Goal: Information Seeking & Learning: Learn about a topic

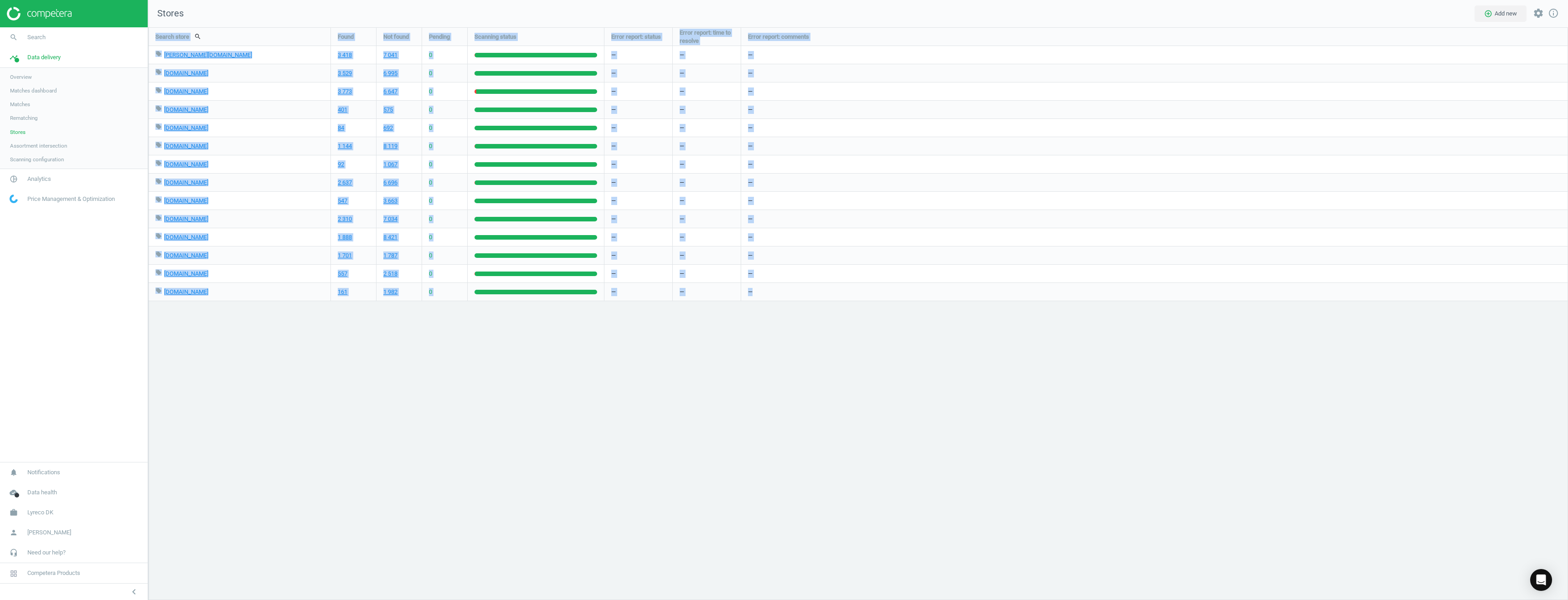
scroll to position [587, 1434]
click at [1008, 105] on div "—" at bounding box center [1155, 109] width 827 height 18
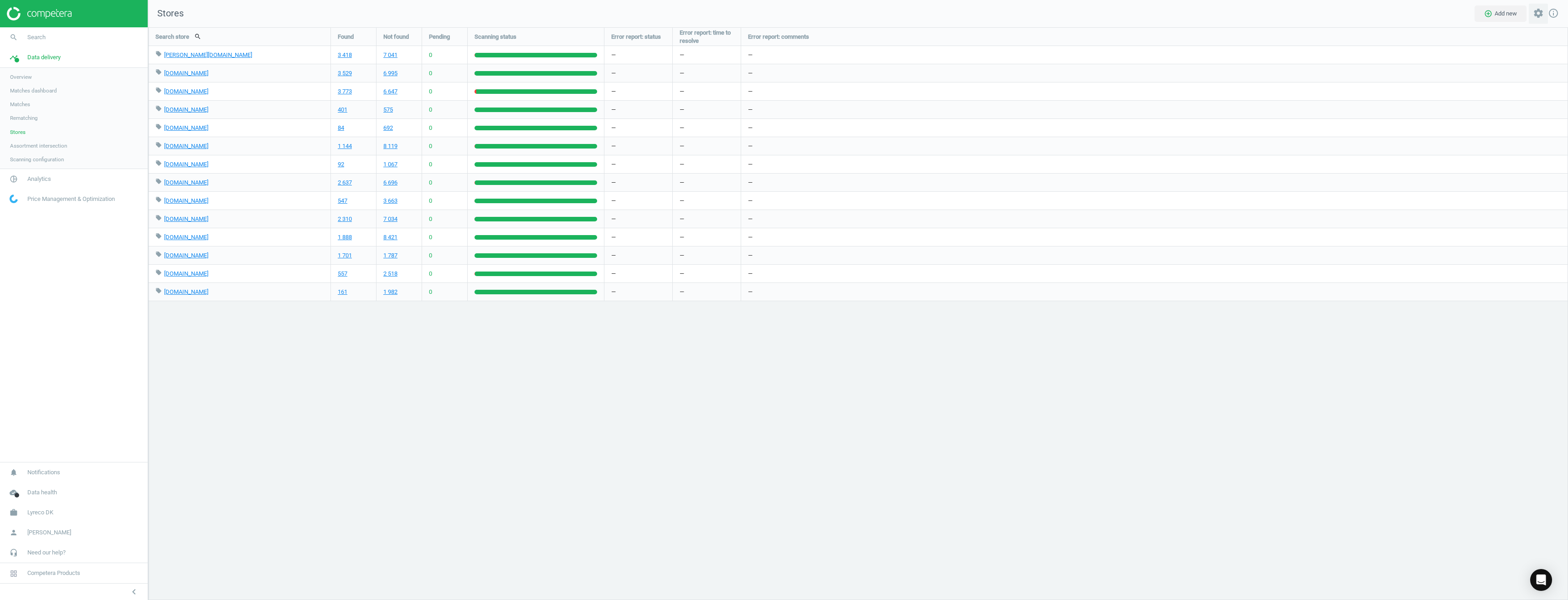
click at [1538, 13] on icon "settings" at bounding box center [1538, 13] width 11 height 11
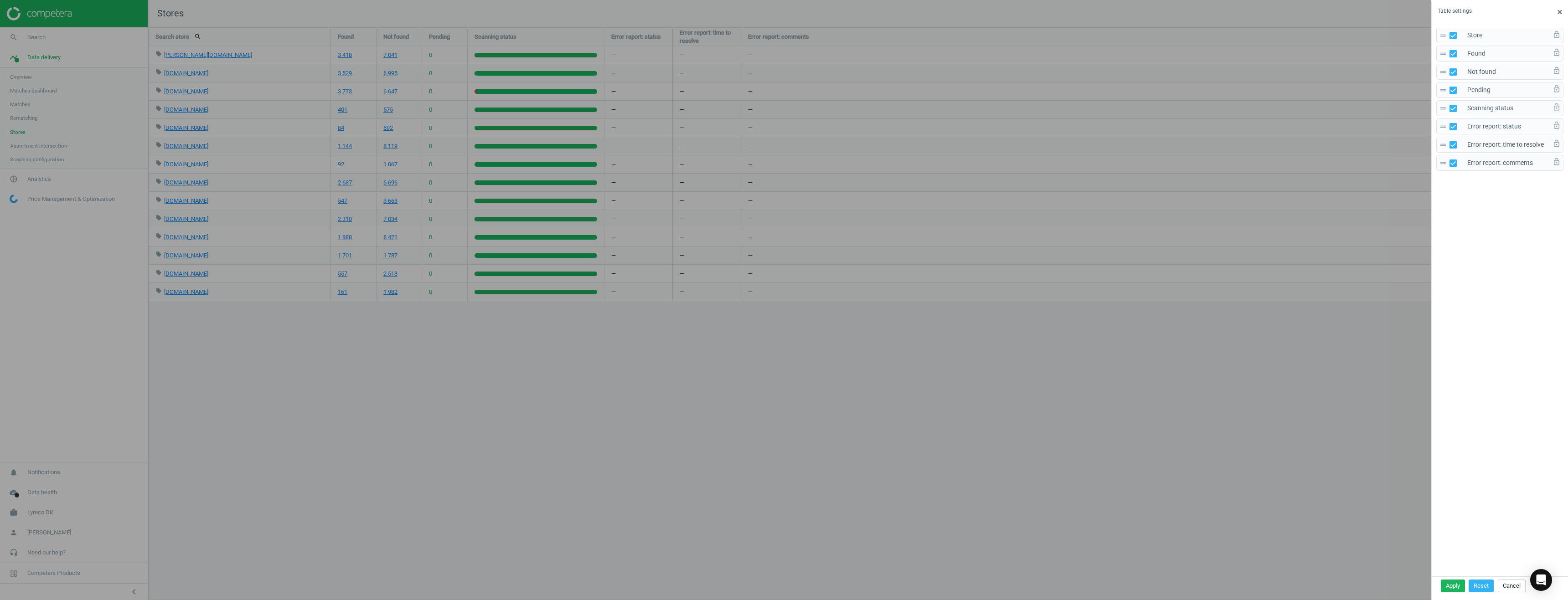
click at [1559, 10] on span "×" at bounding box center [1559, 12] width 4 height 10
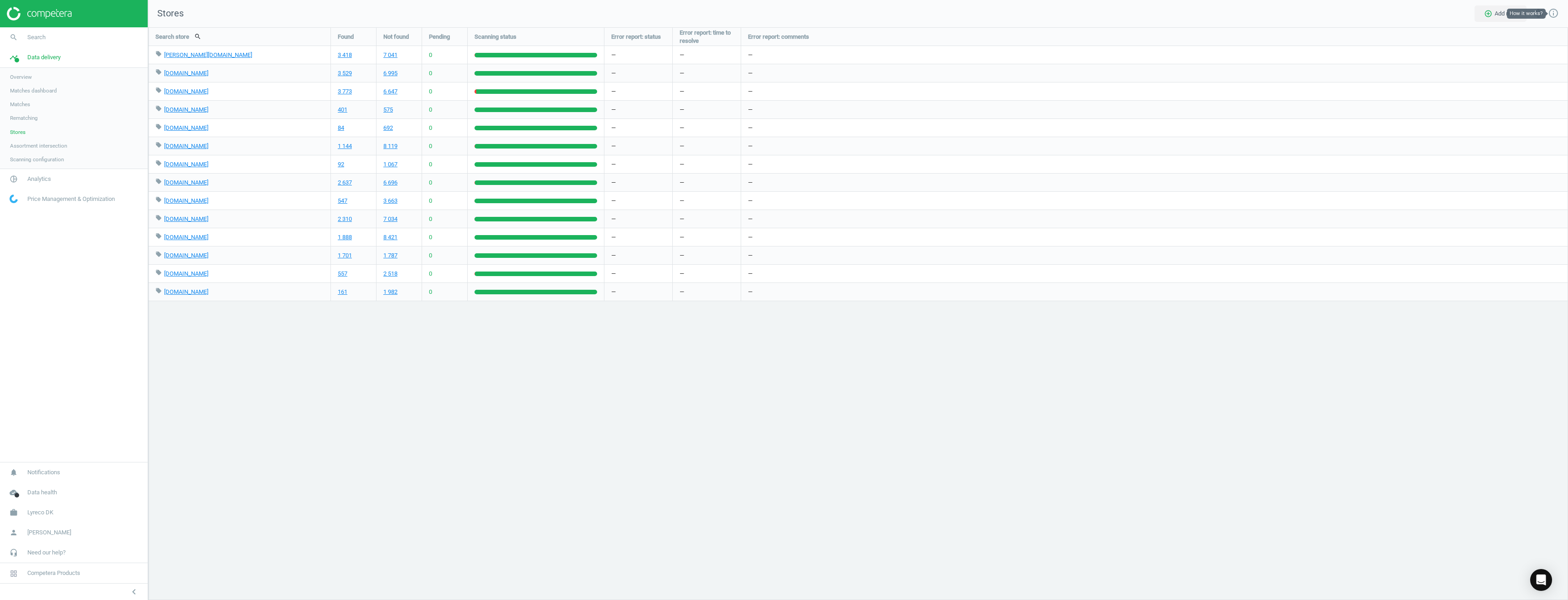
click at [1553, 13] on icon "info_outline" at bounding box center [1553, 13] width 11 height 11
click at [1431, 23] on nav "Stores add_circle_outline Add new settings info_outline" at bounding box center [857, 14] width 1419 height 28
click at [1537, 15] on icon "settings" at bounding box center [1538, 13] width 11 height 11
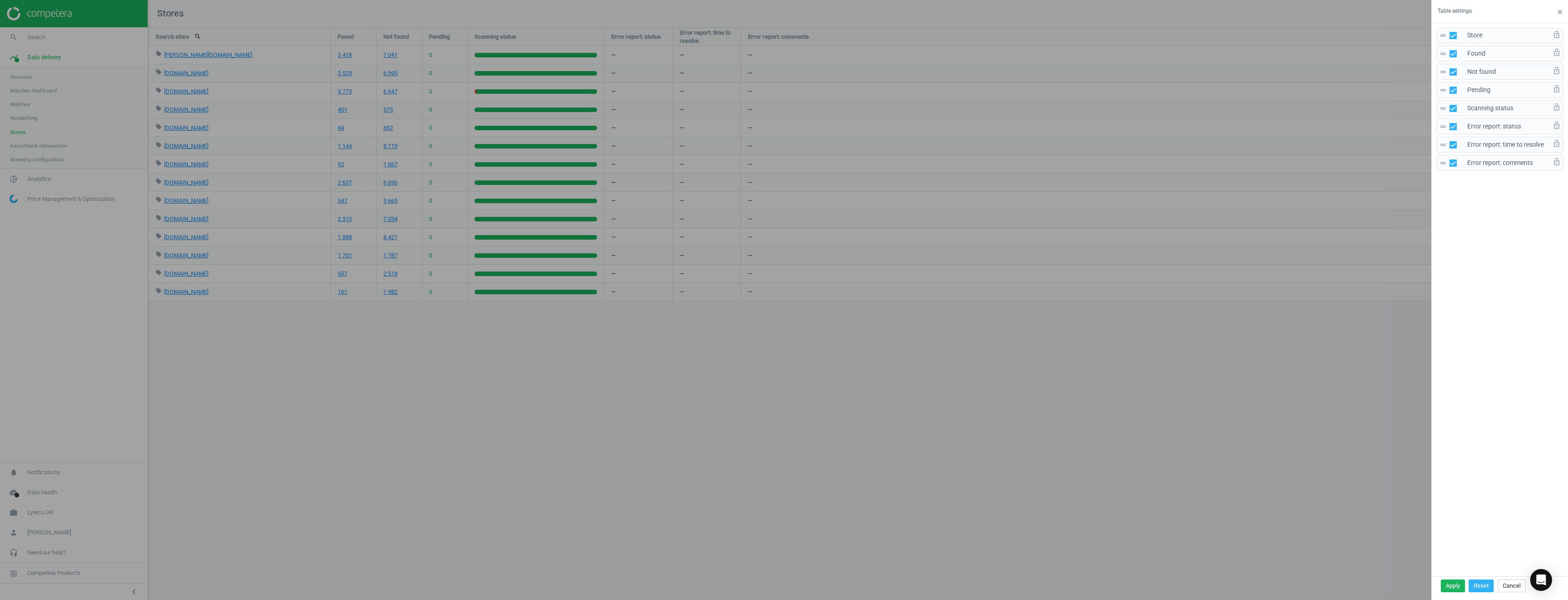
click at [1504, 85] on div "drag_handle Pending lock_open" at bounding box center [1500, 89] width 127 height 16
click at [1454, 89] on input "checkbox" at bounding box center [1453, 89] width 6 height 6
click at [1454, 88] on input "checkbox" at bounding box center [1453, 89] width 6 height 6
checkbox input "true"
click at [1358, 217] on div at bounding box center [784, 300] width 1568 height 600
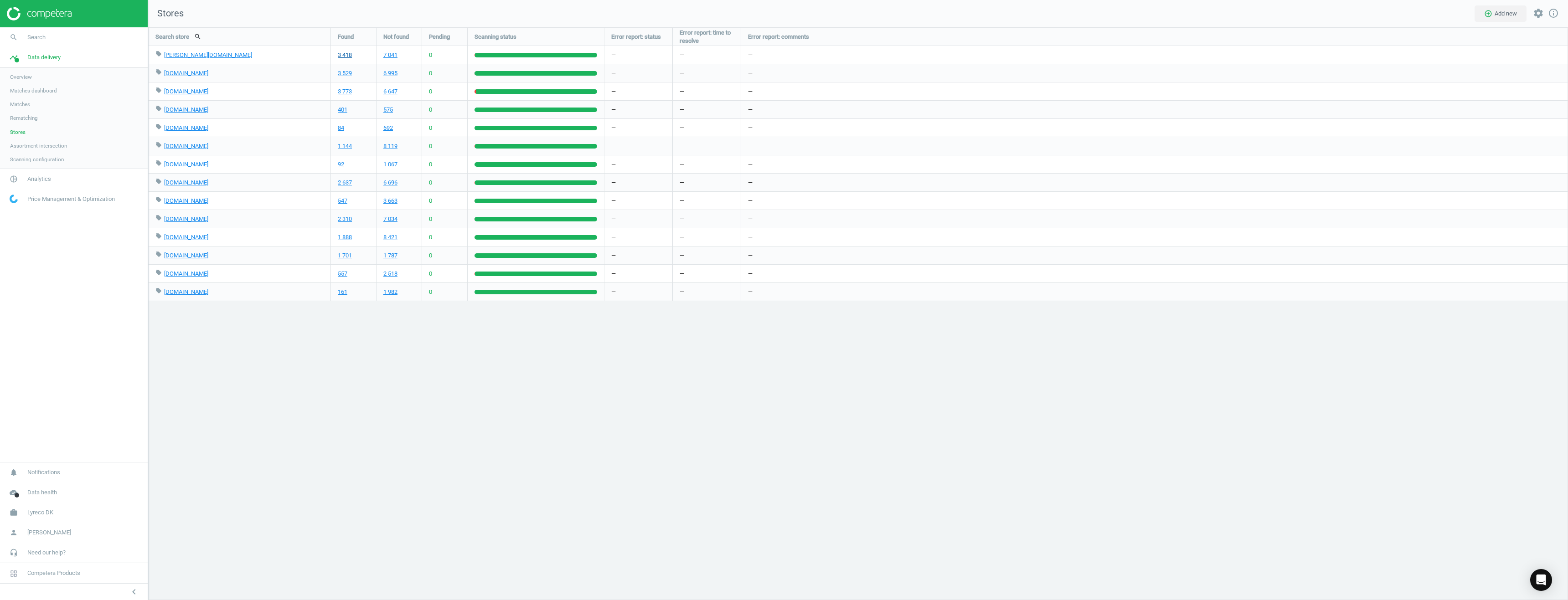
click at [346, 56] on link "3 418" at bounding box center [345, 55] width 14 height 9
click at [470, 381] on div "Search store search Found Not found Pending Scanning status Error report: statu…" at bounding box center [857, 314] width 1419 height 572
click at [25, 81] on link "Overview" at bounding box center [74, 77] width 148 height 14
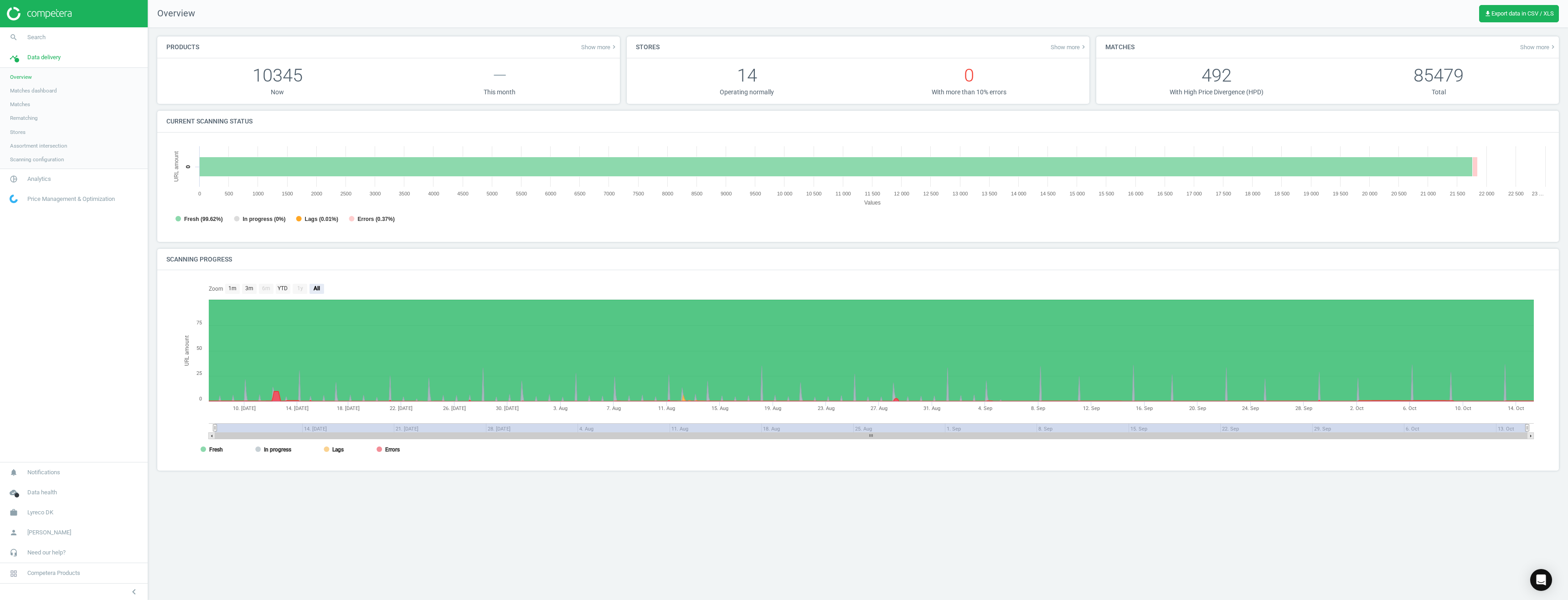
scroll to position [197, 1397]
click at [27, 80] on span "Overview" at bounding box center [21, 77] width 21 height 7
click at [29, 92] on span "Matches dashboard" at bounding box center [34, 90] width 47 height 7
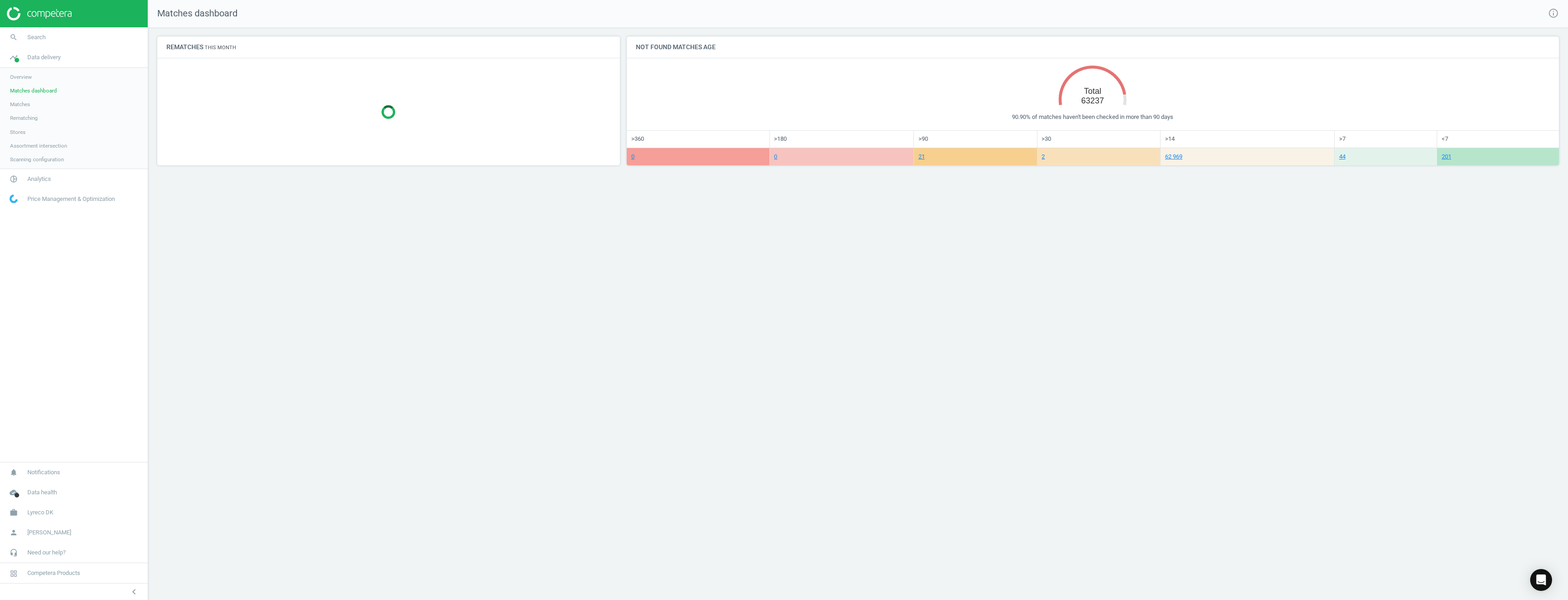
click at [24, 78] on span "Overview" at bounding box center [21, 77] width 21 height 7
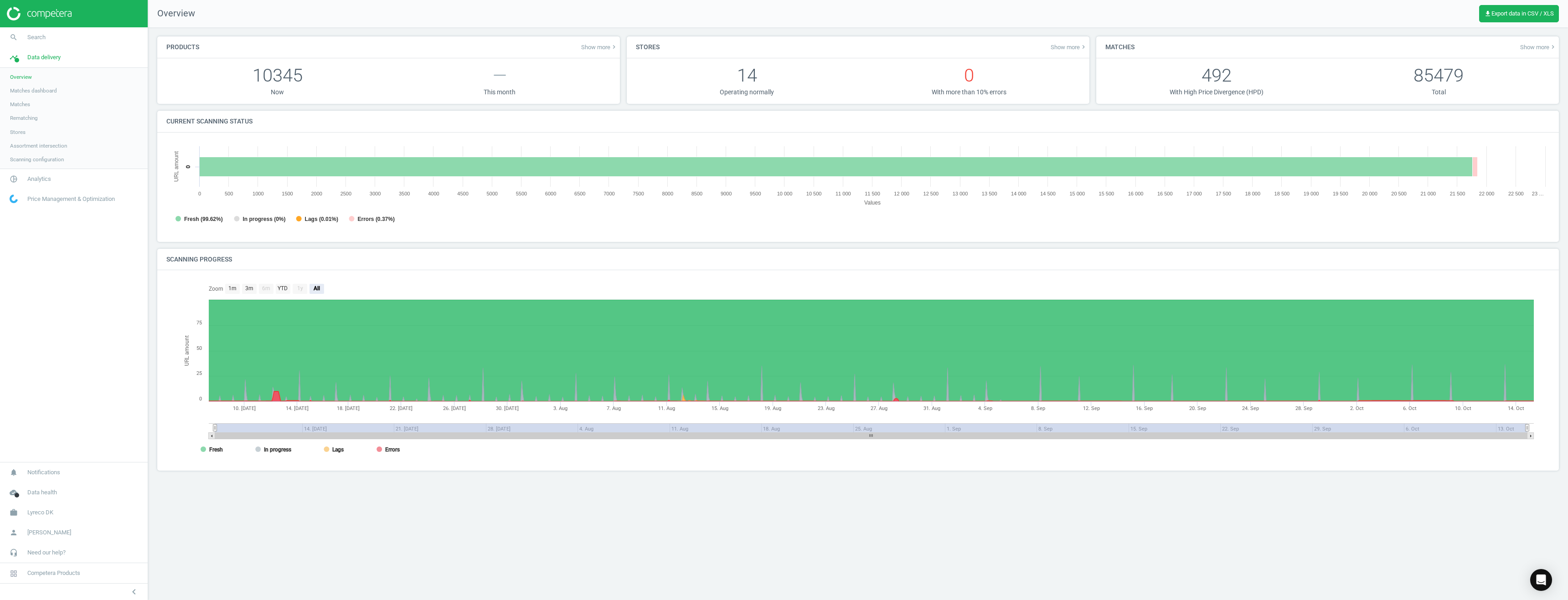
scroll to position [197, 1397]
click at [10, 105] on span "Matches" at bounding box center [20, 104] width 20 height 7
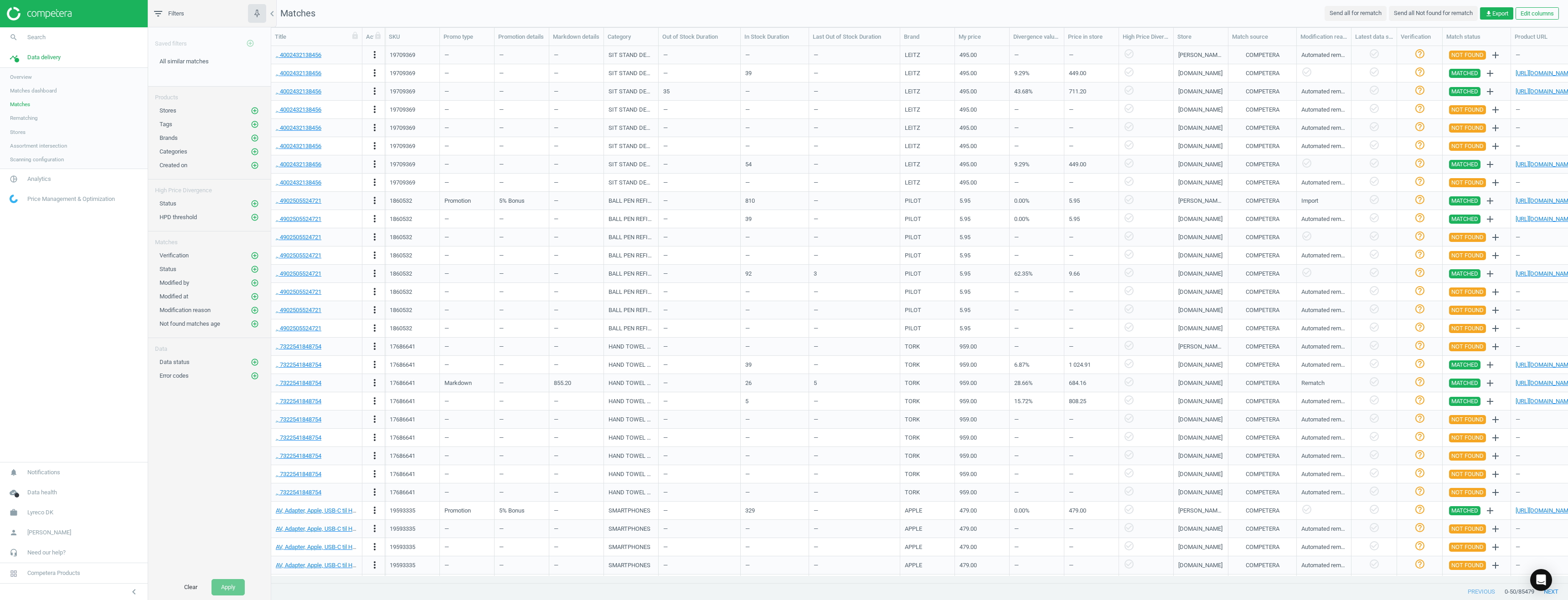
click at [30, 90] on span "Matches dashboard" at bounding box center [34, 90] width 47 height 7
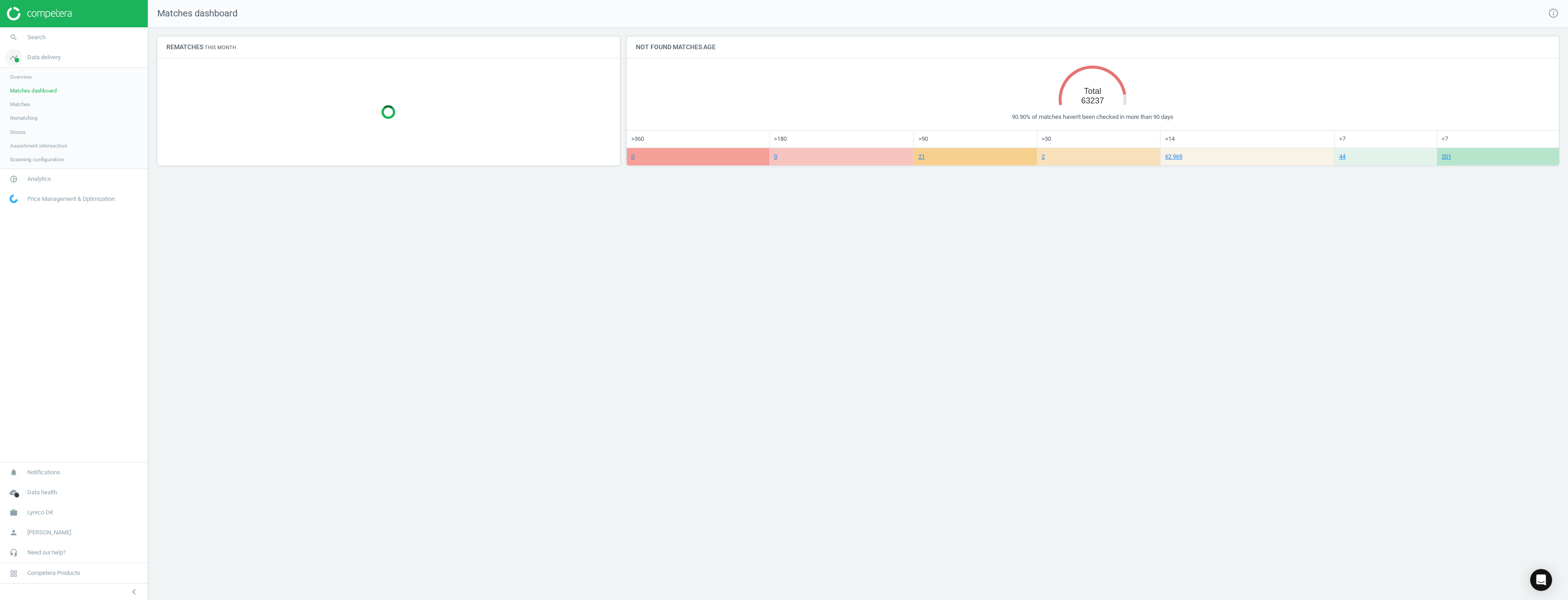
click at [47, 62] on link "timeline Data delivery" at bounding box center [74, 57] width 148 height 20
click at [16, 105] on span "Matches" at bounding box center [20, 104] width 20 height 7
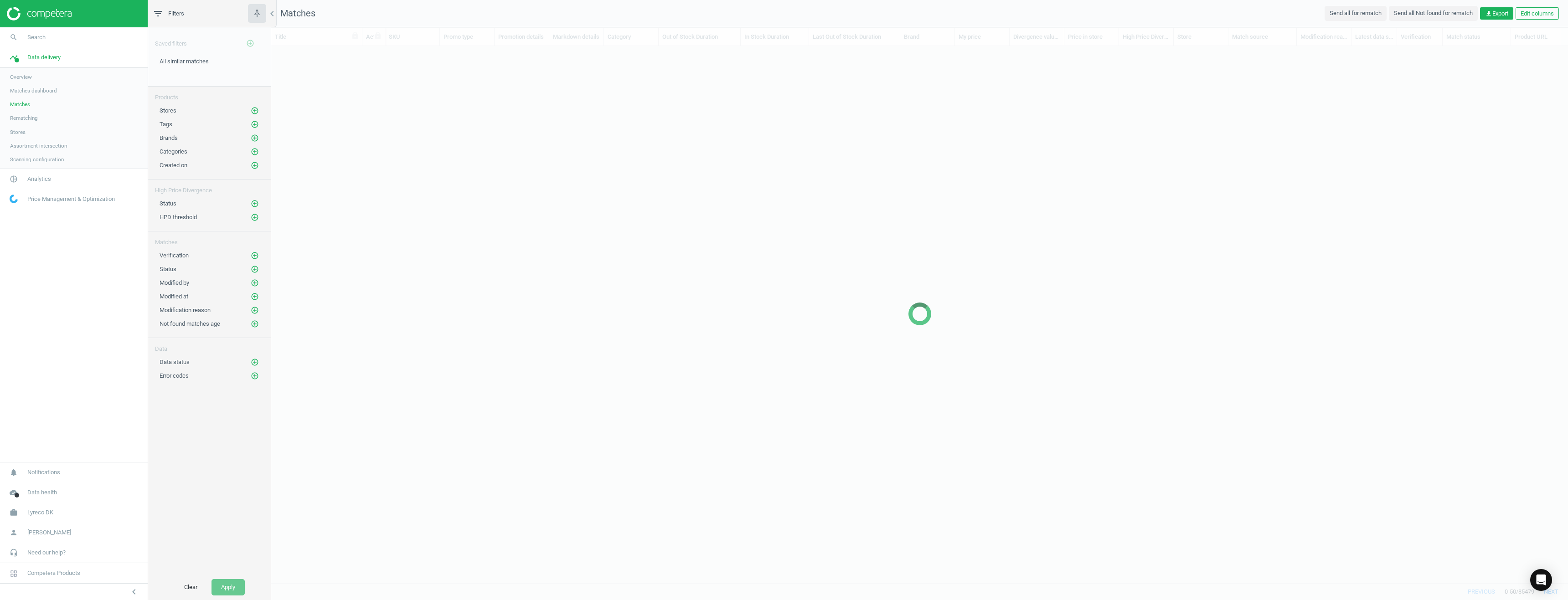
scroll to position [523, 1289]
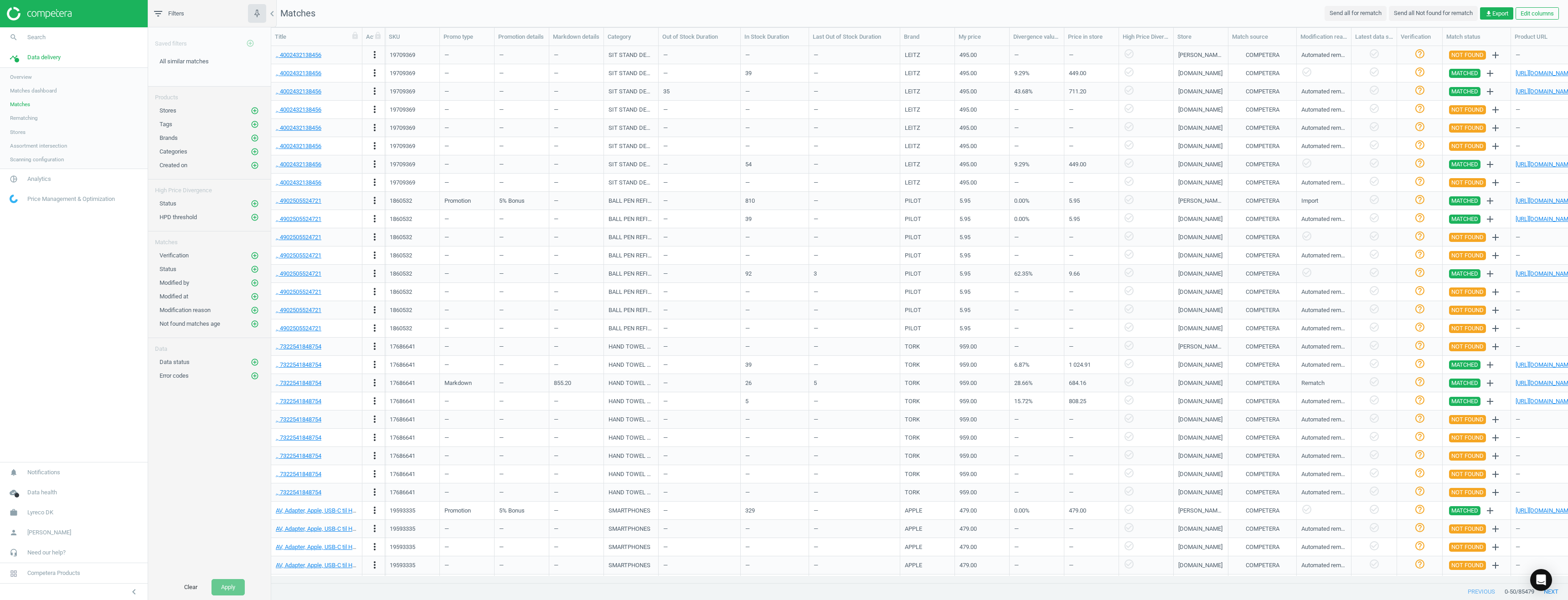
click at [37, 119] on span "Rematching" at bounding box center [24, 118] width 28 height 7
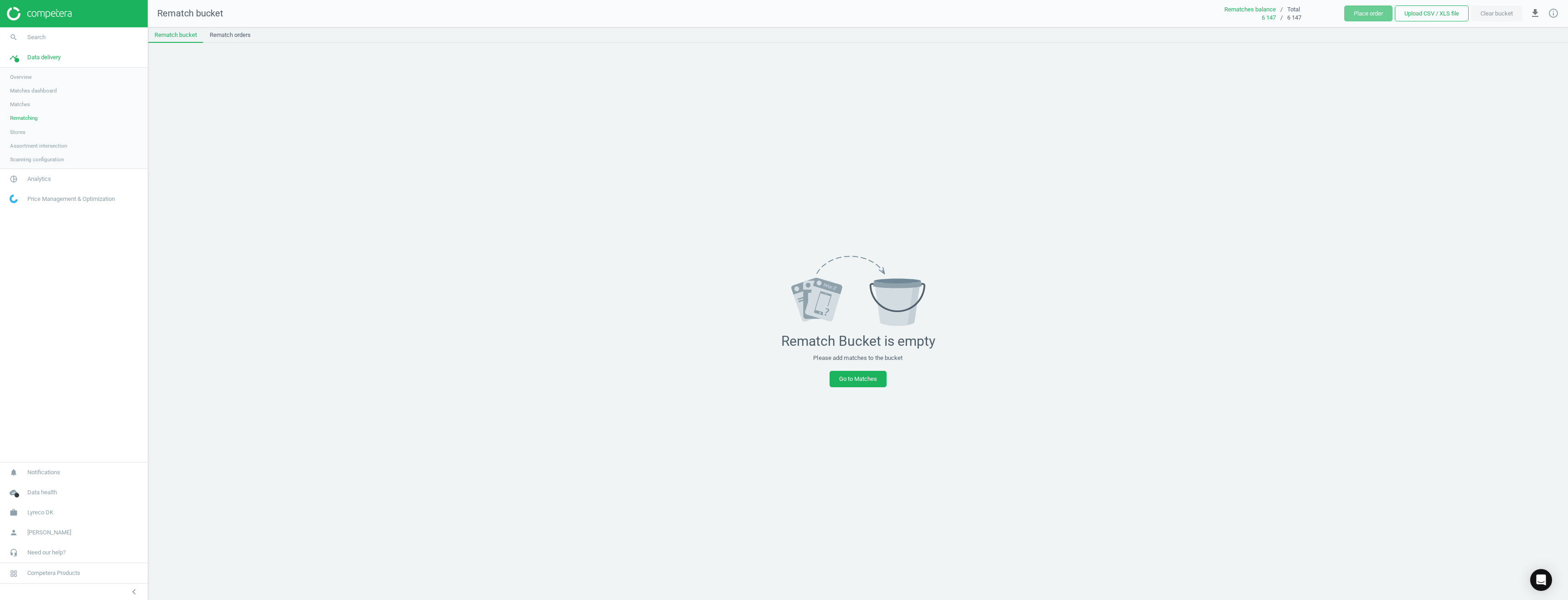
click at [19, 132] on span "Stores" at bounding box center [18, 132] width 15 height 7
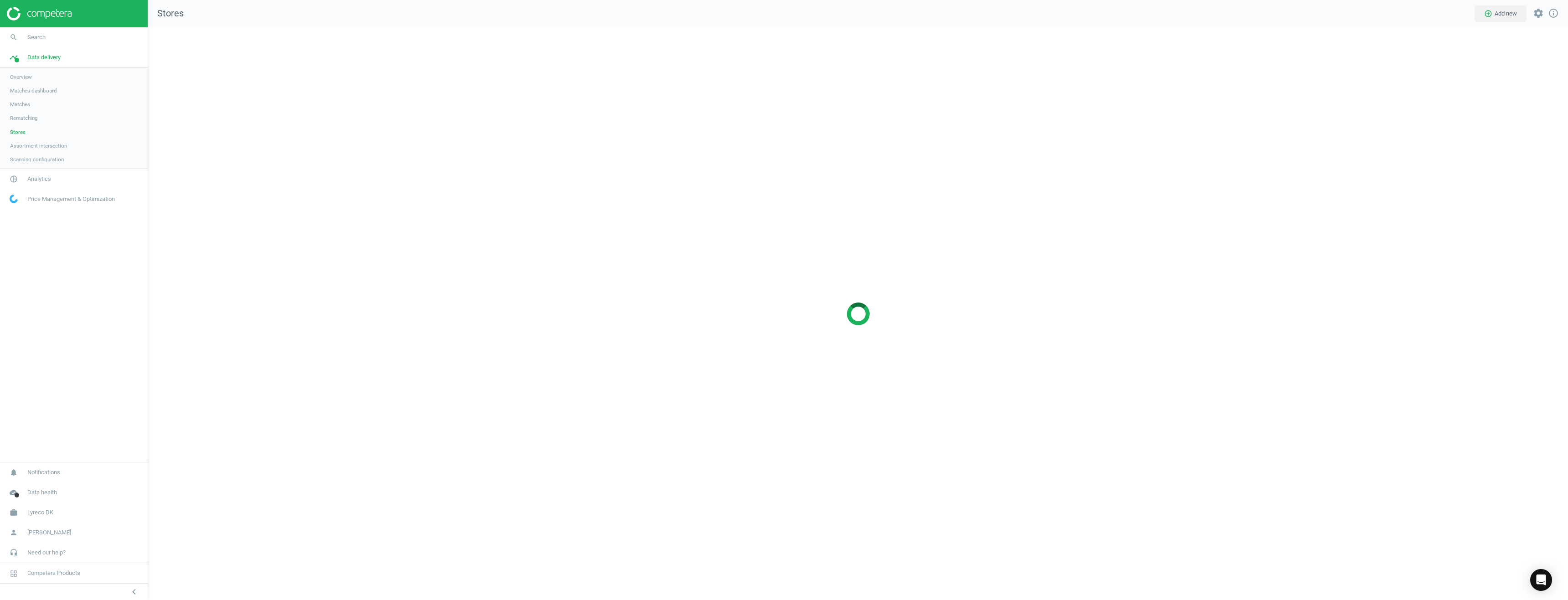
scroll to position [587, 1434]
click at [34, 145] on span "Assortment intersection" at bounding box center [39, 145] width 57 height 7
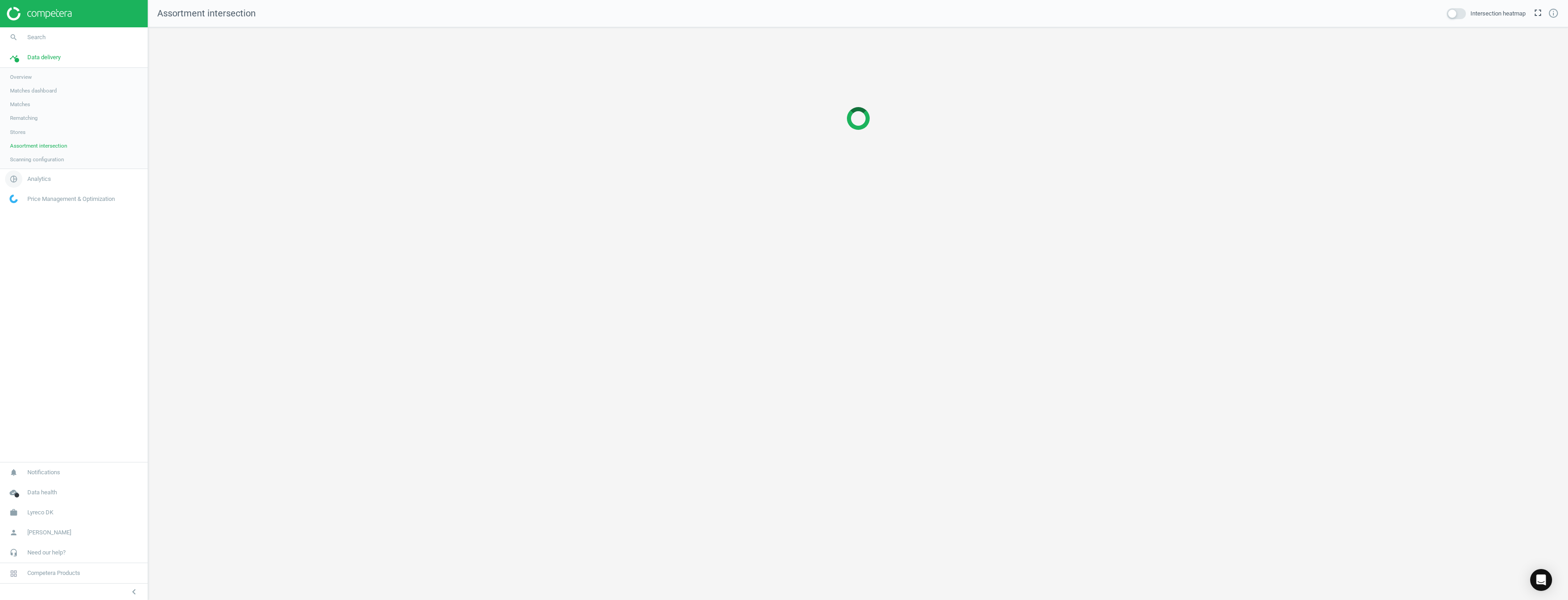
click at [34, 176] on span "Analytics" at bounding box center [40, 180] width 24 height 9
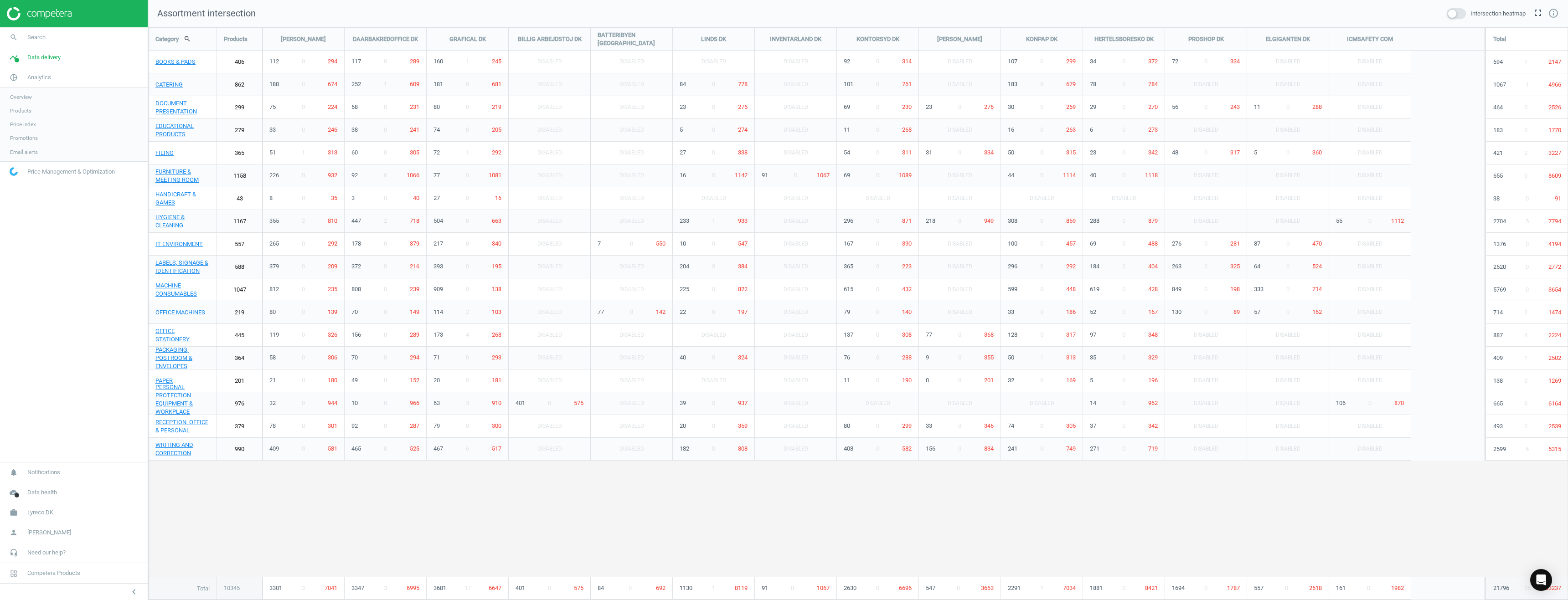
scroll to position [587, 1434]
click at [21, 96] on span "Overview" at bounding box center [21, 97] width 21 height 7
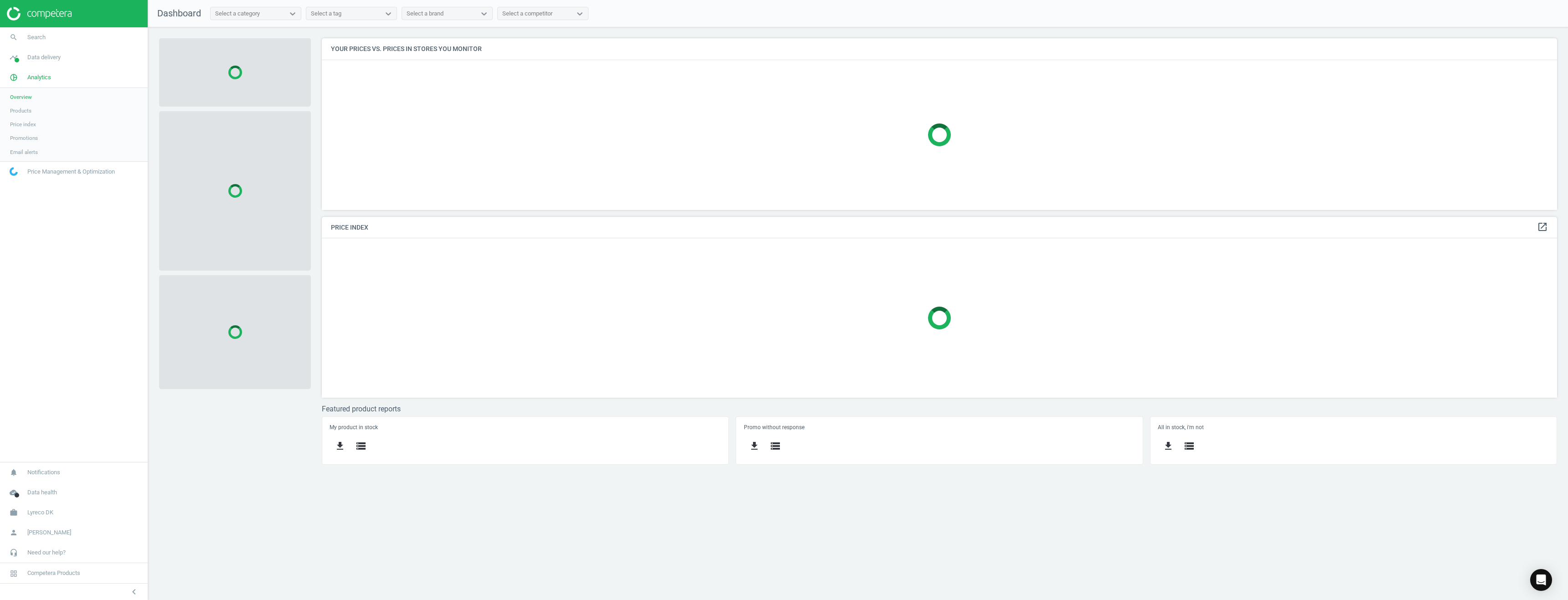
scroll to position [186, 1249]
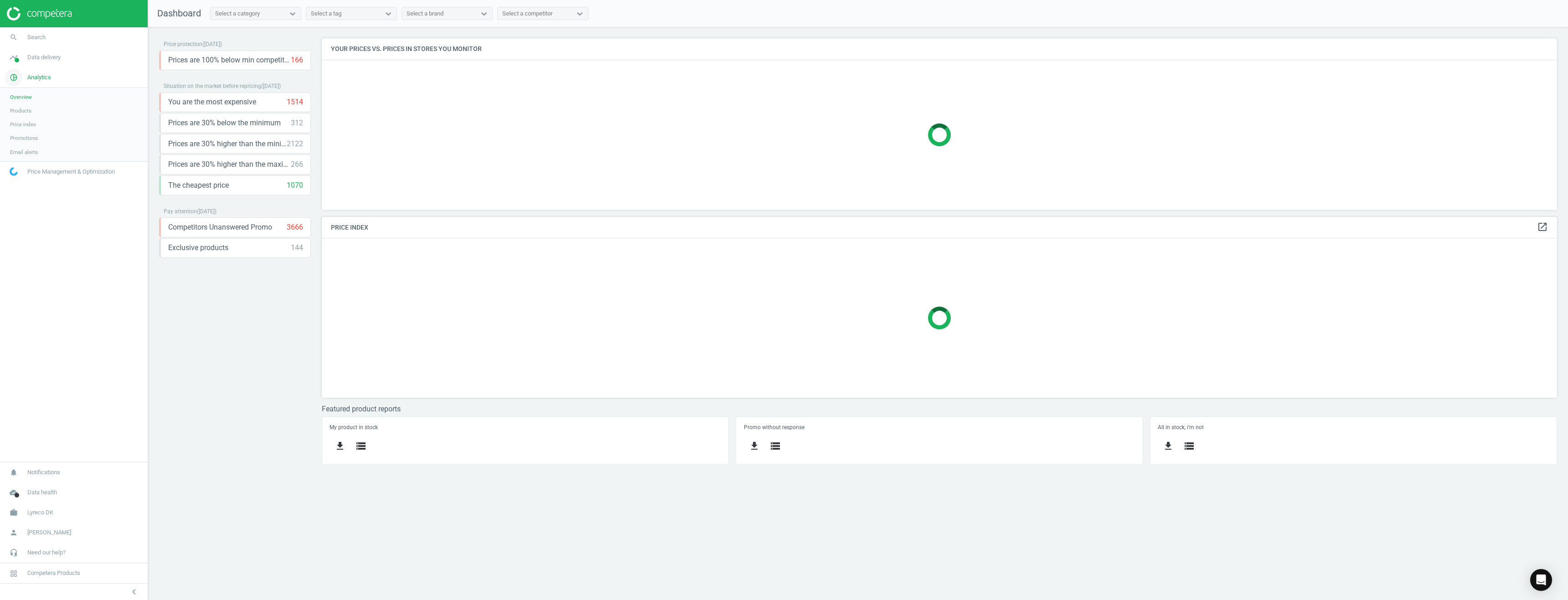
click at [34, 83] on link "pie_chart_outlined Analytics" at bounding box center [74, 77] width 148 height 20
click at [36, 79] on span "Analytics" at bounding box center [40, 77] width 24 height 9
click at [43, 55] on span "Data delivery" at bounding box center [44, 58] width 34 height 9
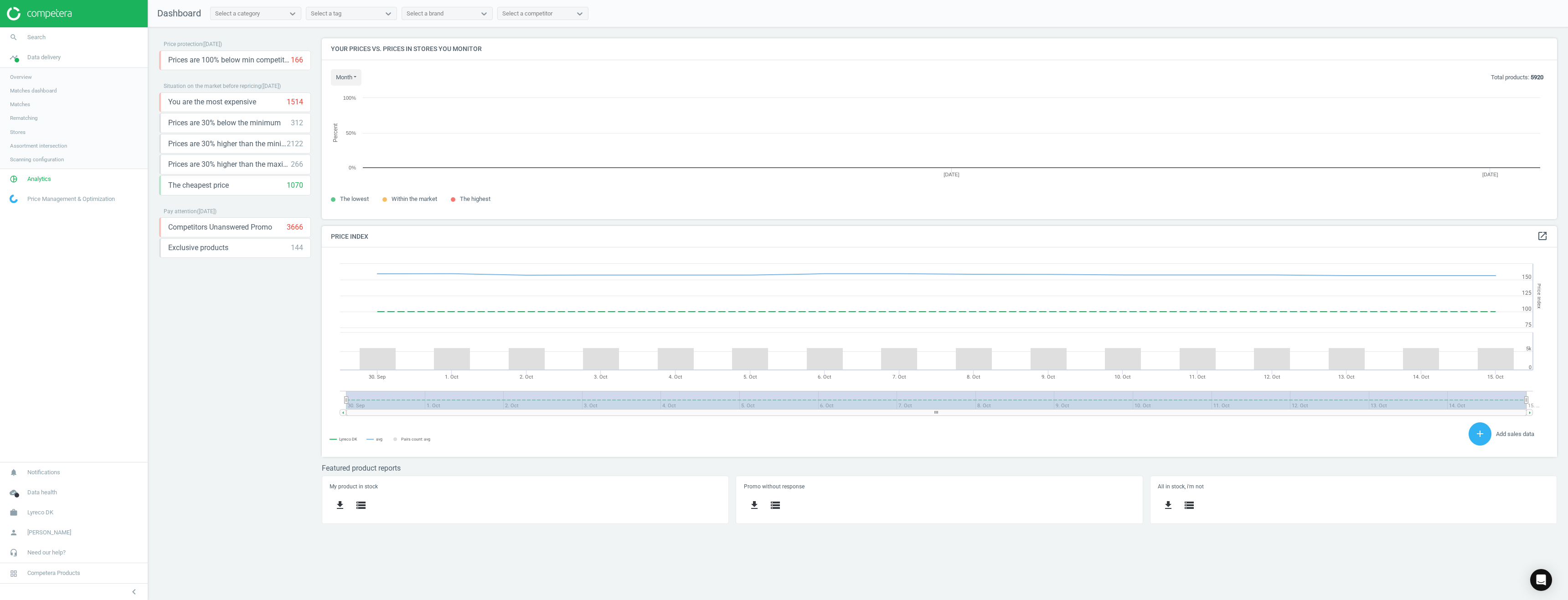
scroll to position [223, 1249]
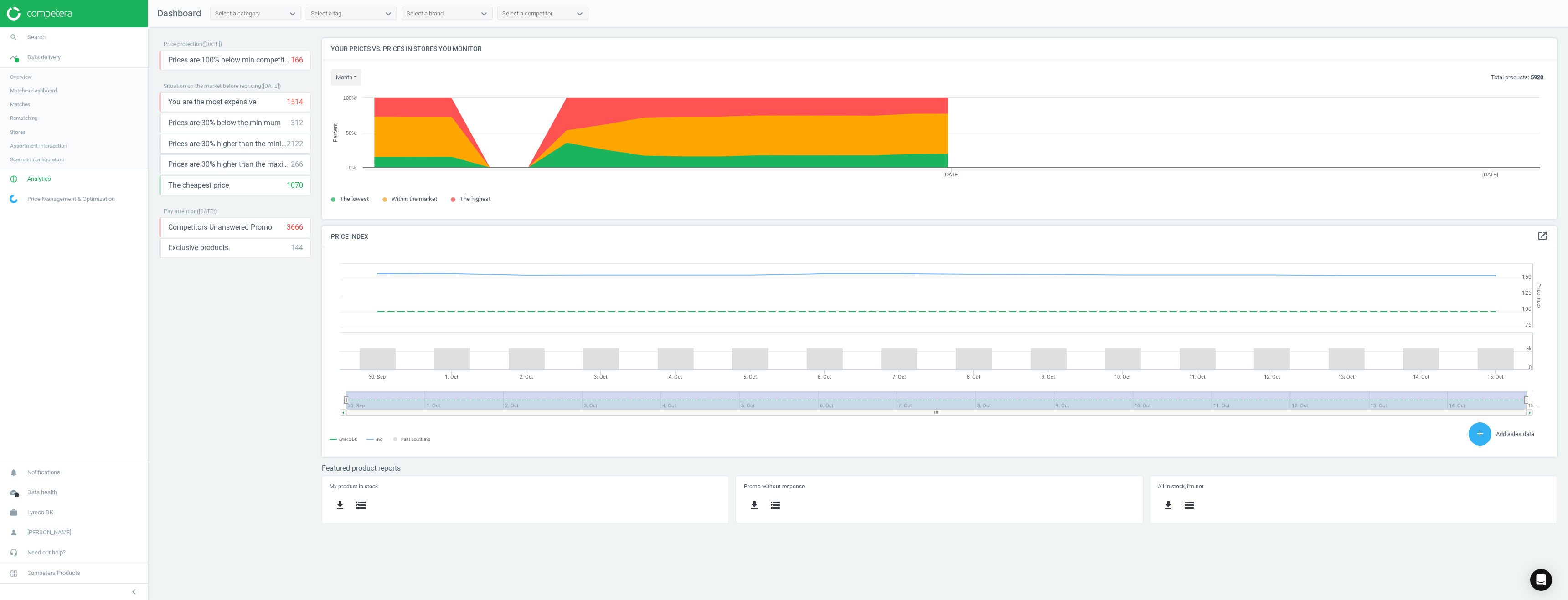
click at [31, 159] on span "Scanning configuration" at bounding box center [37, 159] width 54 height 7
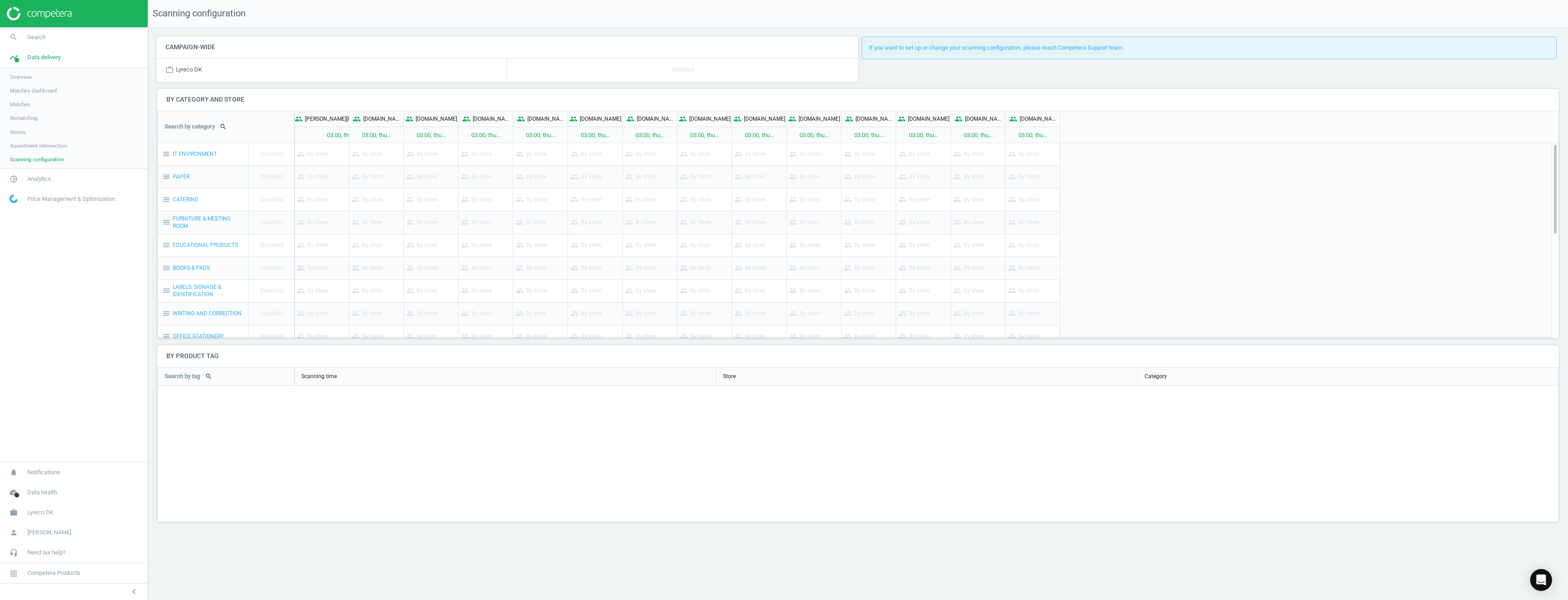
click at [28, 144] on span "Assortment intersection" at bounding box center [39, 145] width 57 height 7
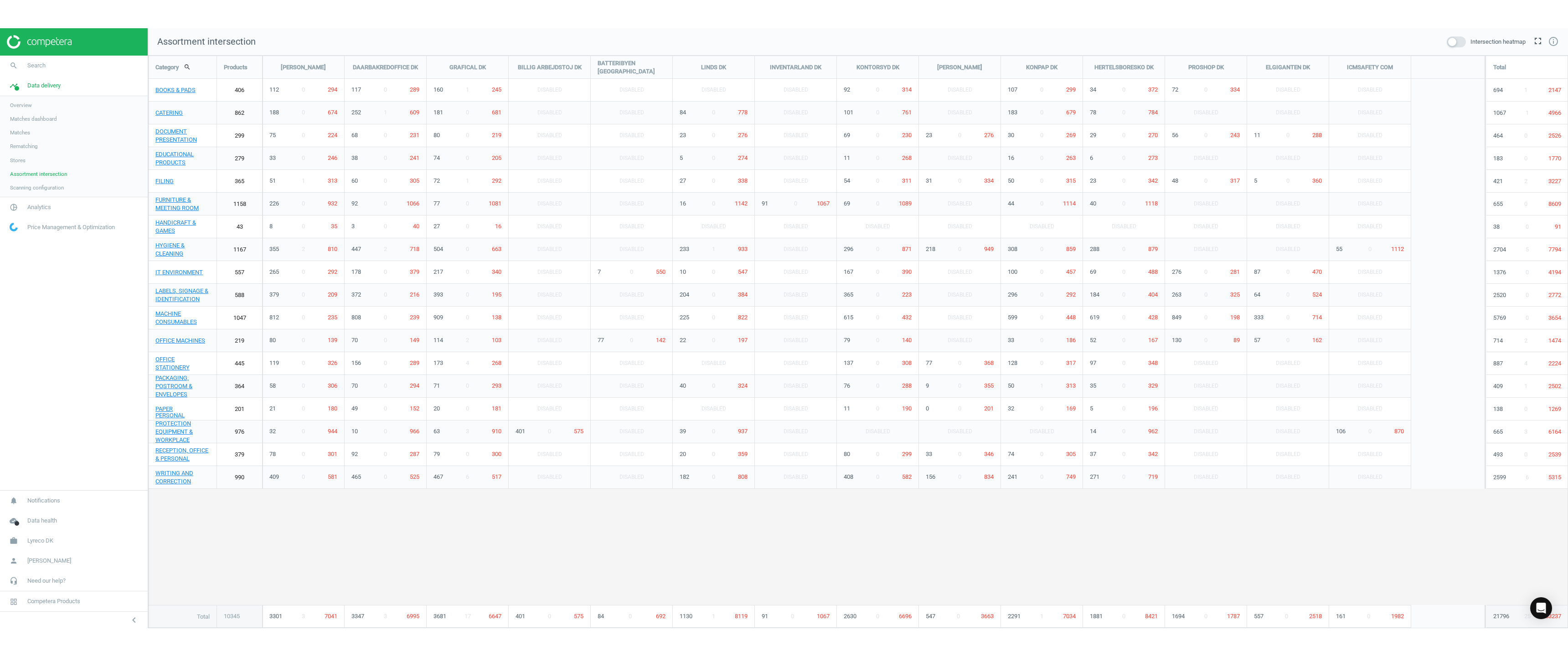
scroll to position [587, 1434]
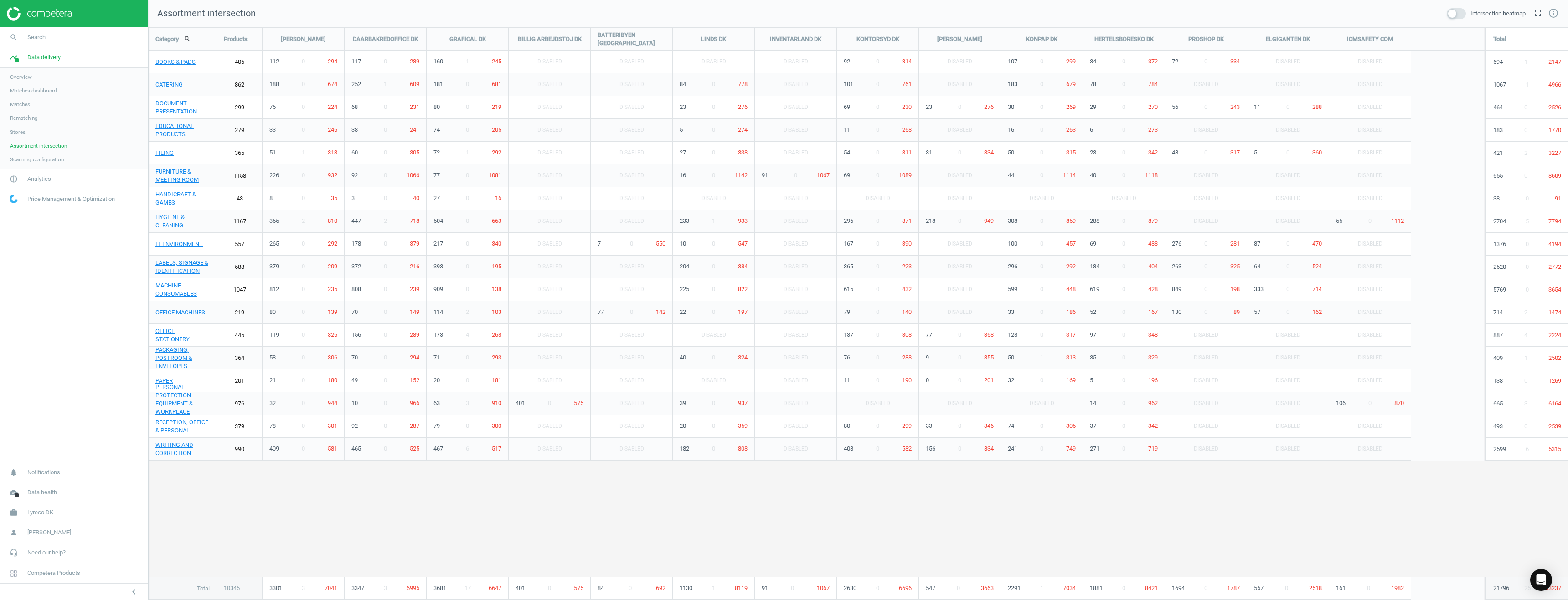
click at [236, 40] on div "Products" at bounding box center [239, 39] width 45 height 23
click at [344, 503] on div "Category search Products [PERSON_NAME] DAARBAKREDOFFICE DK GRAFICAL [PERSON_NAM…" at bounding box center [858, 313] width 1418 height 572
drag, startPoint x: 269, startPoint y: 586, endPoint x: 339, endPoint y: 589, distance: 70.1
click at [339, 589] on div "3301 3 7041" at bounding box center [303, 588] width 82 height 21
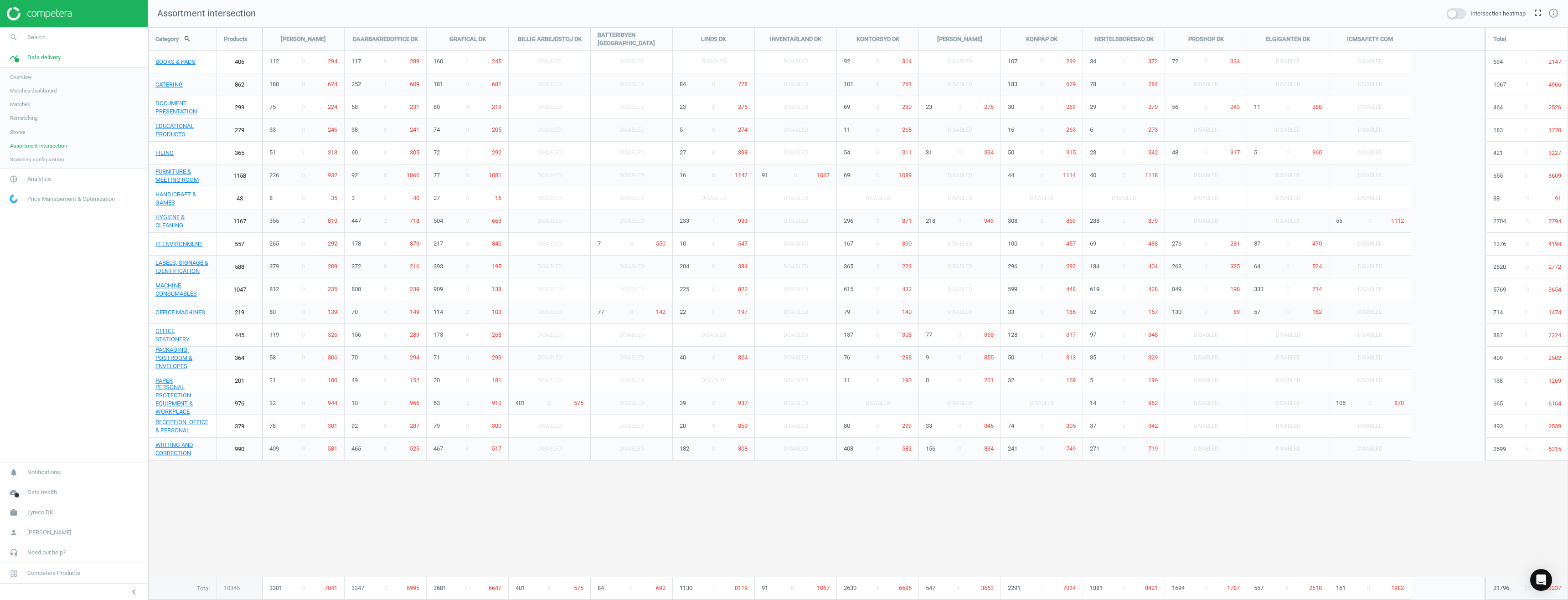
click at [337, 546] on div "Category search Products [PERSON_NAME] DAARBAKREDOFFICE DK GRAFICAL [PERSON_NAM…" at bounding box center [858, 313] width 1418 height 572
drag, startPoint x: 244, startPoint y: 587, endPoint x: 217, endPoint y: 585, distance: 27.1
click at [217, 585] on div "10345" at bounding box center [239, 588] width 45 height 21
click at [332, 61] on span "294" at bounding box center [332, 61] width 9 height 7
drag, startPoint x: 349, startPoint y: 110, endPoint x: 470, endPoint y: 112, distance: 121.0
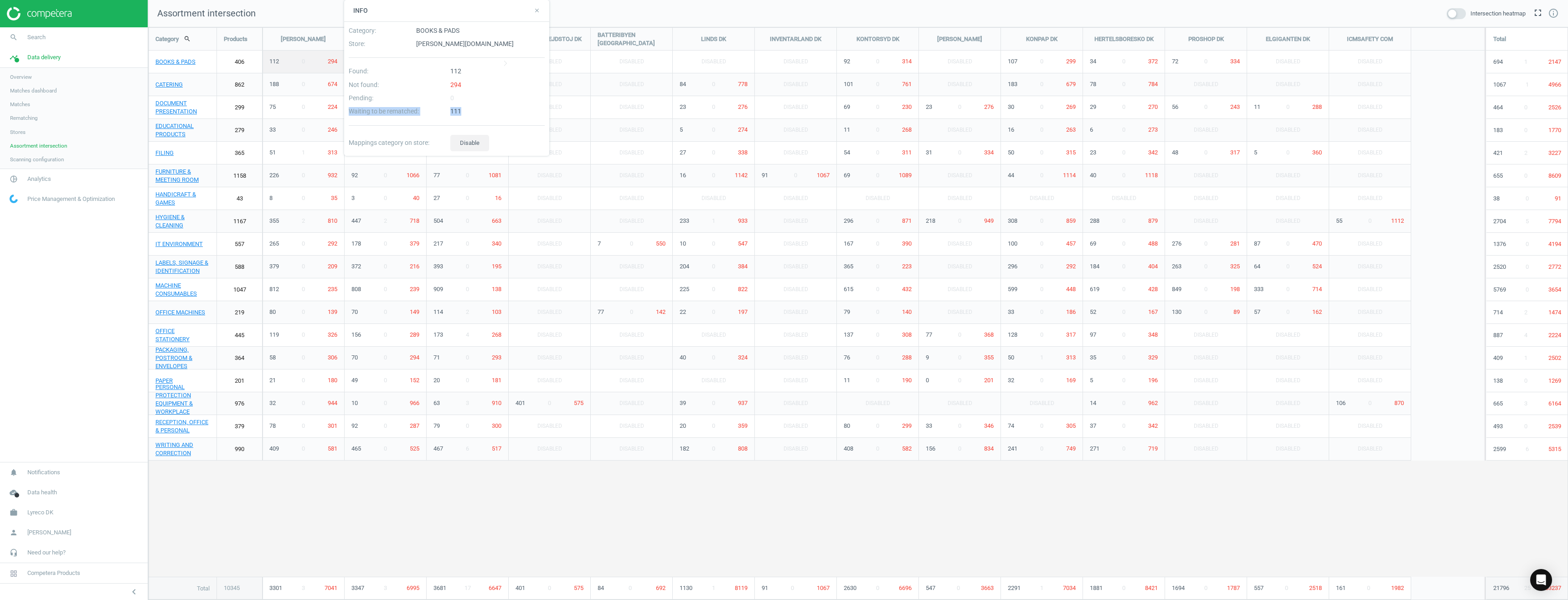
click at [470, 112] on div "Found : 112 Not found : 294 Pending : 0 Waiting to be rematched : 111" at bounding box center [447, 91] width 203 height 49
click at [312, 495] on div "Category search Products [PERSON_NAME] DAARBAKREDOFFICE DK GRAFICAL [PERSON_NAM…" at bounding box center [858, 313] width 1418 height 572
click at [536, 9] on icon "close" at bounding box center [536, 9] width 6 height 6
drag, startPoint x: 294, startPoint y: 199, endPoint x: 348, endPoint y: 495, distance: 300.9
click at [348, 495] on div "Category search Products [PERSON_NAME] DAARBAKREDOFFICE DK GRAFICAL [PERSON_NAM…" at bounding box center [858, 313] width 1418 height 572
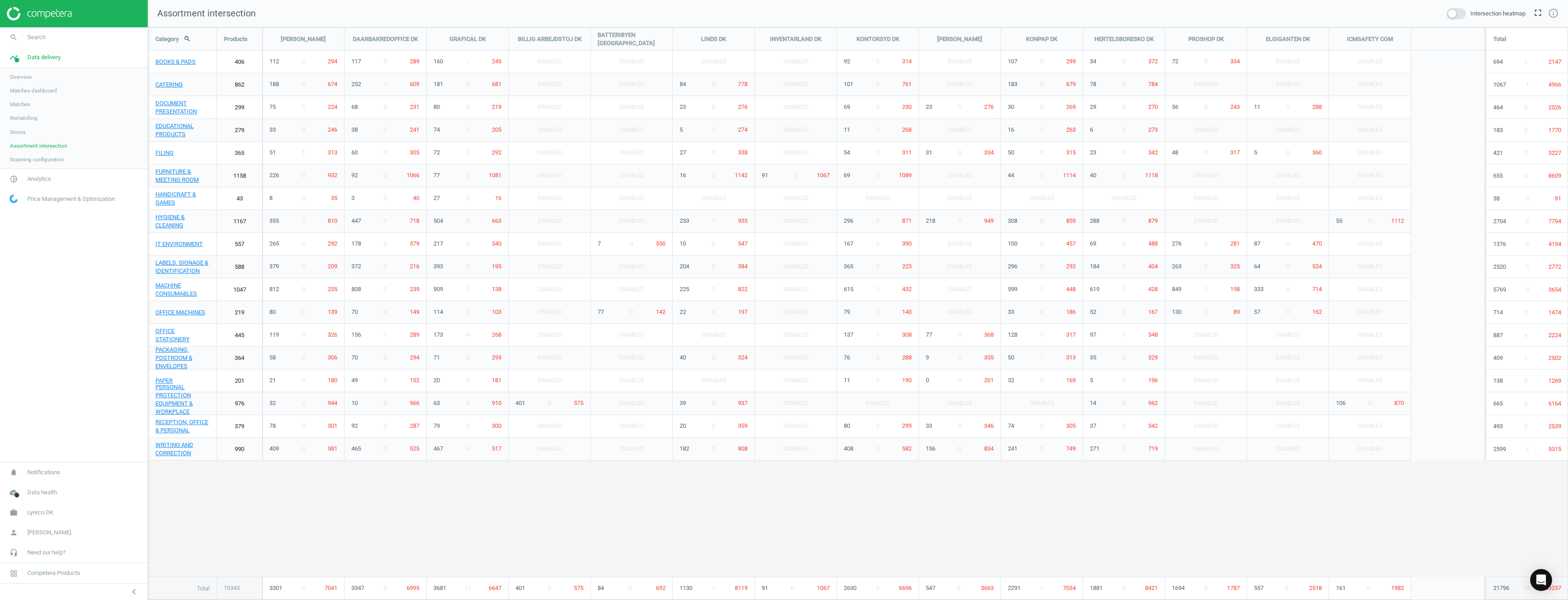
click at [736, 512] on div "Category search Products [PERSON_NAME] DAARBAKREDOFFICE DK GRAFICAL [PERSON_NAM…" at bounding box center [858, 313] width 1418 height 572
drag, startPoint x: 607, startPoint y: 37, endPoint x: 658, endPoint y: 39, distance: 51.0
click at [658, 39] on div "BATTERIBYEN [GEOGRAPHIC_DATA]" at bounding box center [631, 39] width 82 height 23
click at [671, 502] on div "Category search Products [PERSON_NAME] DAARBAKREDOFFICE DK GRAFICAL [PERSON_NAM…" at bounding box center [858, 313] width 1418 height 572
click at [624, 525] on div "Category search Products [PERSON_NAME] DAARBAKREDOFFICE DK GRAFICAL [PERSON_NAM…" at bounding box center [858, 313] width 1418 height 572
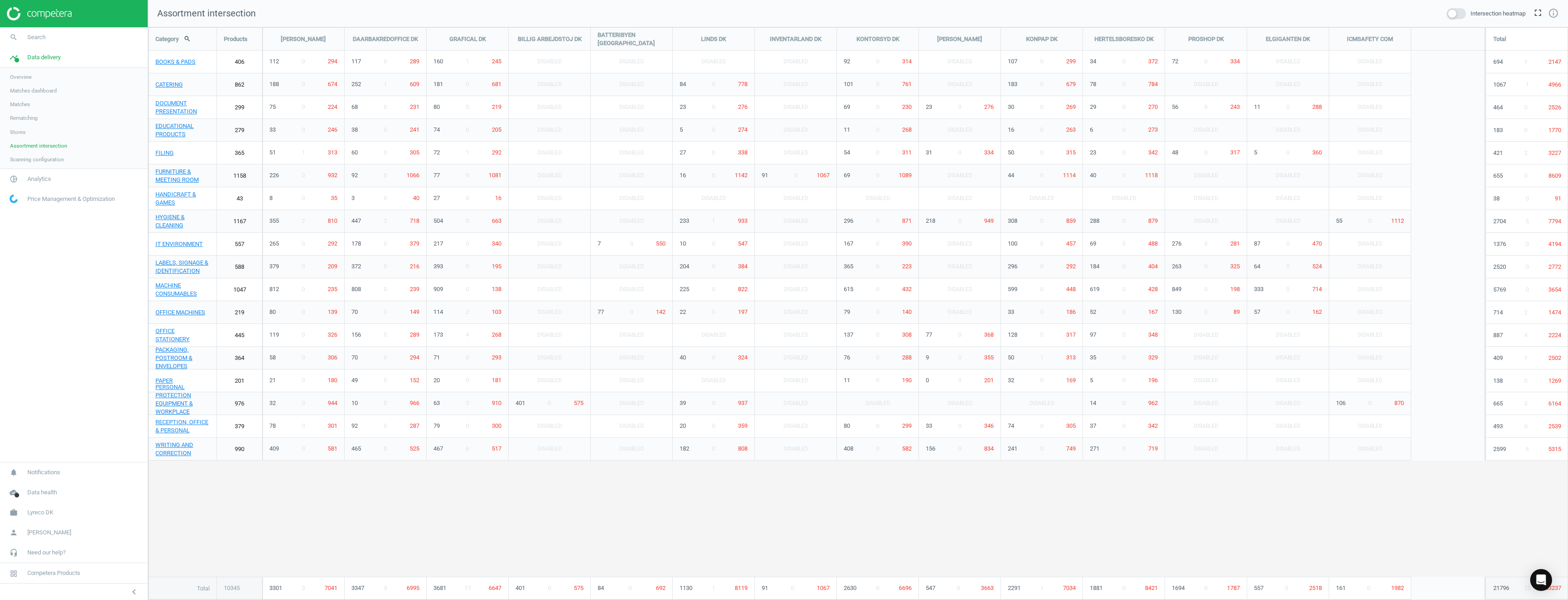
click at [1457, 16] on span at bounding box center [1456, 14] width 19 height 11
click at [0, 0] on input "checkbox" at bounding box center [0, 0] width 0 height 0
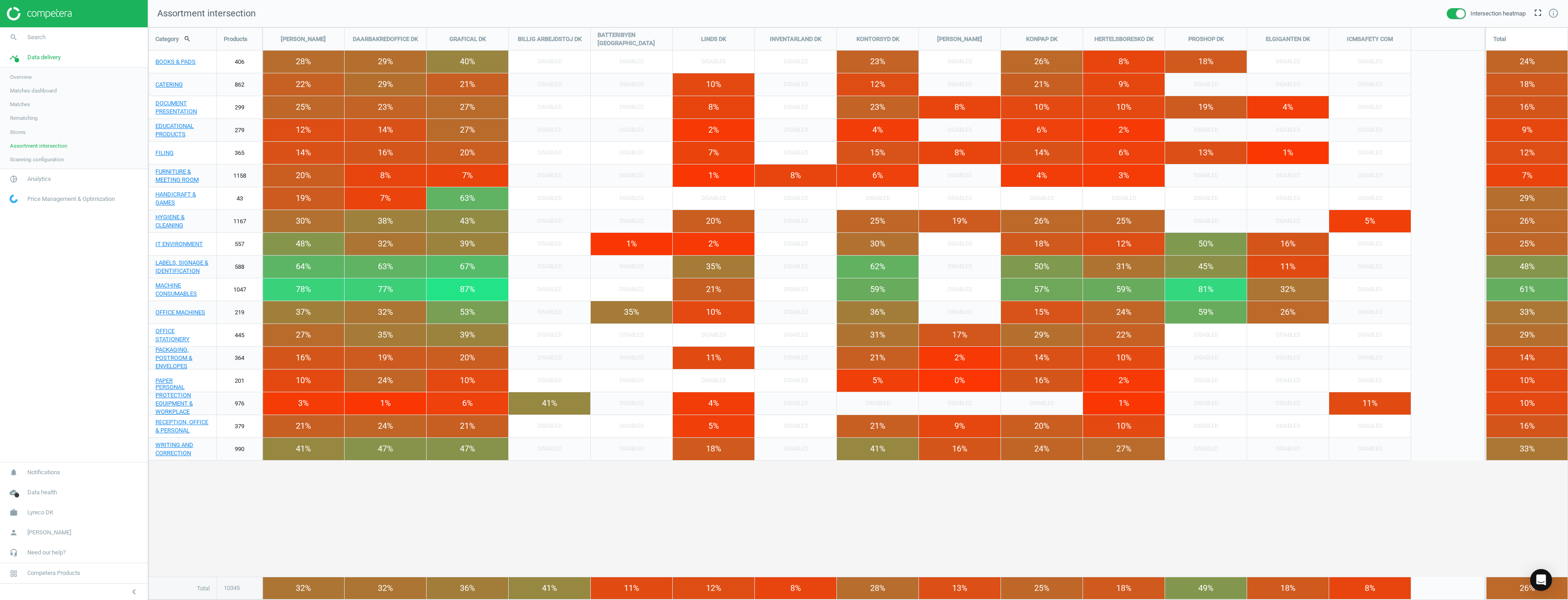
click at [1457, 14] on span at bounding box center [1456, 14] width 19 height 11
click at [0, 0] on input "checkbox" at bounding box center [0, 0] width 0 height 0
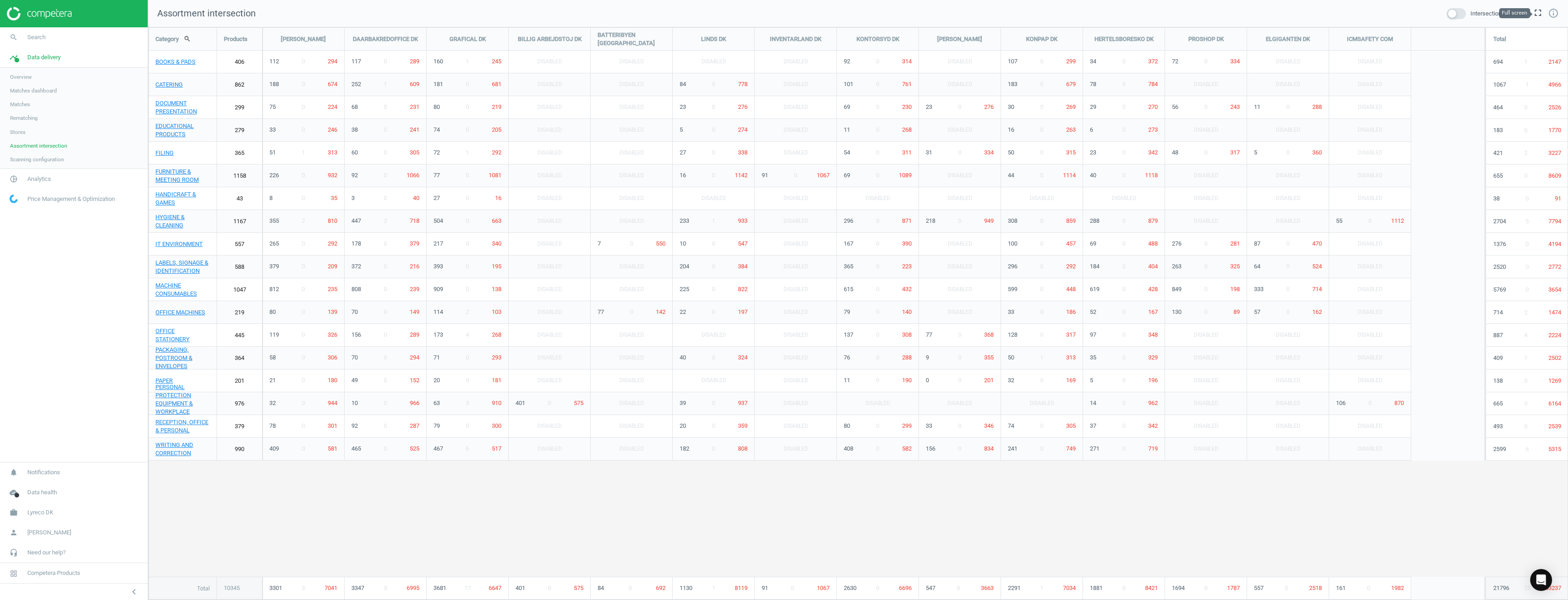
drag, startPoint x: 1537, startPoint y: 11, endPoint x: 1537, endPoint y: 66, distance: 55.0
click at [1537, 11] on icon "fullscreen" at bounding box center [1537, 12] width 11 height 11
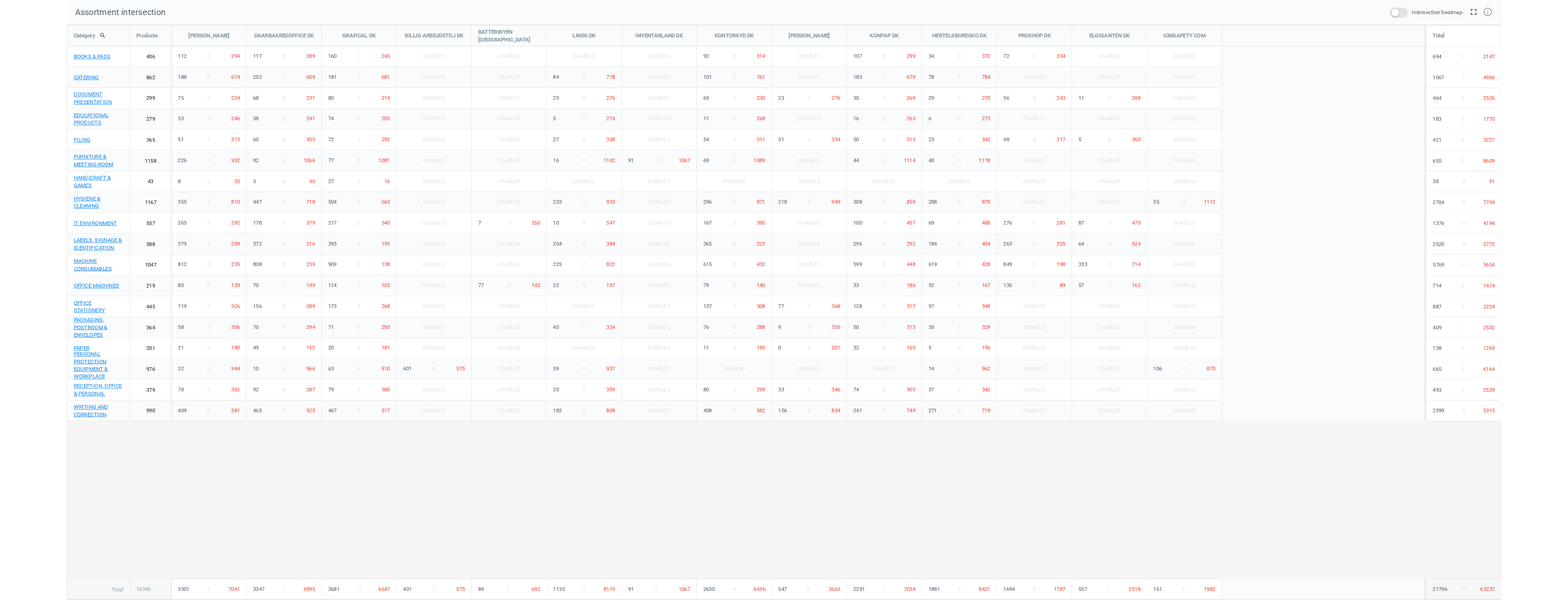
scroll to position [643, 1582]
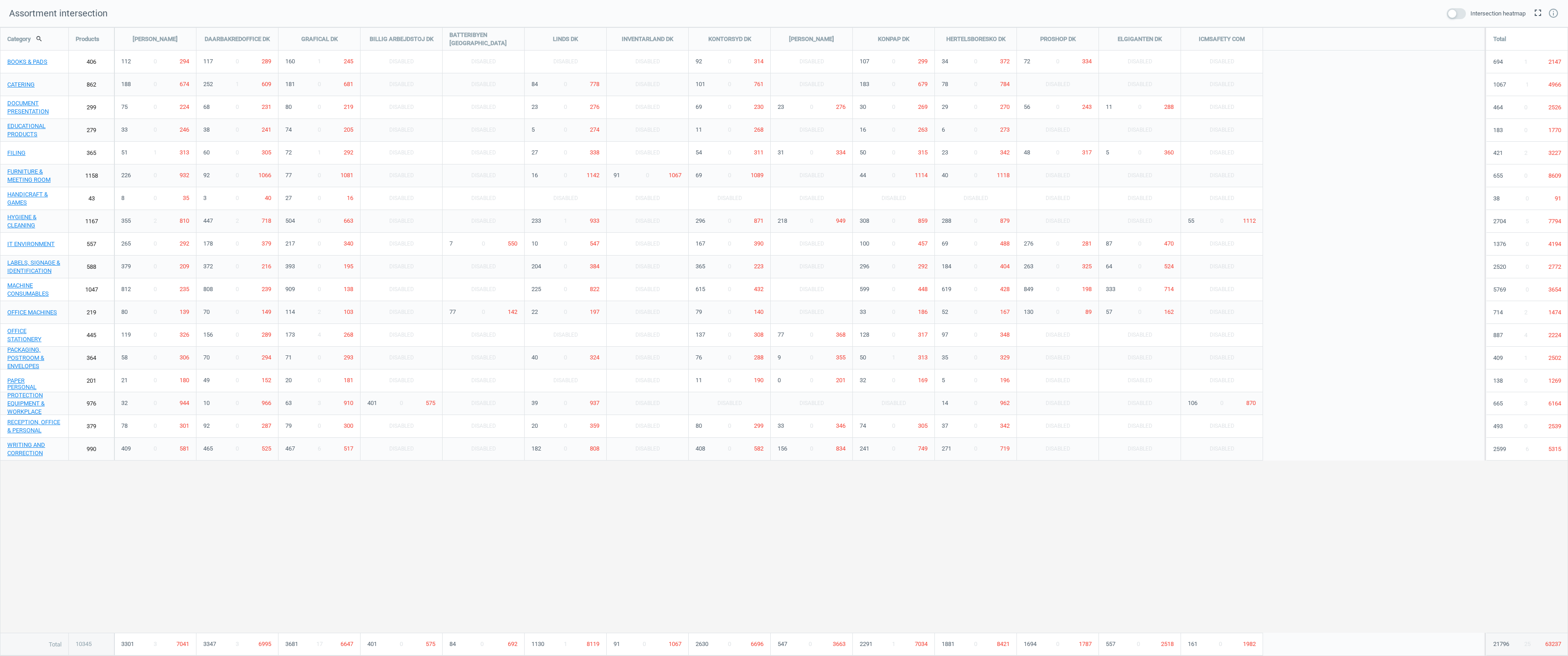
click at [209, 540] on div "Category search Products [PERSON_NAME] DAARBAKREDOFFICE DK GRAFICAL [PERSON_NAM…" at bounding box center [784, 341] width 1567 height 628
click at [1451, 13] on span at bounding box center [1456, 14] width 19 height 11
click at [0, 0] on input "checkbox" at bounding box center [0, 0] width 0 height 0
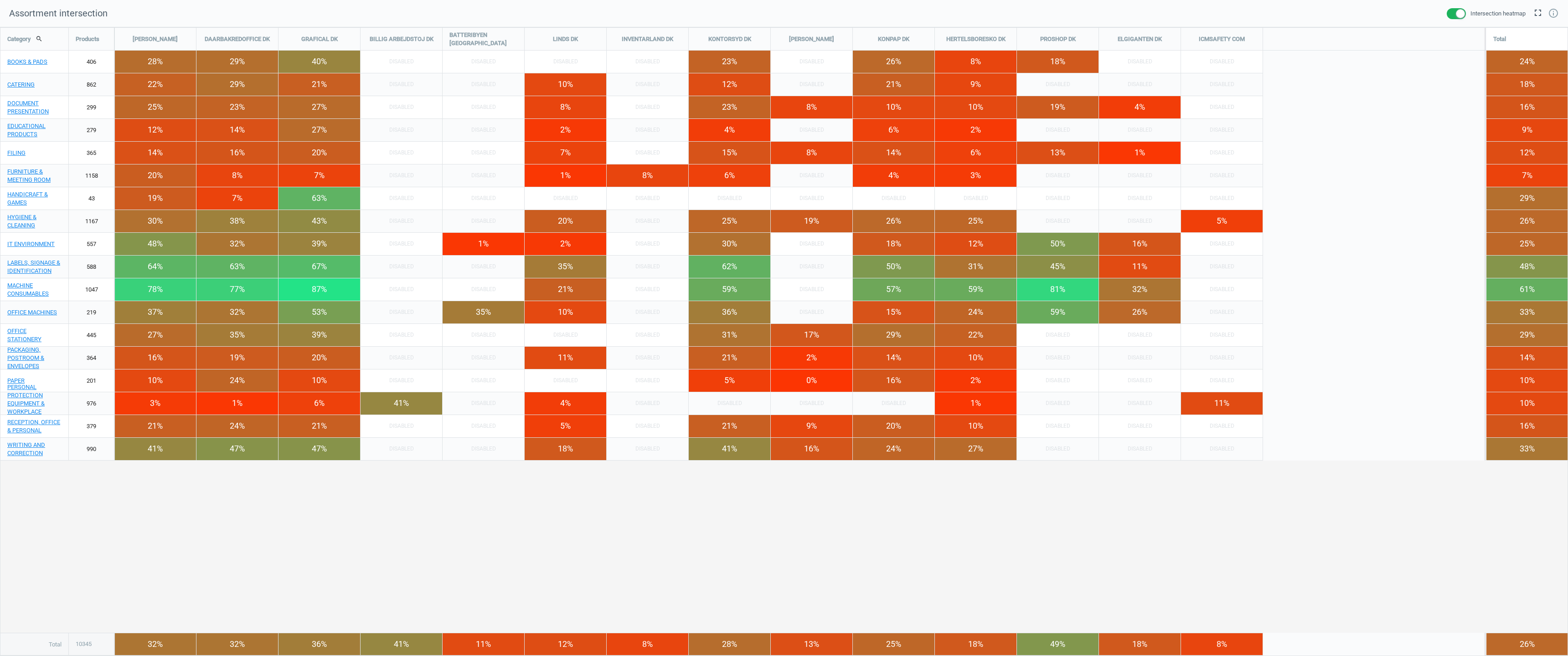
click at [1456, 14] on span at bounding box center [1456, 14] width 19 height 11
click at [0, 0] on input "checkbox" at bounding box center [0, 0] width 0 height 0
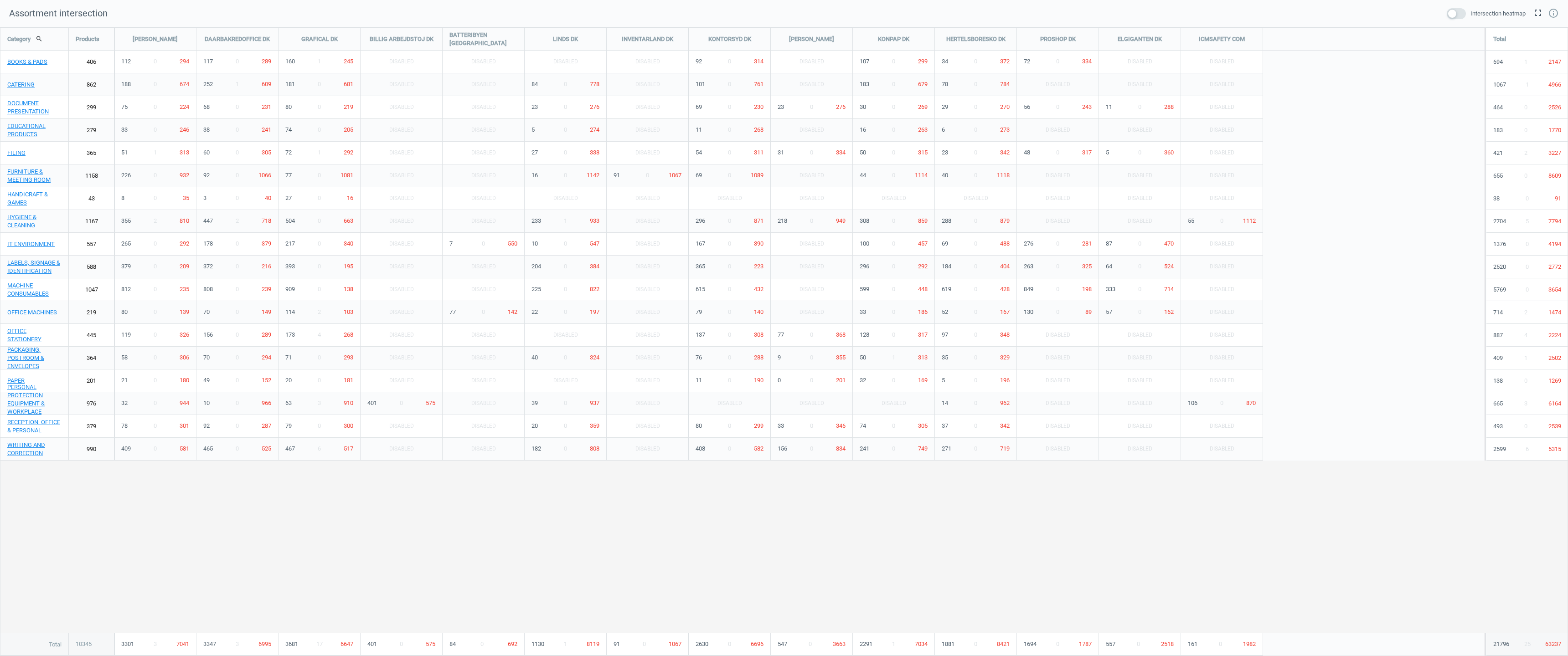
click at [1456, 14] on span at bounding box center [1456, 14] width 19 height 11
click at [0, 0] on input "checkbox" at bounding box center [0, 0] width 0 height 0
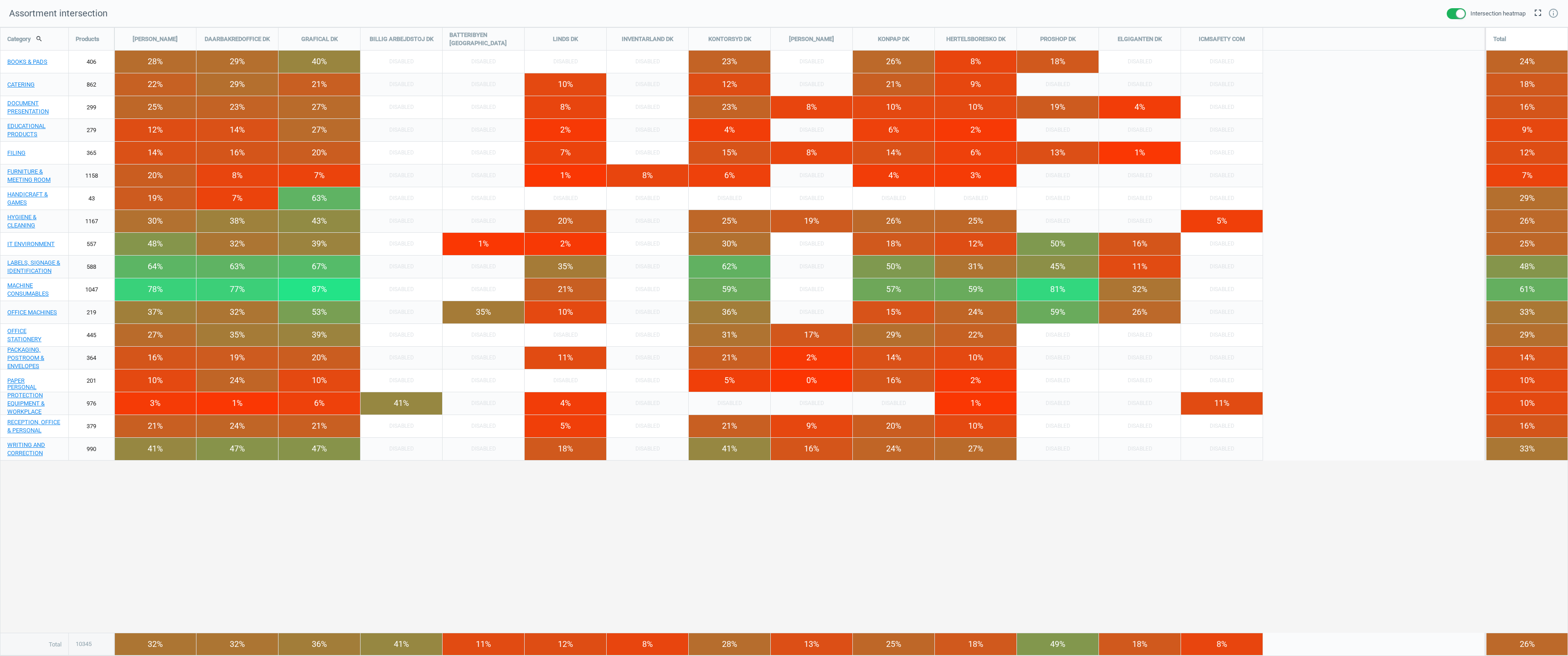
click at [1540, 14] on icon "fullscreen" at bounding box center [1537, 12] width 11 height 11
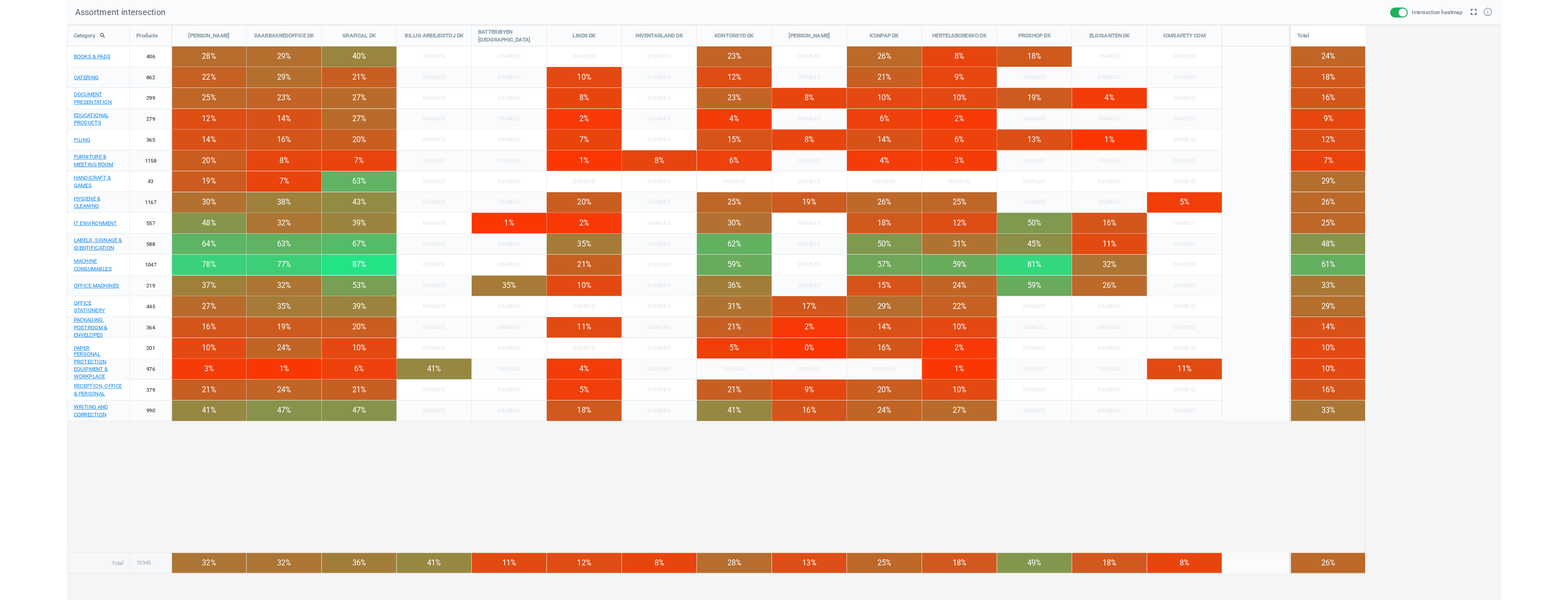
scroll to position [615, 1434]
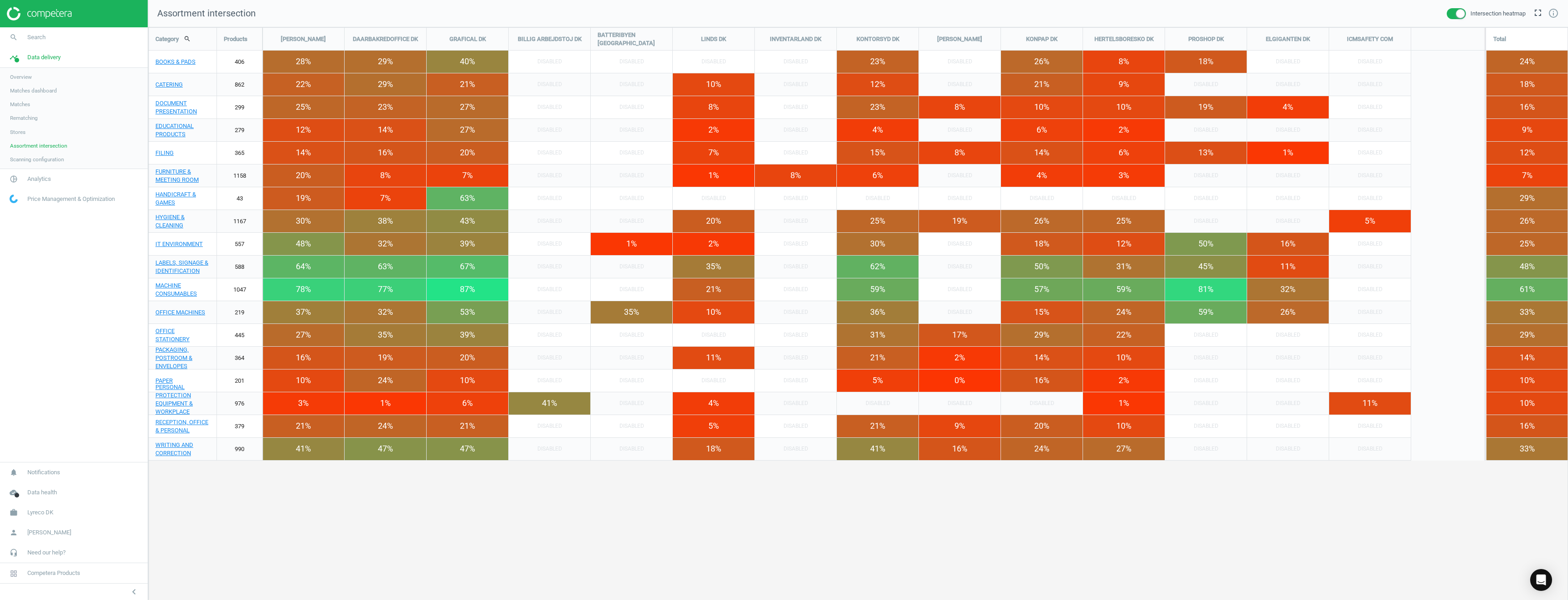
click at [40, 161] on span "Scanning configuration" at bounding box center [37, 159] width 54 height 7
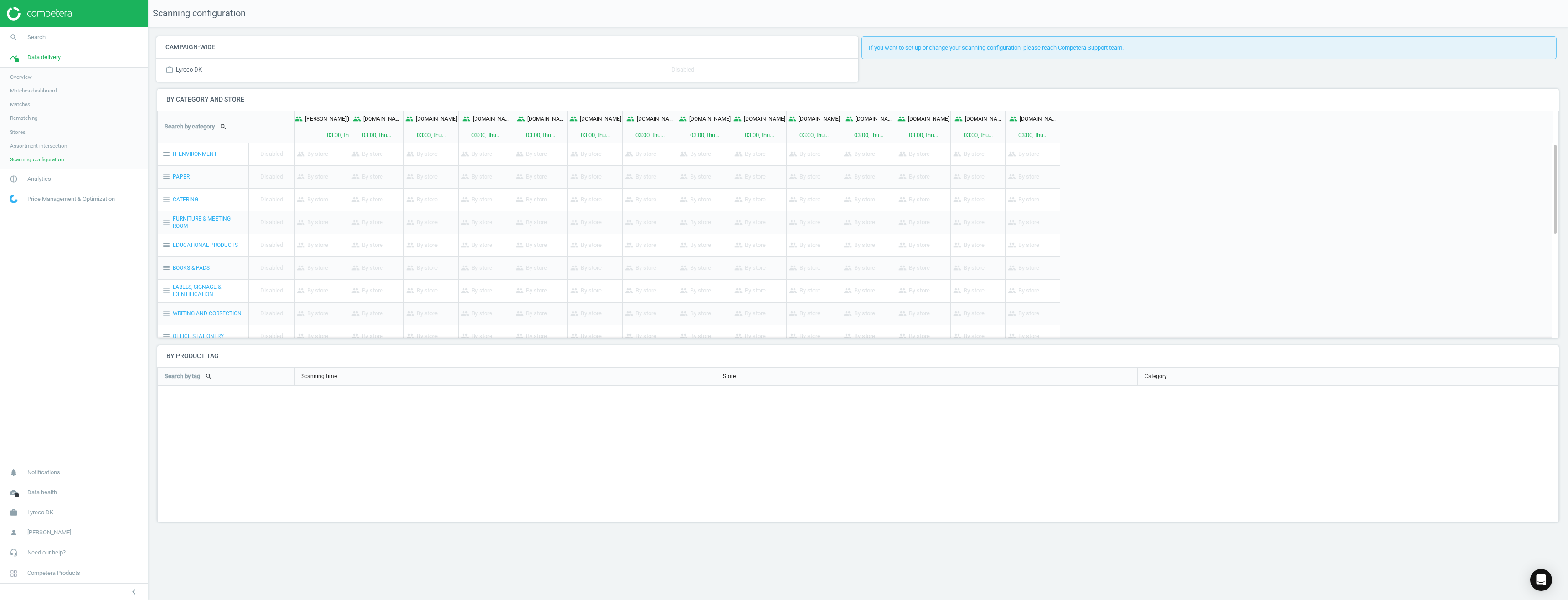
click at [35, 147] on span "Assortment intersection" at bounding box center [39, 145] width 57 height 7
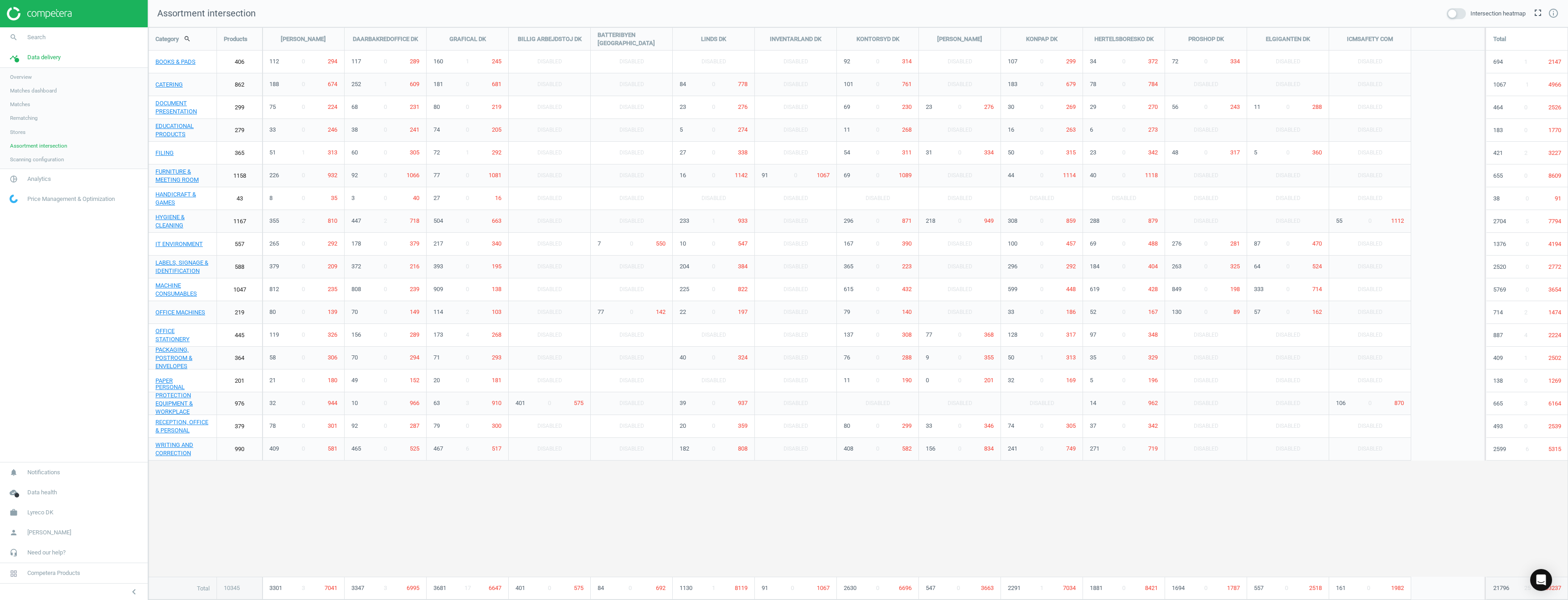
scroll to position [587, 1434]
click at [32, 160] on span "Scanning configuration" at bounding box center [37, 159] width 54 height 7
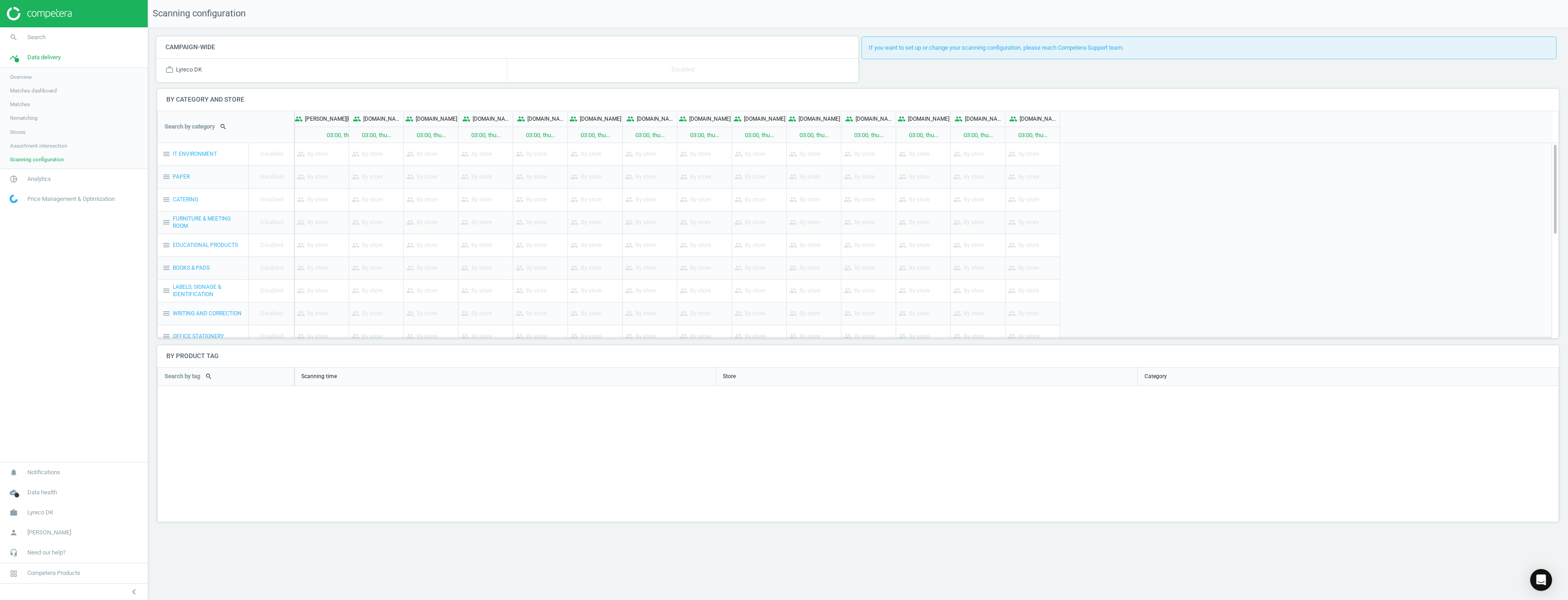
click at [31, 147] on span "Assortment intersection" at bounding box center [39, 145] width 57 height 7
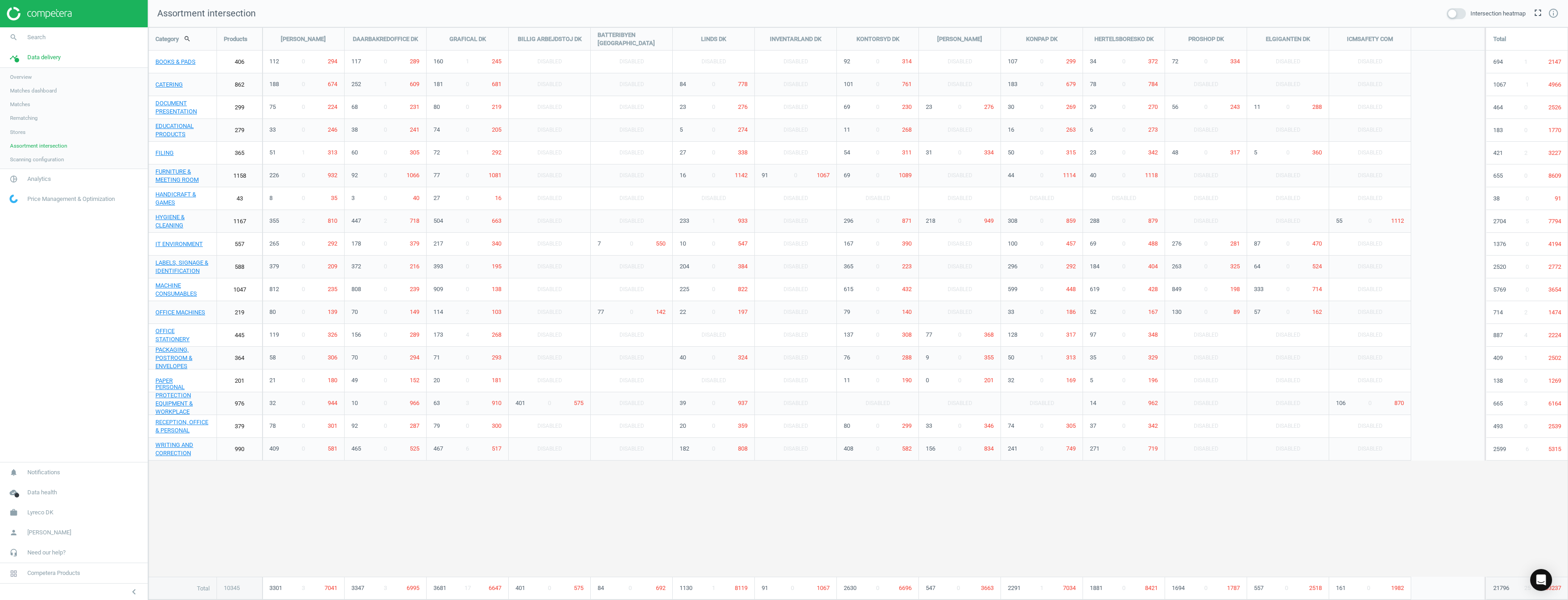
scroll to position [587, 1434]
click at [17, 102] on span "Matches" at bounding box center [20, 104] width 20 height 7
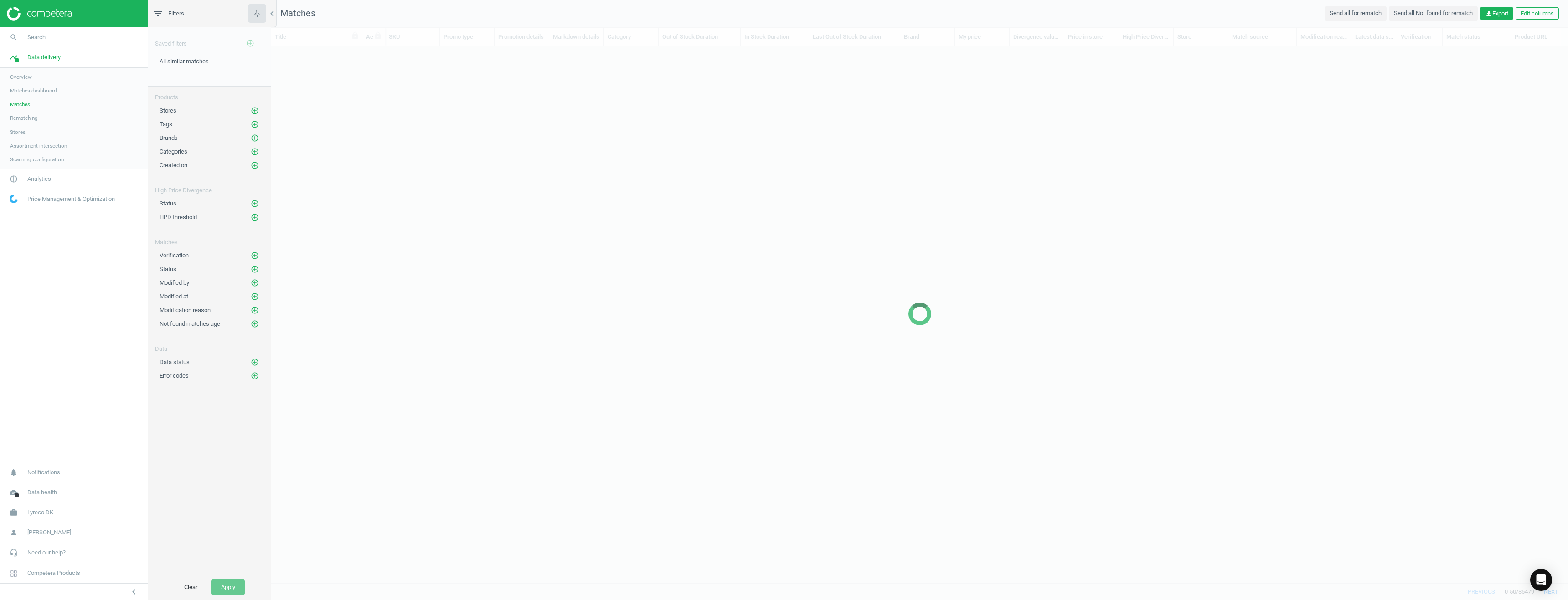
scroll to position [523, 1289]
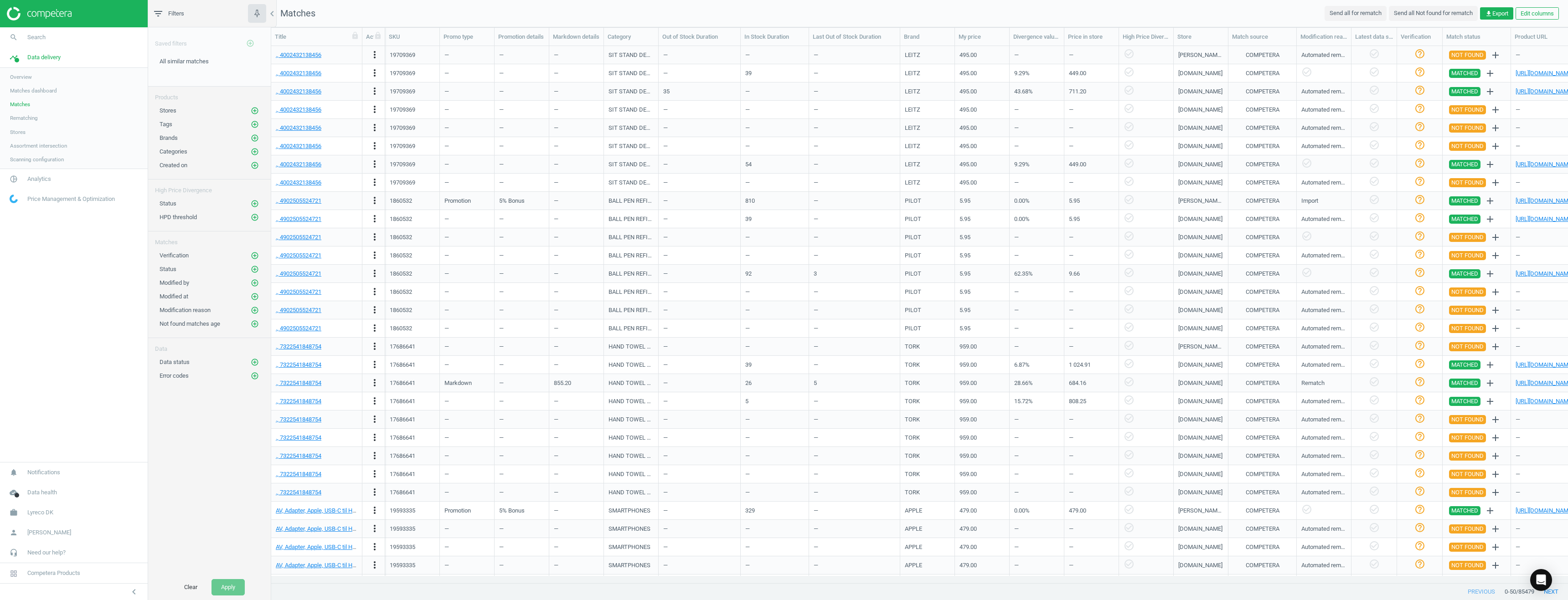
click at [23, 92] on span "Matches dashboard" at bounding box center [34, 90] width 47 height 7
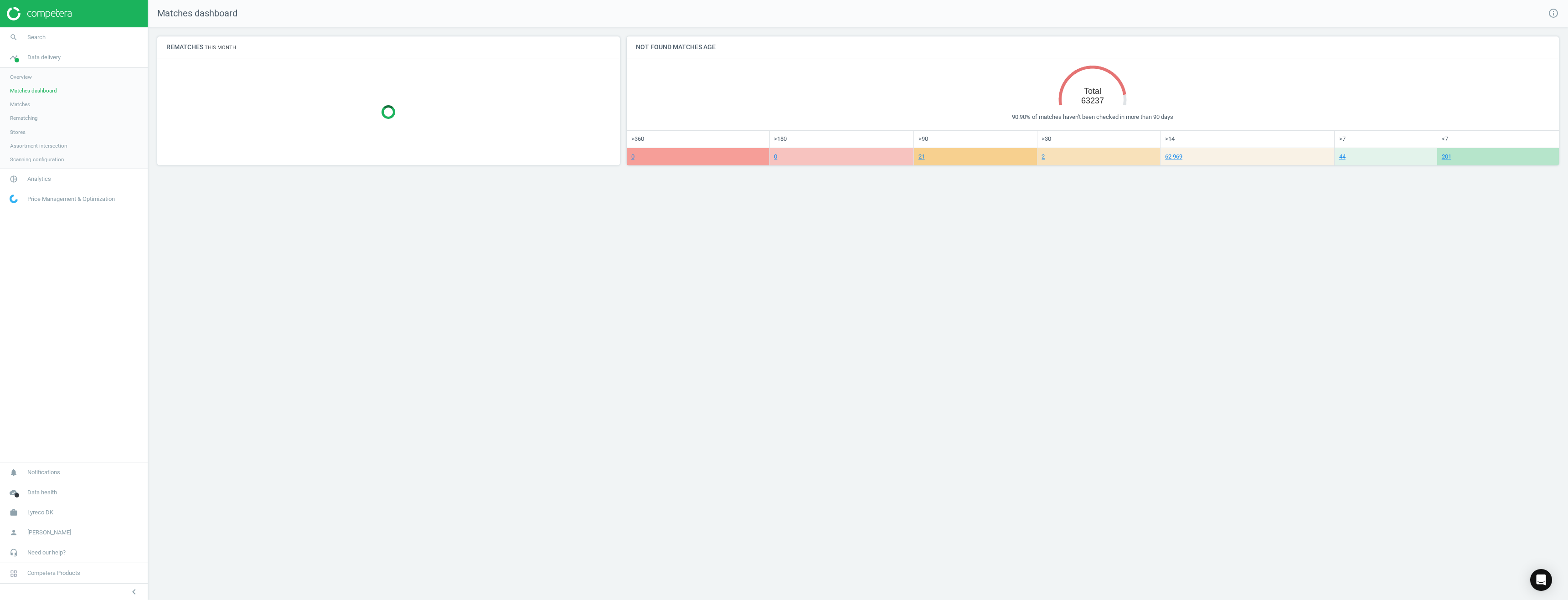
click at [19, 106] on span "Matches" at bounding box center [20, 104] width 20 height 7
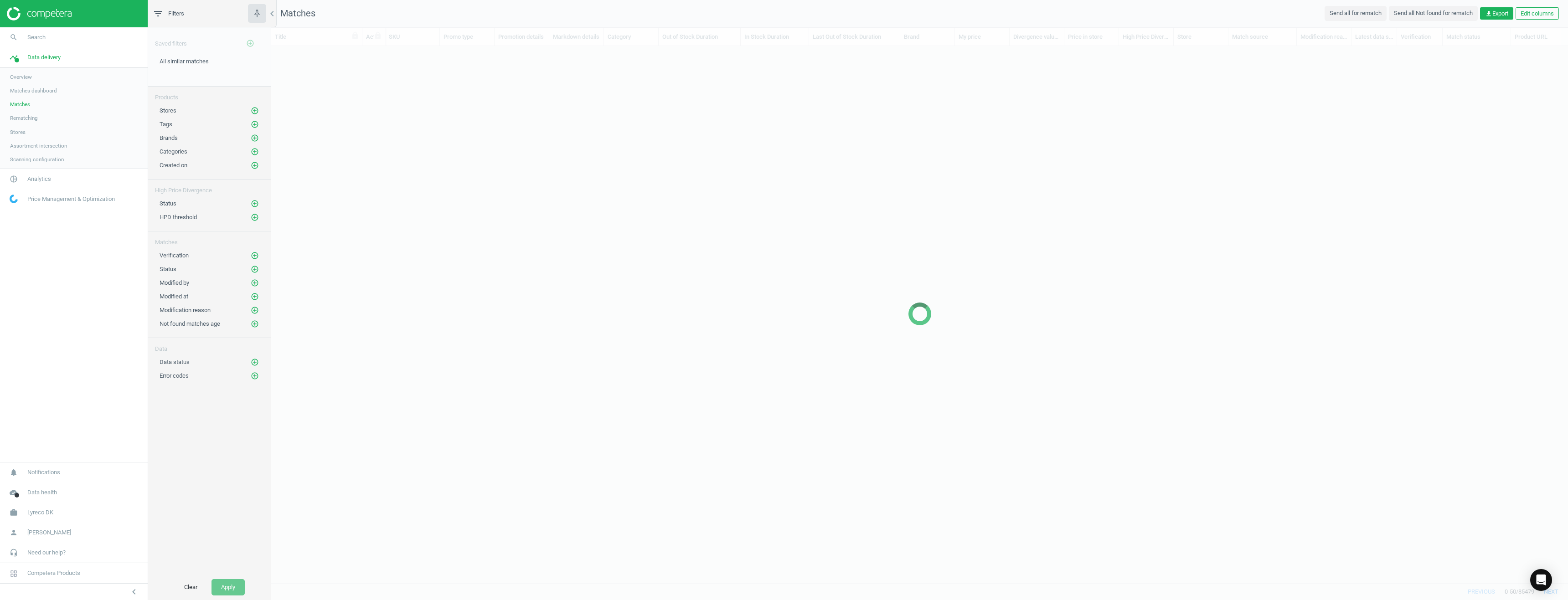
scroll to position [523, 1289]
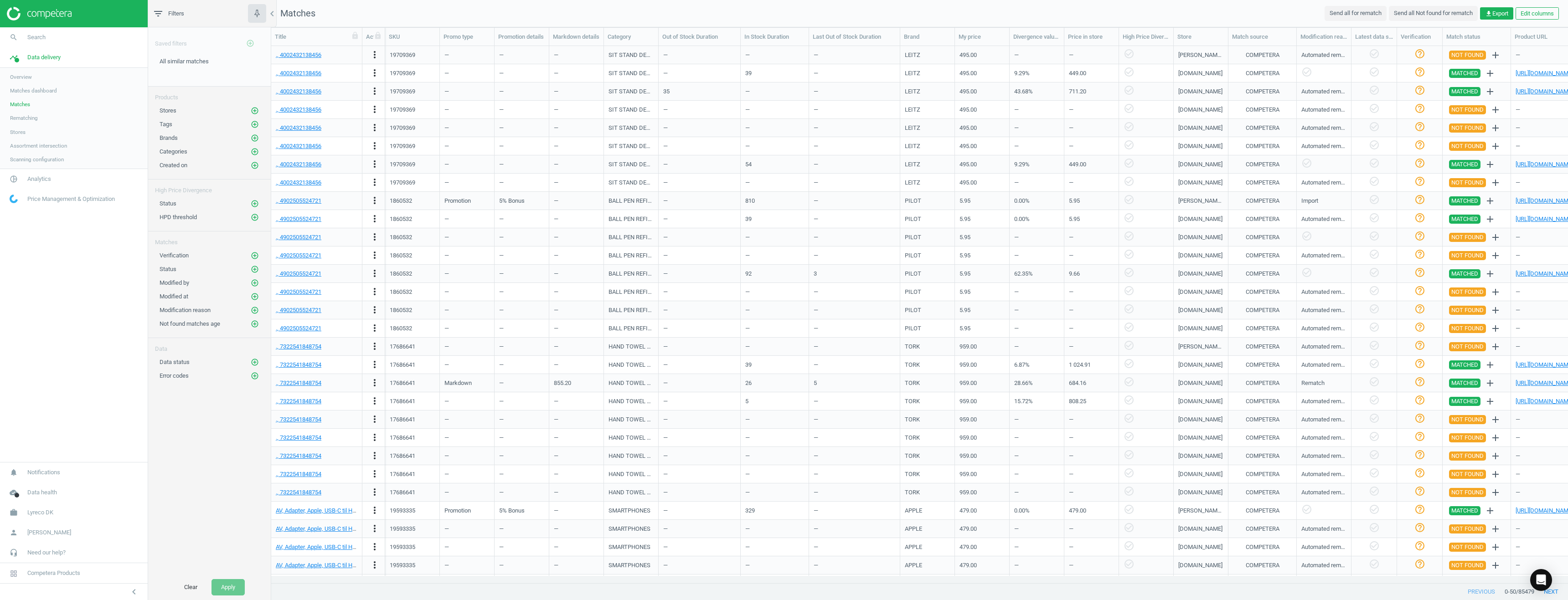
click at [18, 119] on span "Rematching" at bounding box center [24, 118] width 28 height 7
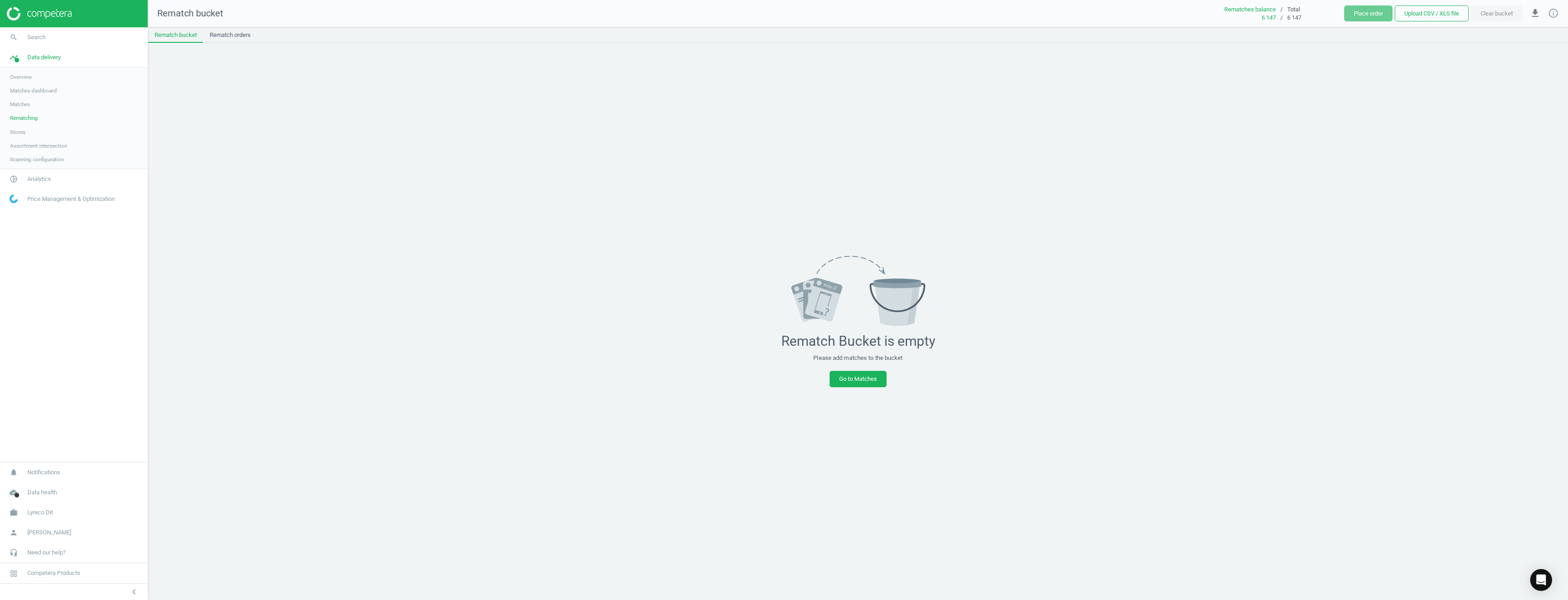
click at [21, 92] on span "Matches dashboard" at bounding box center [34, 90] width 47 height 7
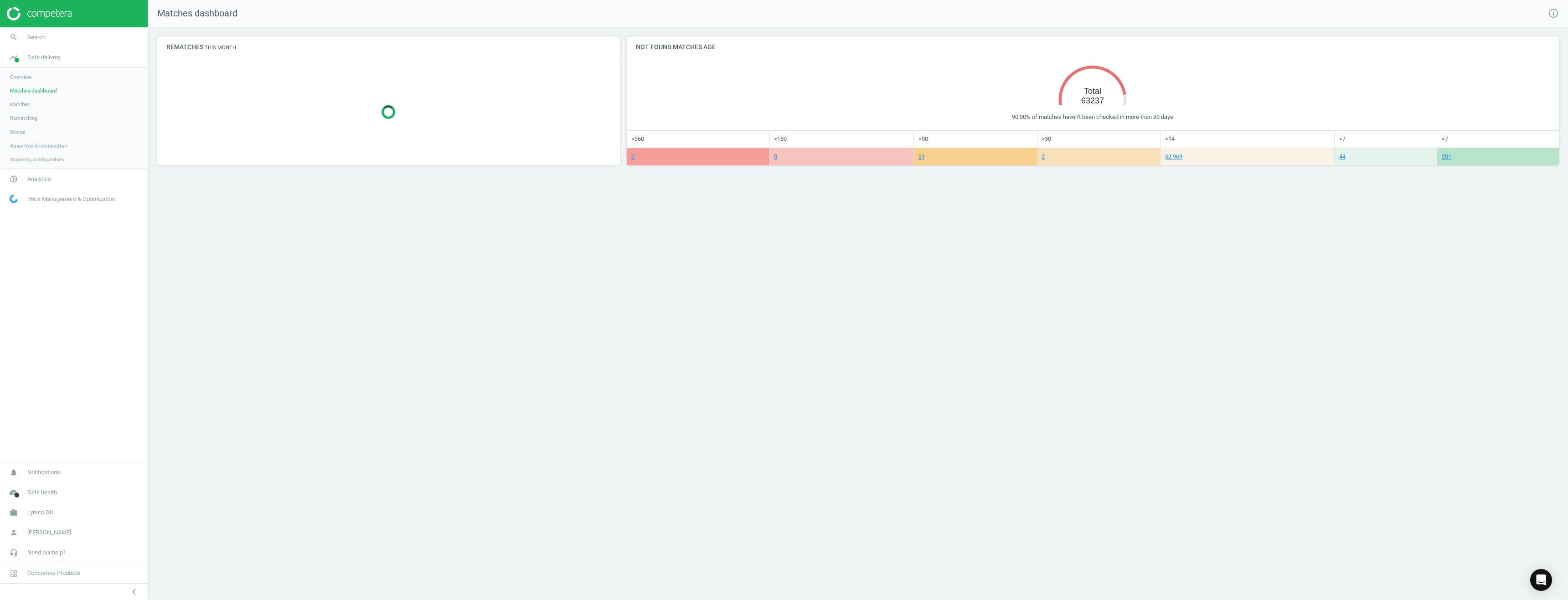
click at [28, 146] on span "Assortment intersection" at bounding box center [39, 145] width 57 height 7
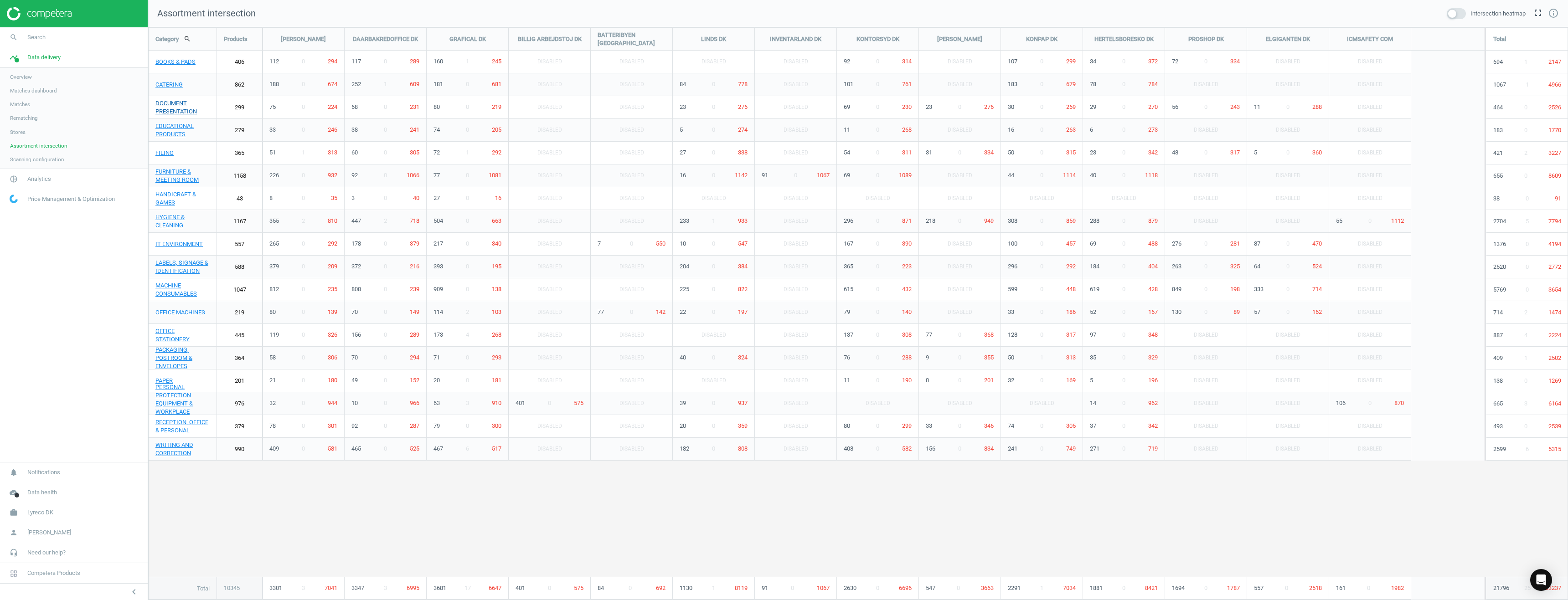
scroll to position [587, 1434]
click at [1456, 14] on span at bounding box center [1456, 14] width 19 height 11
click at [0, 0] on input "checkbox" at bounding box center [0, 0] width 0 height 0
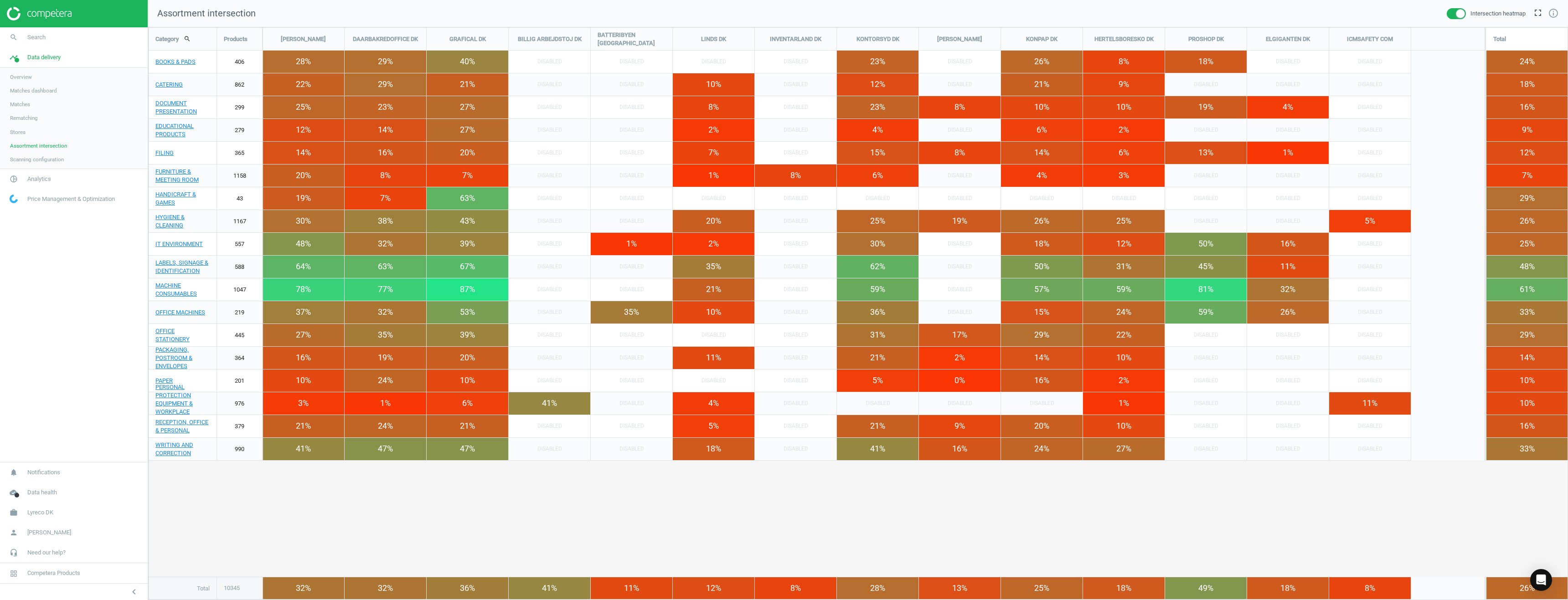
click at [1459, 12] on span at bounding box center [1456, 14] width 19 height 11
click at [0, 0] on input "checkbox" at bounding box center [0, 0] width 0 height 0
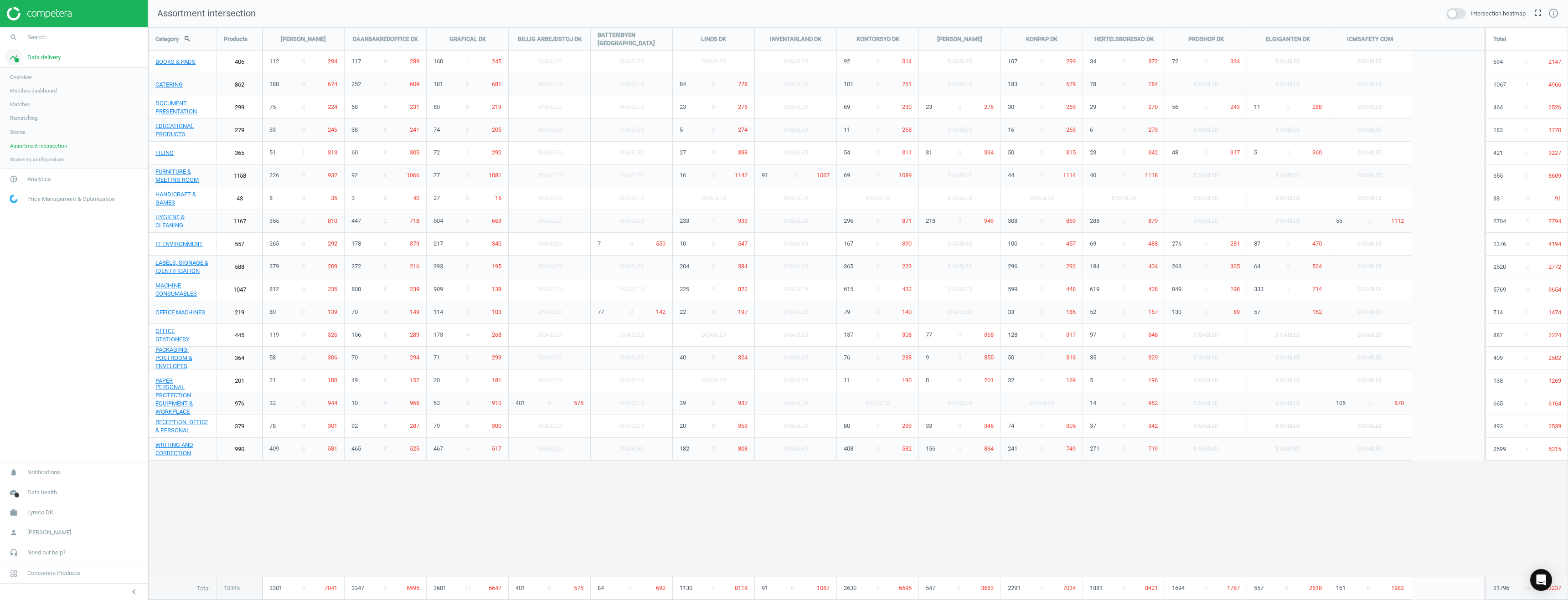
click at [40, 58] on span "Data delivery" at bounding box center [44, 58] width 34 height 9
click at [37, 58] on span "Data delivery" at bounding box center [44, 58] width 34 height 9
click at [13, 81] on span "Overview" at bounding box center [21, 77] width 21 height 7
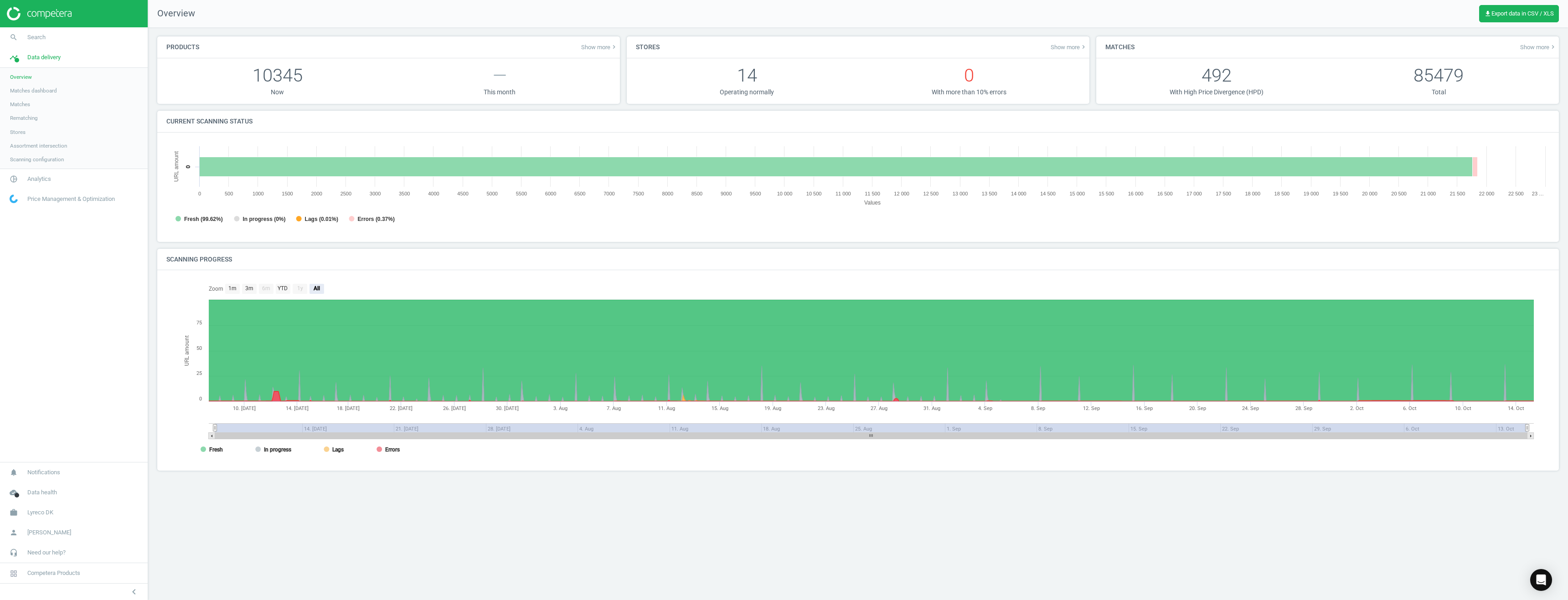
scroll to position [197, 1397]
click at [37, 93] on span "Matches dashboard" at bounding box center [34, 90] width 47 height 7
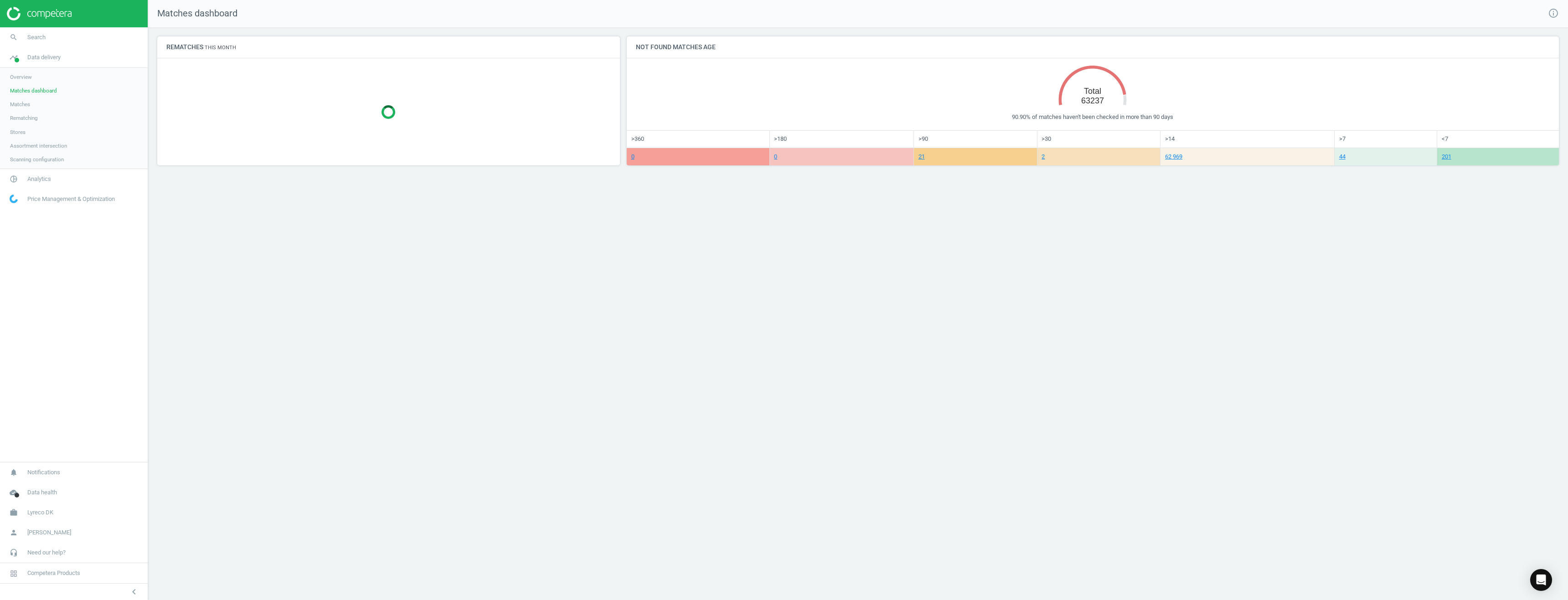
click at [29, 106] on span "Matches" at bounding box center [20, 104] width 20 height 7
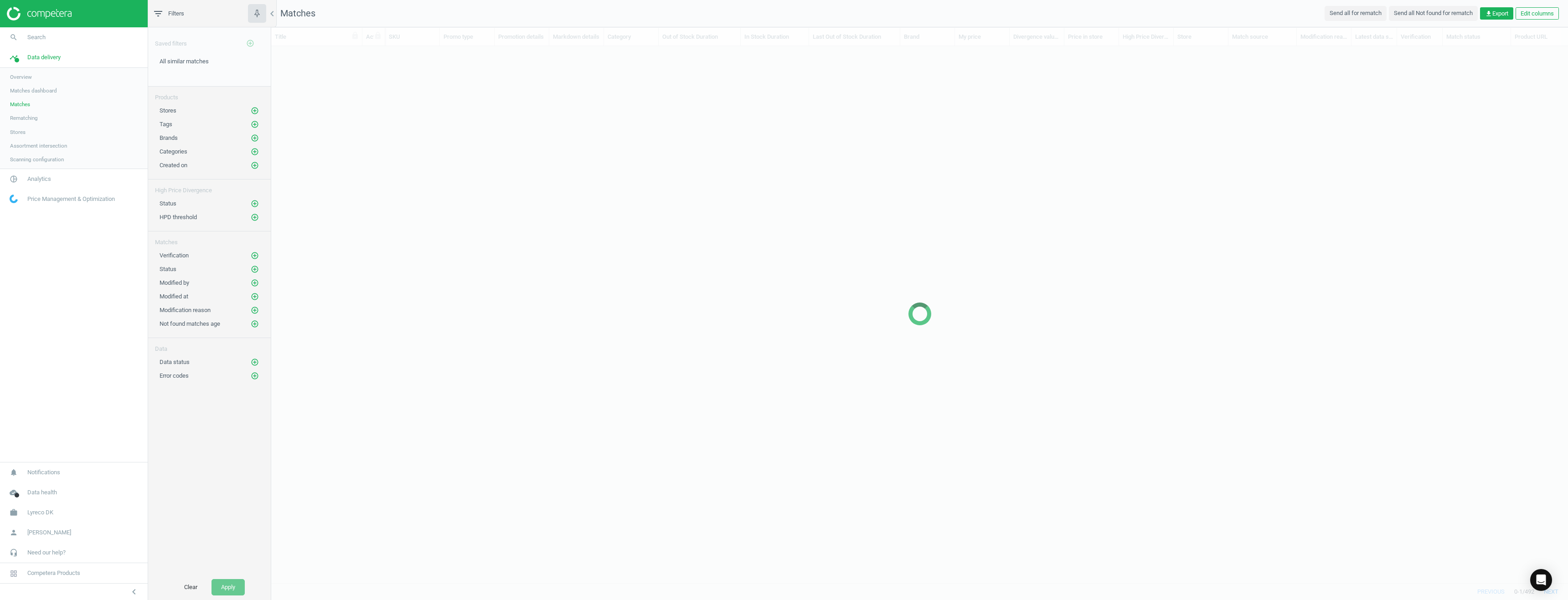
scroll to position [523, 1289]
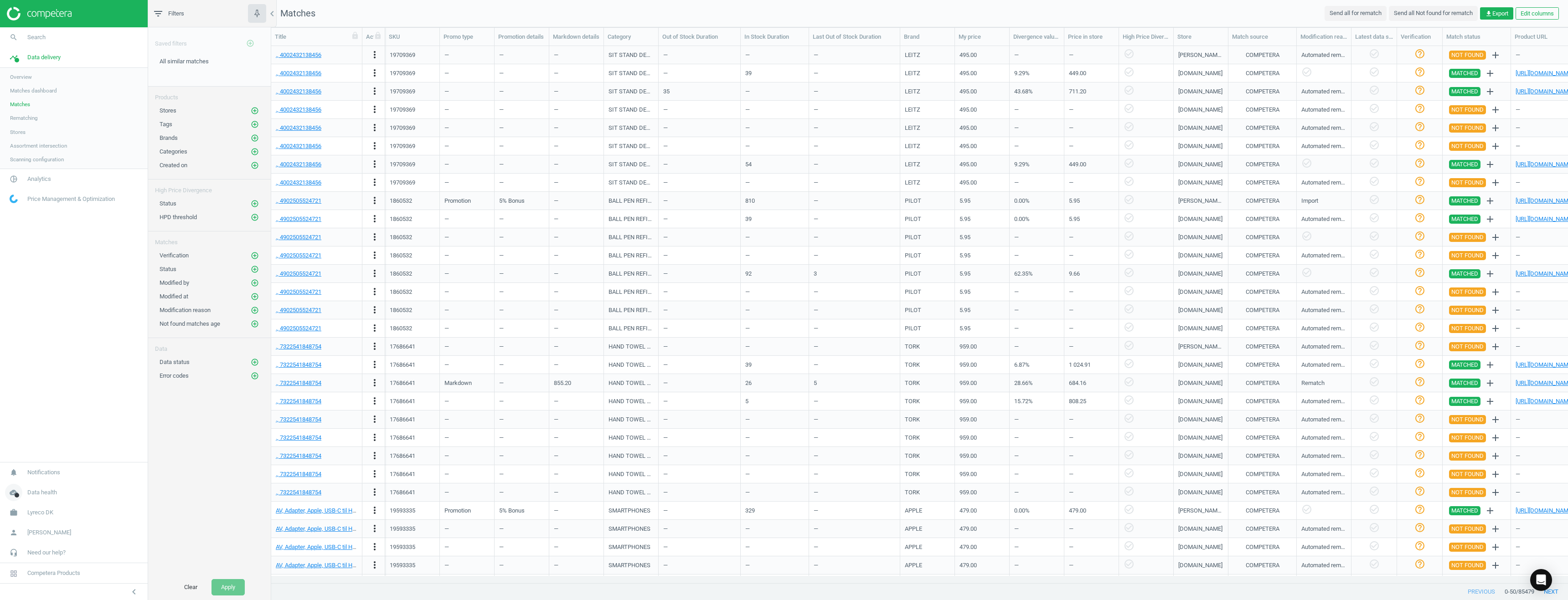
click at [32, 494] on span "Data health" at bounding box center [42, 493] width 29 height 9
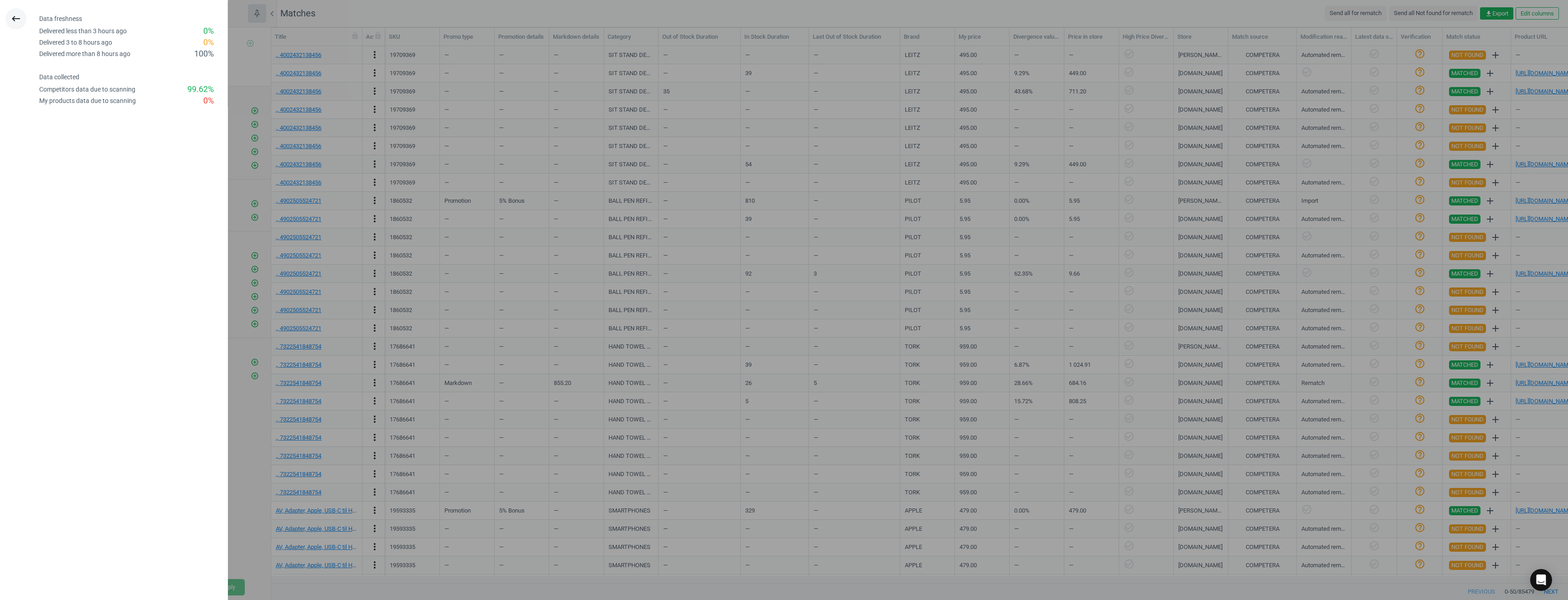
click at [15, 19] on icon "keyboard_backspace" at bounding box center [15, 18] width 11 height 11
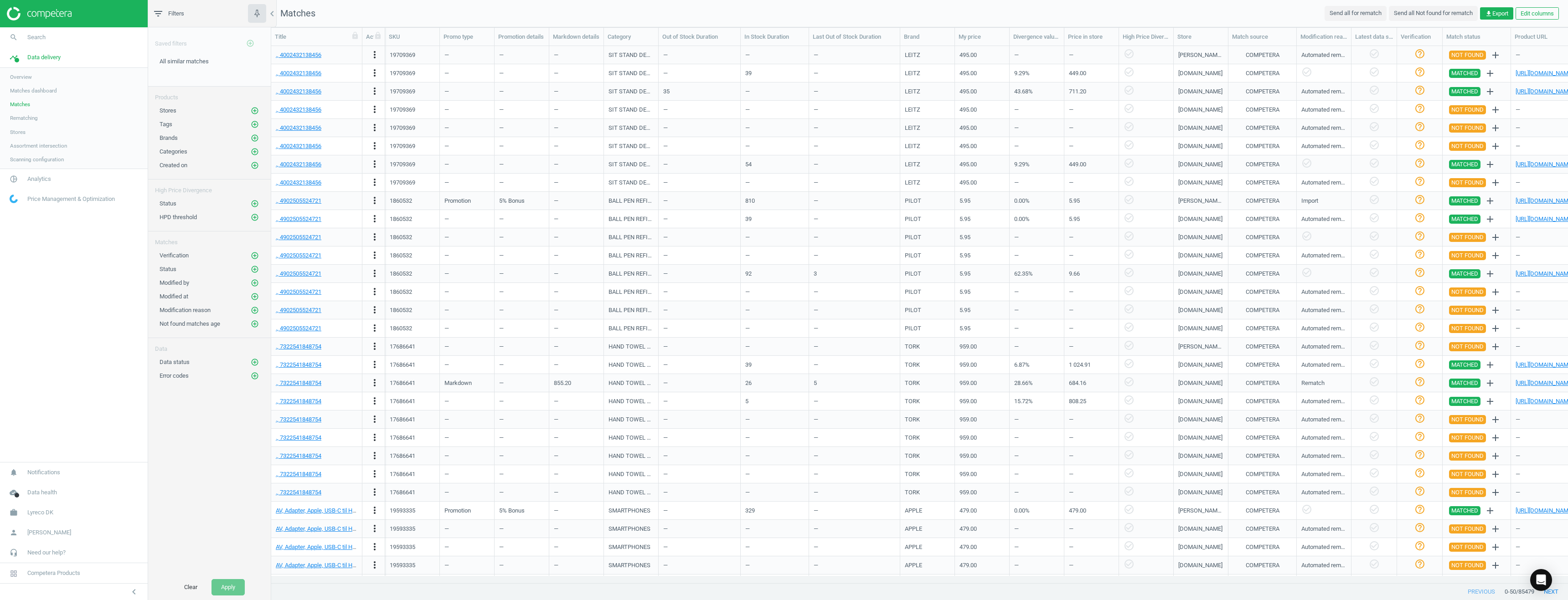
click at [46, 199] on span "Price Management & Optimization" at bounding box center [71, 199] width 88 height 9
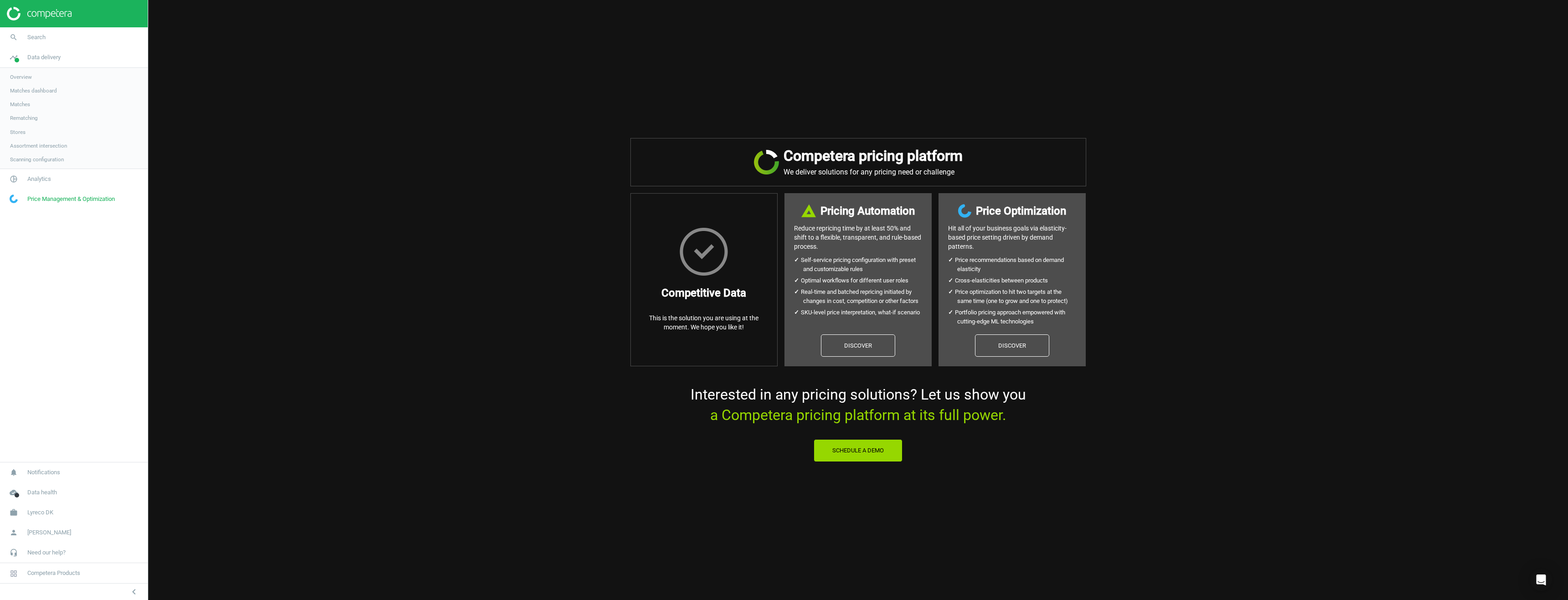
click at [46, 199] on span "Price Management & Optimization" at bounding box center [71, 199] width 88 height 9
click at [40, 180] on span "Analytics" at bounding box center [40, 180] width 24 height 9
click at [20, 108] on span "Products" at bounding box center [21, 111] width 21 height 7
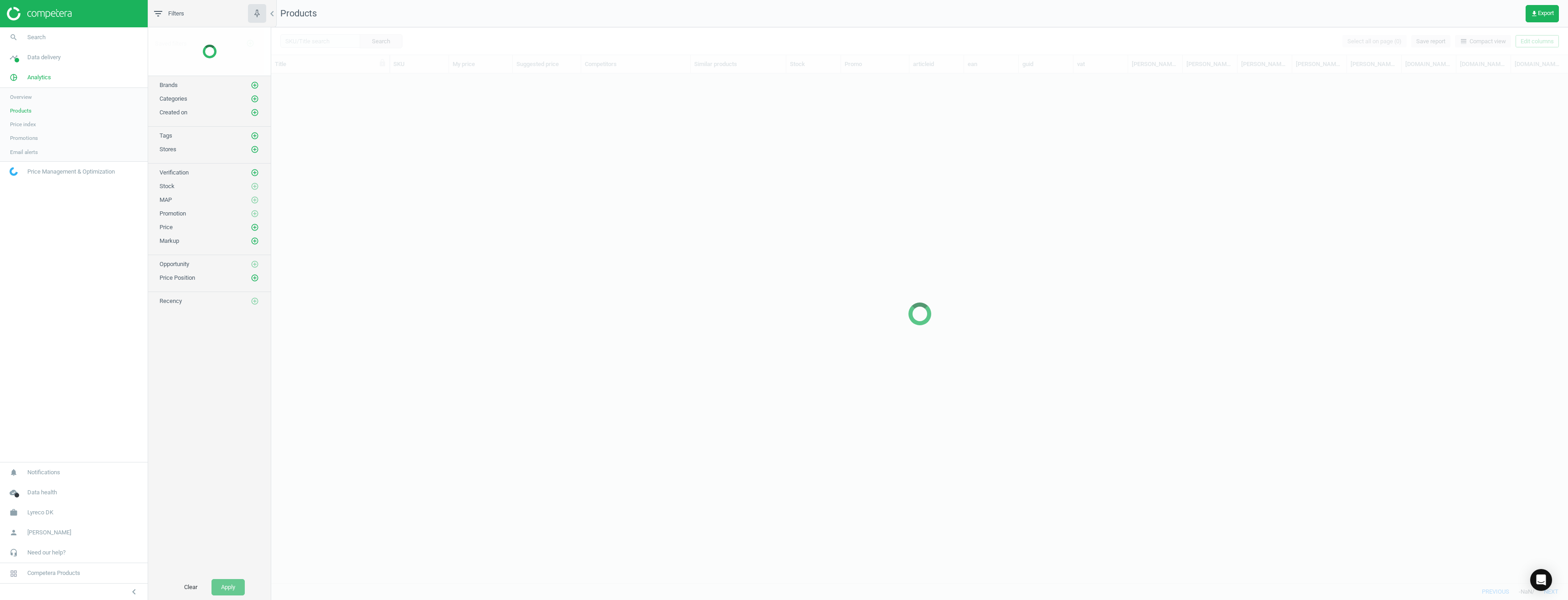
scroll to position [496, 1289]
click at [23, 100] on span "Overview" at bounding box center [21, 97] width 21 height 7
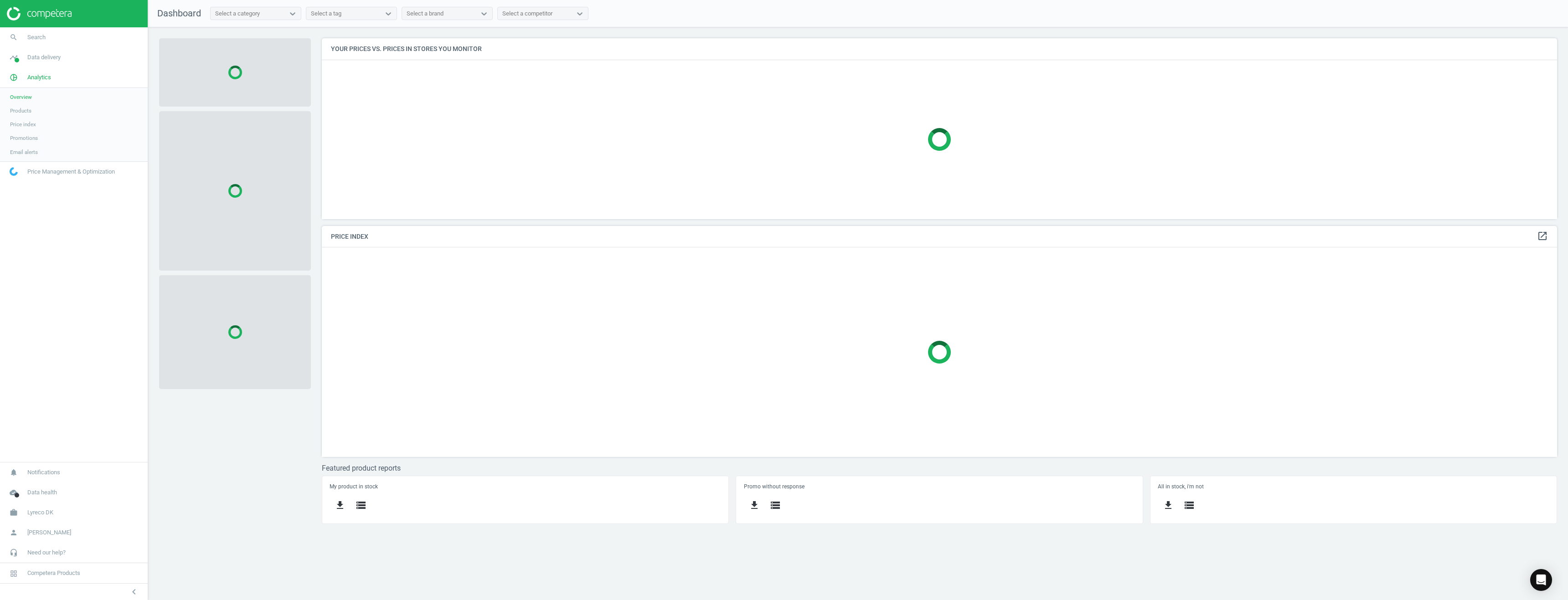
scroll to position [223, 1249]
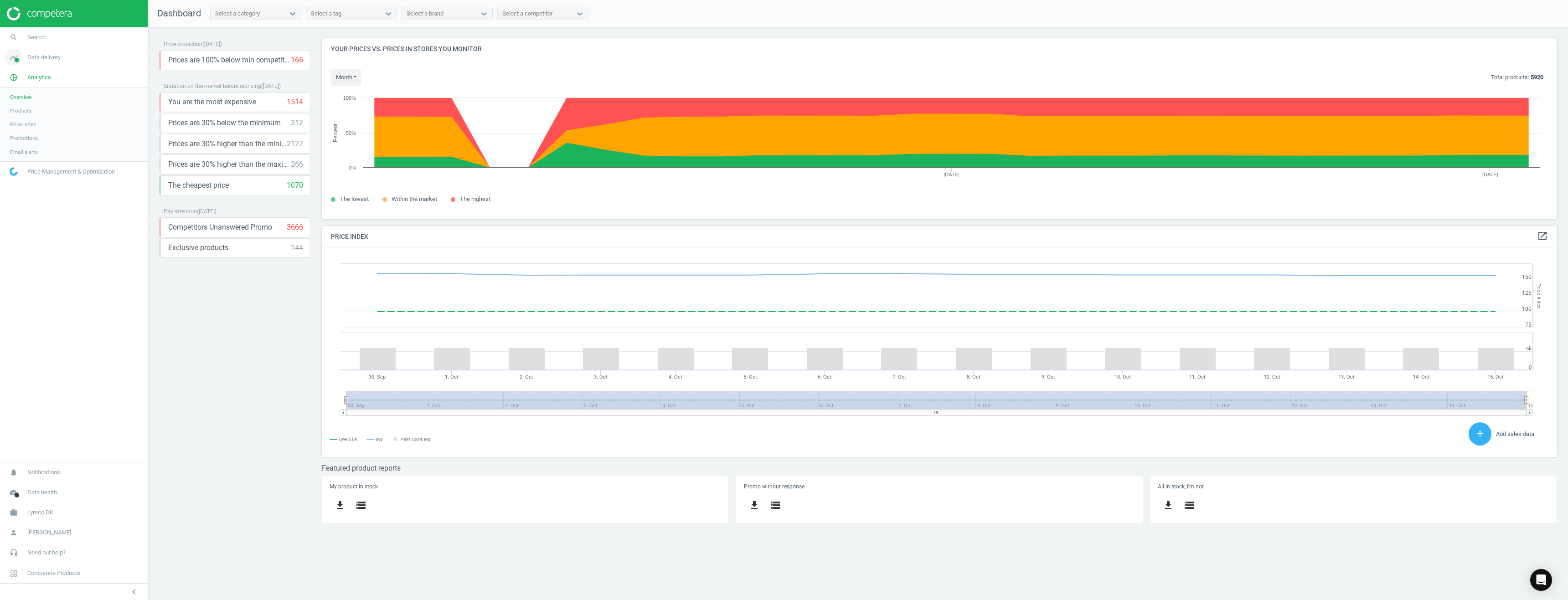
click at [42, 55] on span "Data delivery" at bounding box center [44, 58] width 34 height 9
click at [21, 77] on span "Overview" at bounding box center [21, 77] width 21 height 7
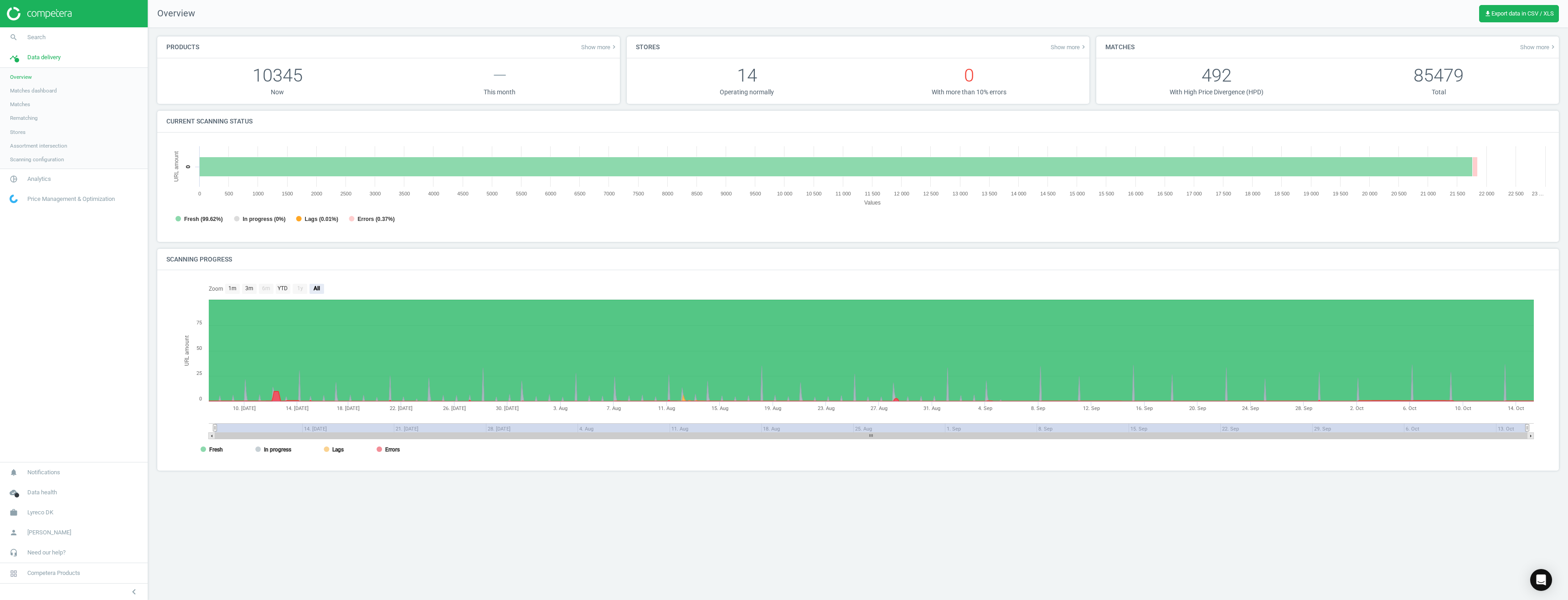
scroll to position [197, 1397]
click at [23, 91] on span "Matches dashboard" at bounding box center [34, 90] width 47 height 7
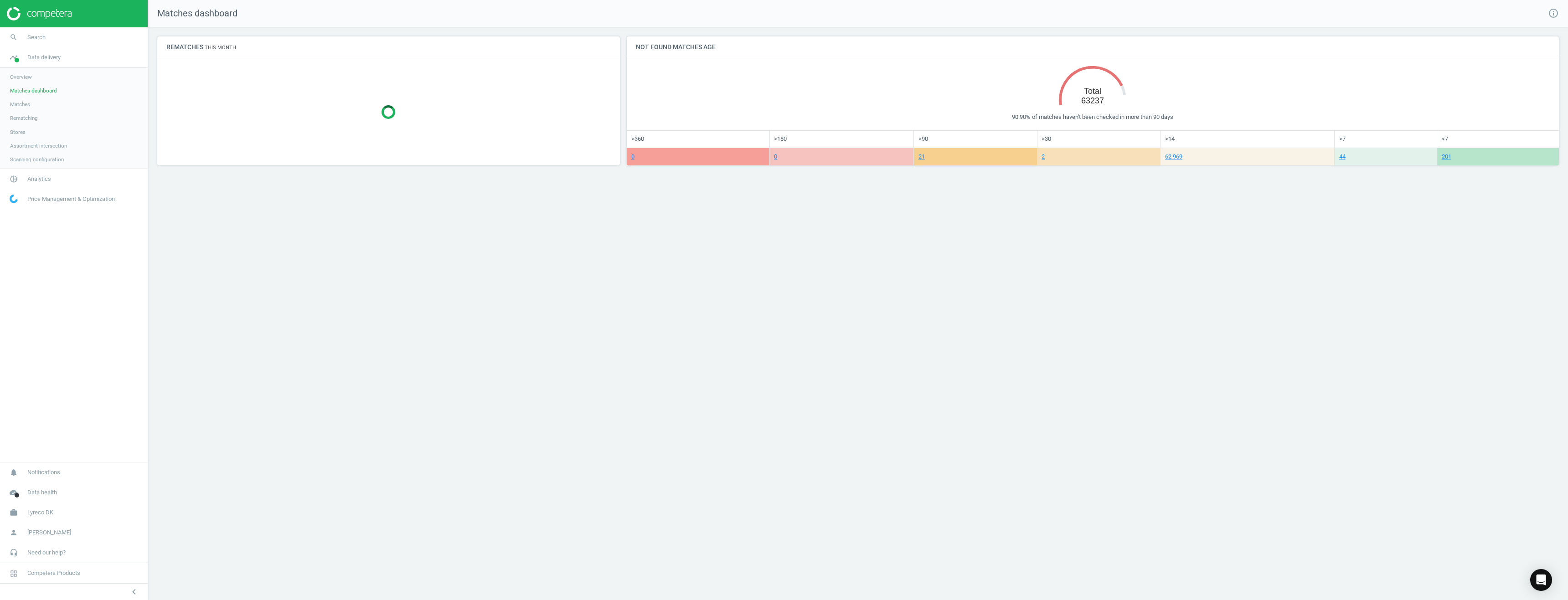
click at [22, 104] on span "Matches" at bounding box center [20, 104] width 20 height 7
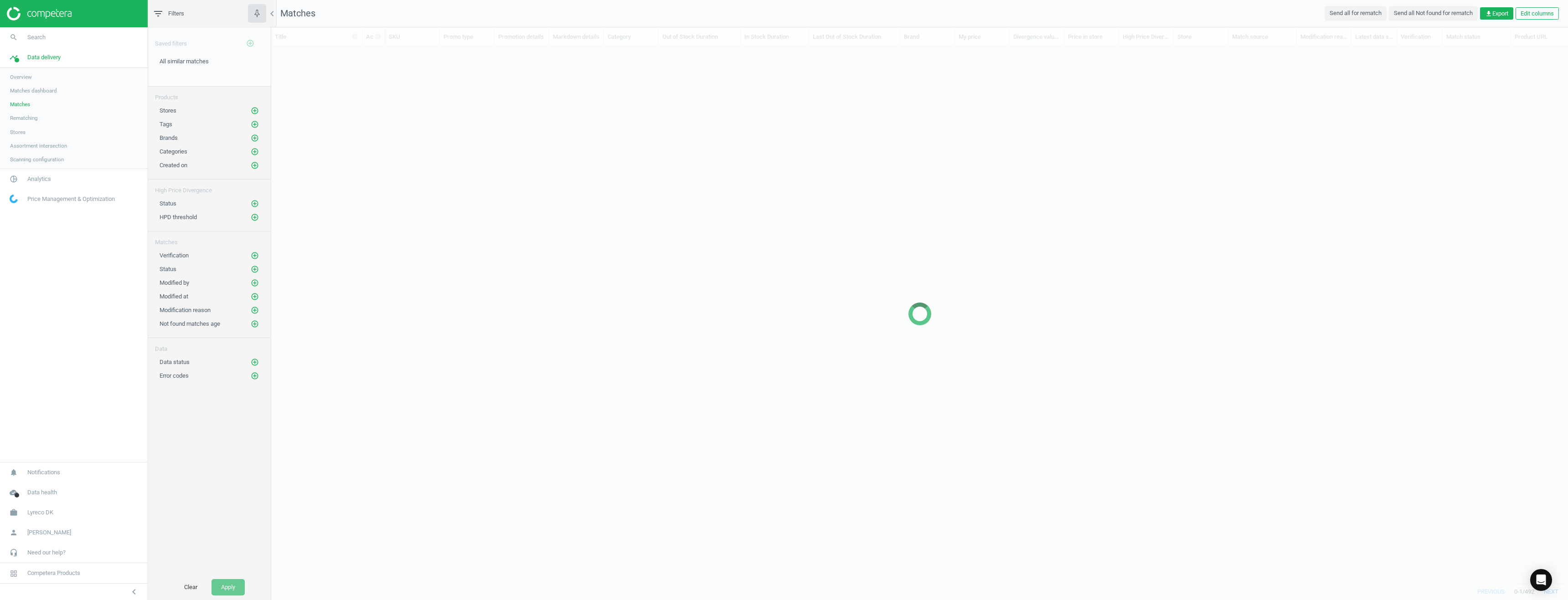
scroll to position [523, 1289]
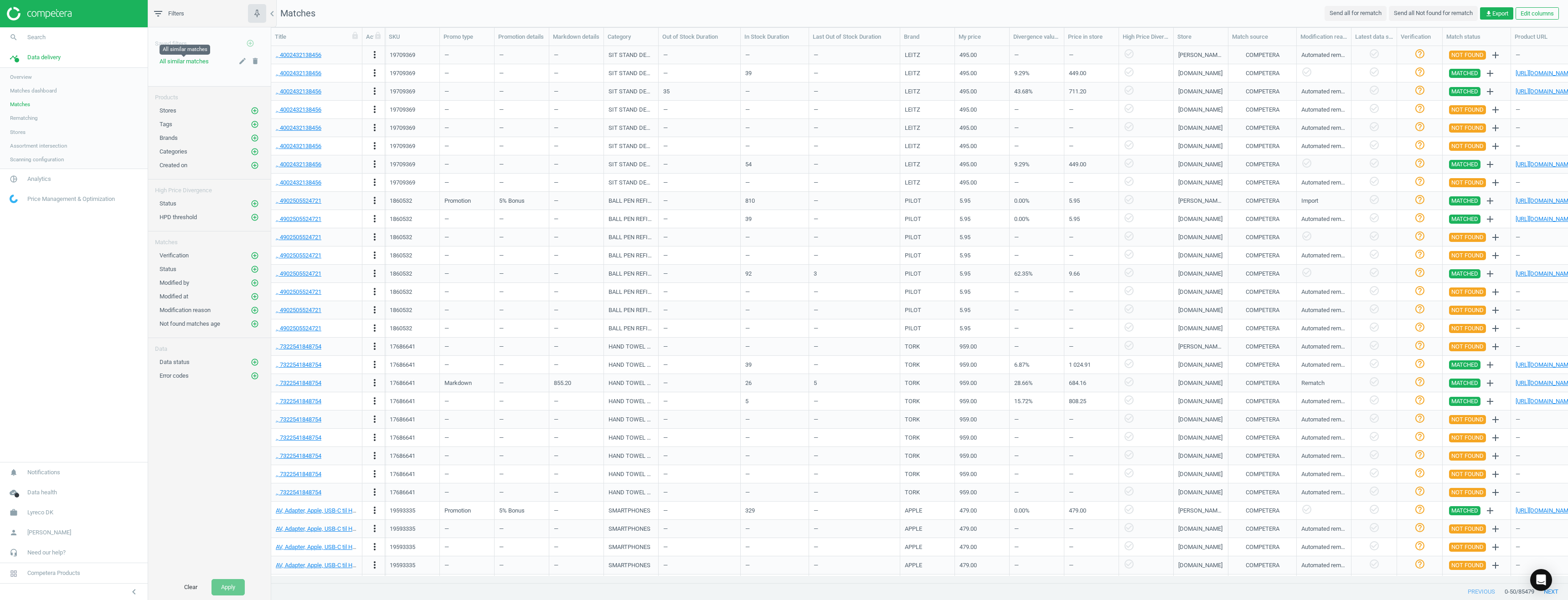
click at [188, 62] on span "All similar matches" at bounding box center [184, 61] width 49 height 7
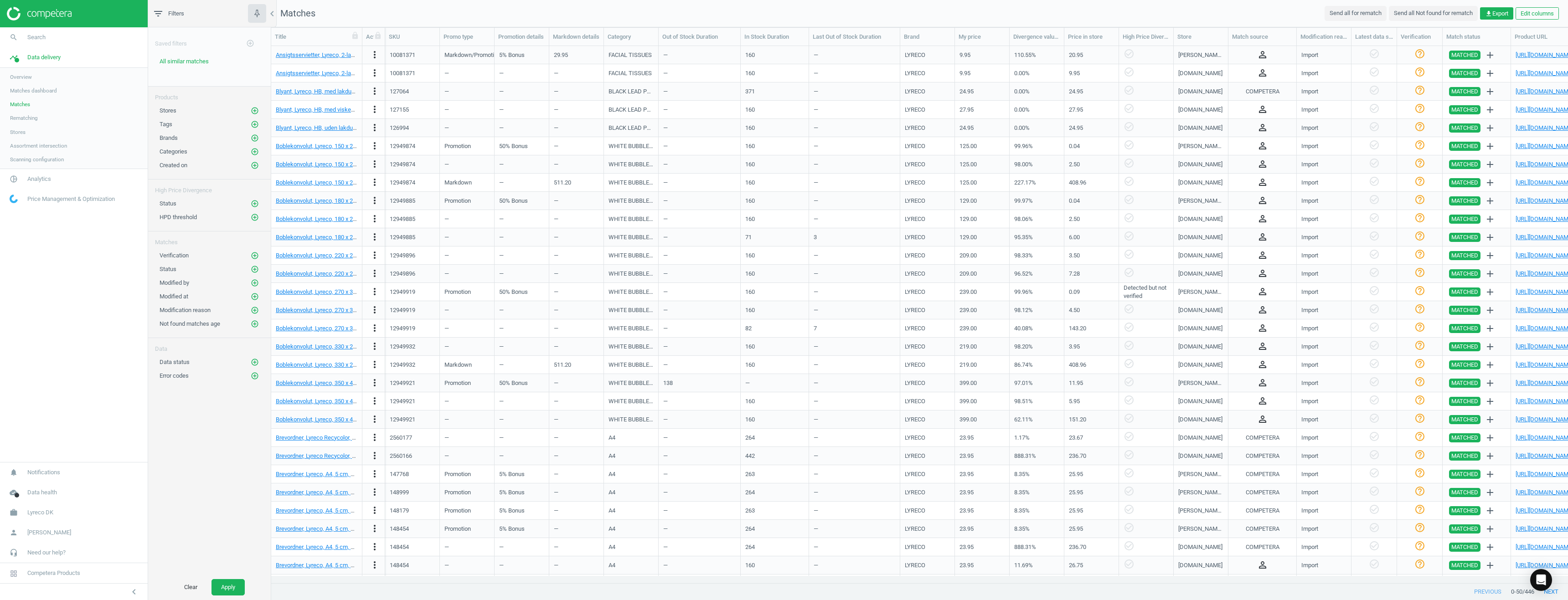
click at [28, 119] on span "Rematching" at bounding box center [24, 118] width 28 height 7
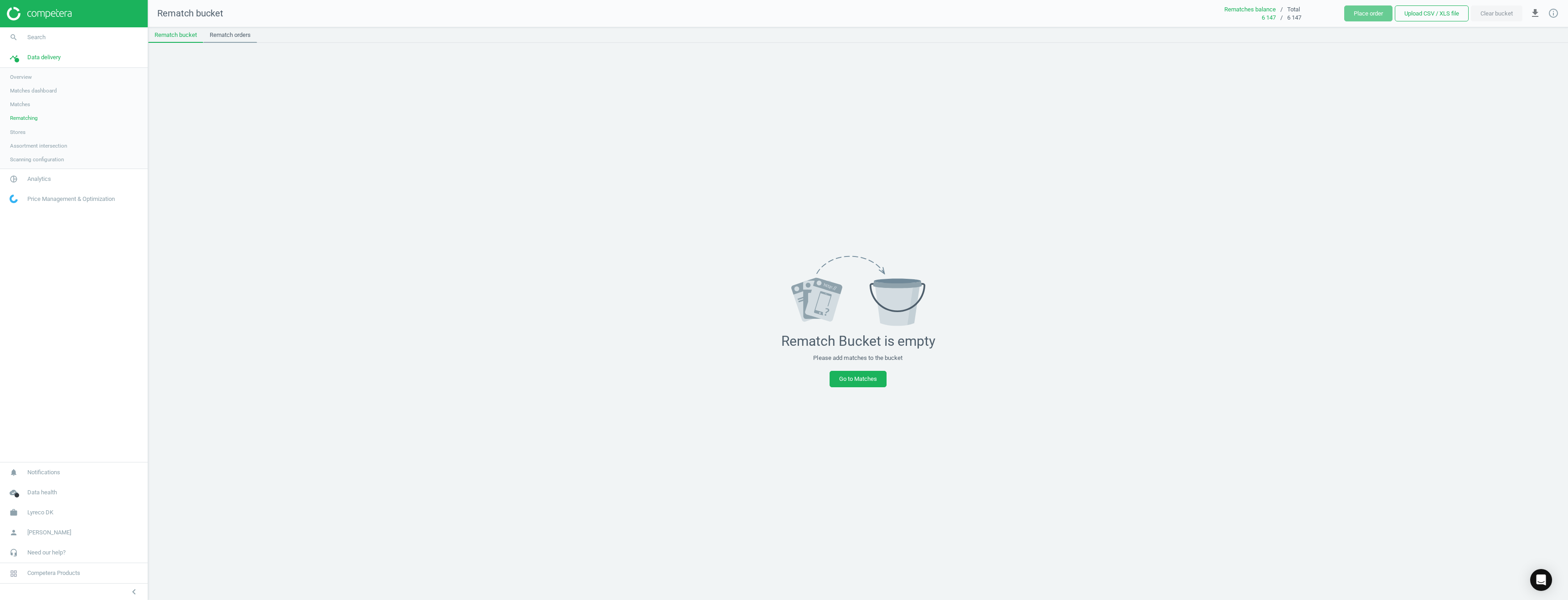
click at [224, 35] on link "Rematch orders" at bounding box center [230, 35] width 54 height 15
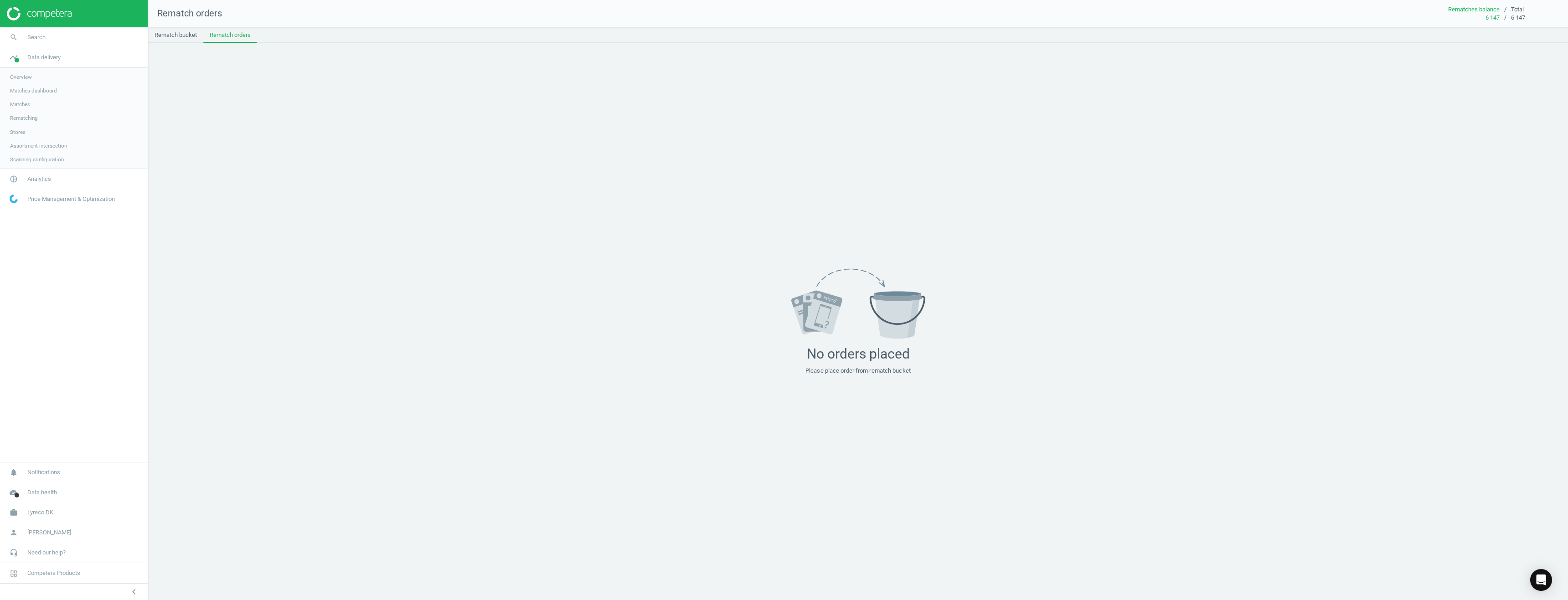
click at [18, 119] on span "Rematching" at bounding box center [24, 118] width 28 height 7
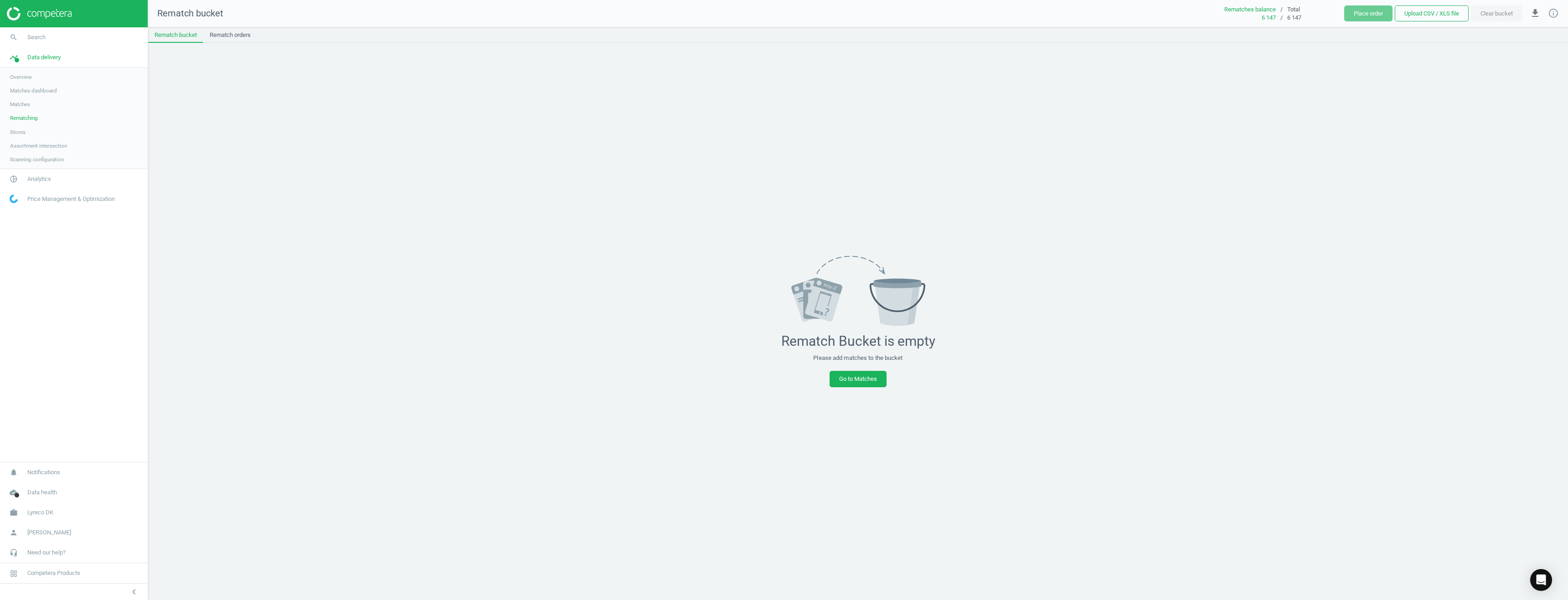
click at [19, 133] on span "Stores" at bounding box center [18, 132] width 15 height 7
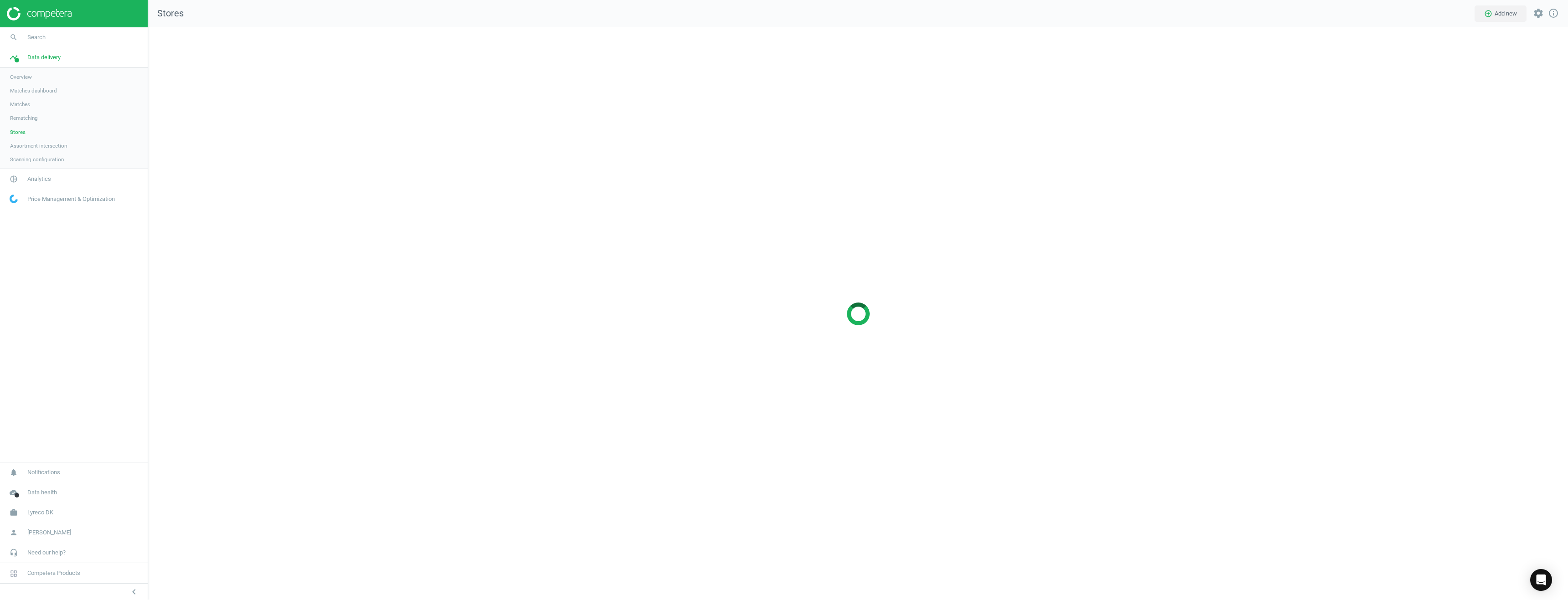
scroll to position [587, 1434]
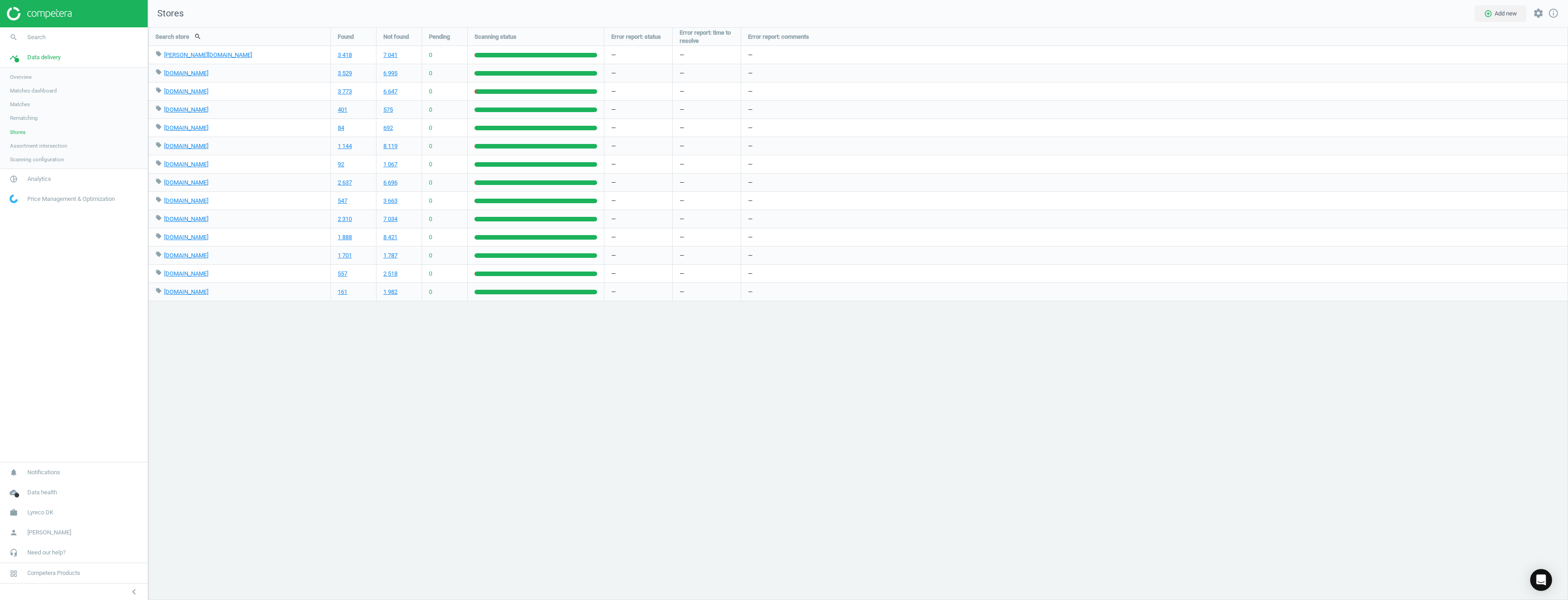
click at [527, 382] on div "Search store search Found Not found Pending Scanning status Error report: statu…" at bounding box center [857, 314] width 1419 height 572
drag, startPoint x: 41, startPoint y: 143, endPoint x: 40, endPoint y: 149, distance: 6.1
click at [41, 143] on span "Assortment intersection" at bounding box center [39, 145] width 57 height 7
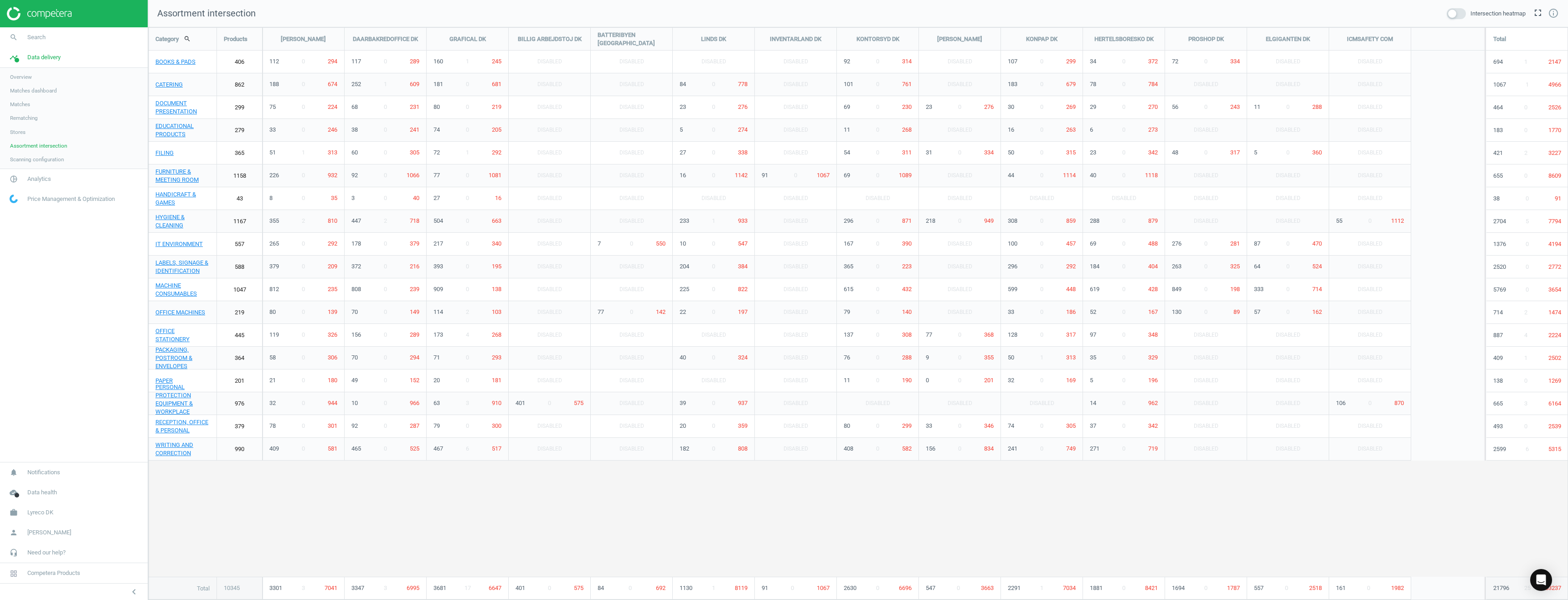
scroll to position [587, 1434]
click at [1455, 15] on span at bounding box center [1456, 14] width 19 height 11
click at [0, 0] on input "checkbox" at bounding box center [0, 0] width 0 height 0
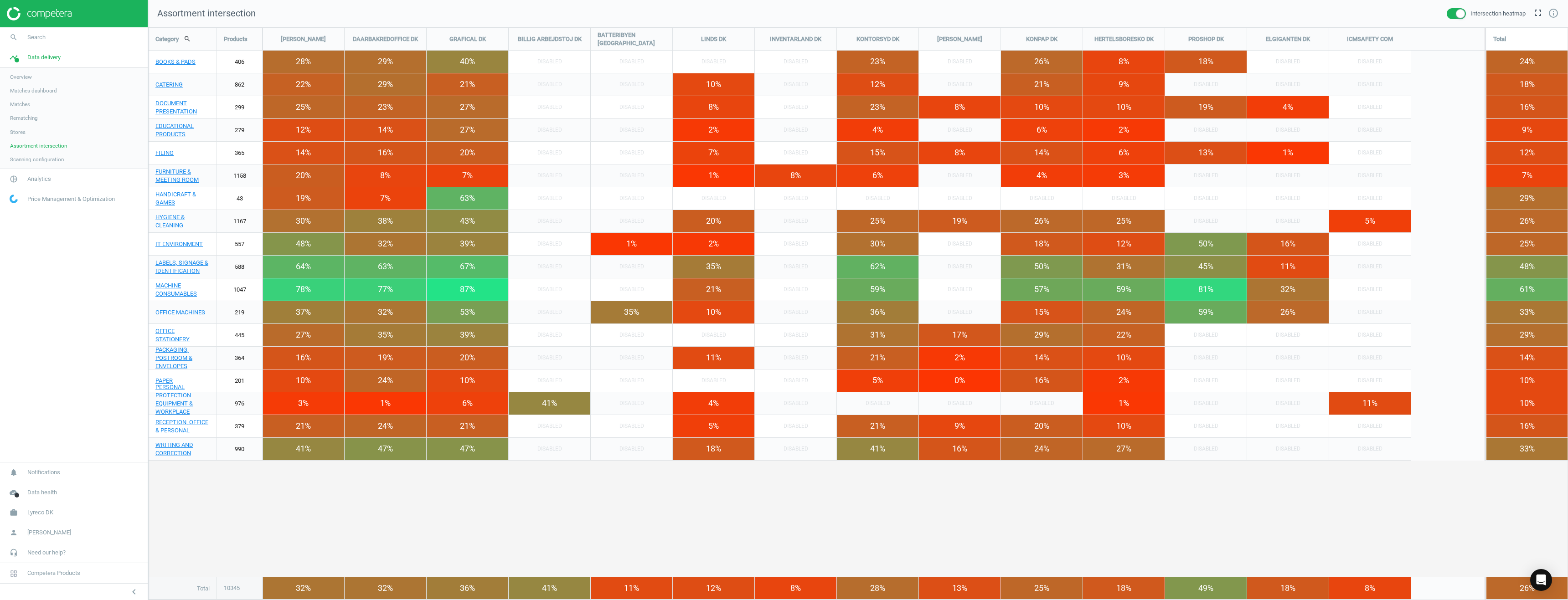
click at [613, 531] on div "Category search Products [PERSON_NAME] DAARBAKREDOFFICE DK GRAFICAL [PERSON_NAM…" at bounding box center [858, 313] width 1418 height 572
click at [1552, 11] on icon "info_outline" at bounding box center [1553, 13] width 11 height 11
click at [1359, 581] on div "8 %" at bounding box center [1369, 588] width 82 height 21
click at [1453, 11] on span at bounding box center [1456, 14] width 19 height 11
click at [0, 0] on input "checkbox" at bounding box center [0, 0] width 0 height 0
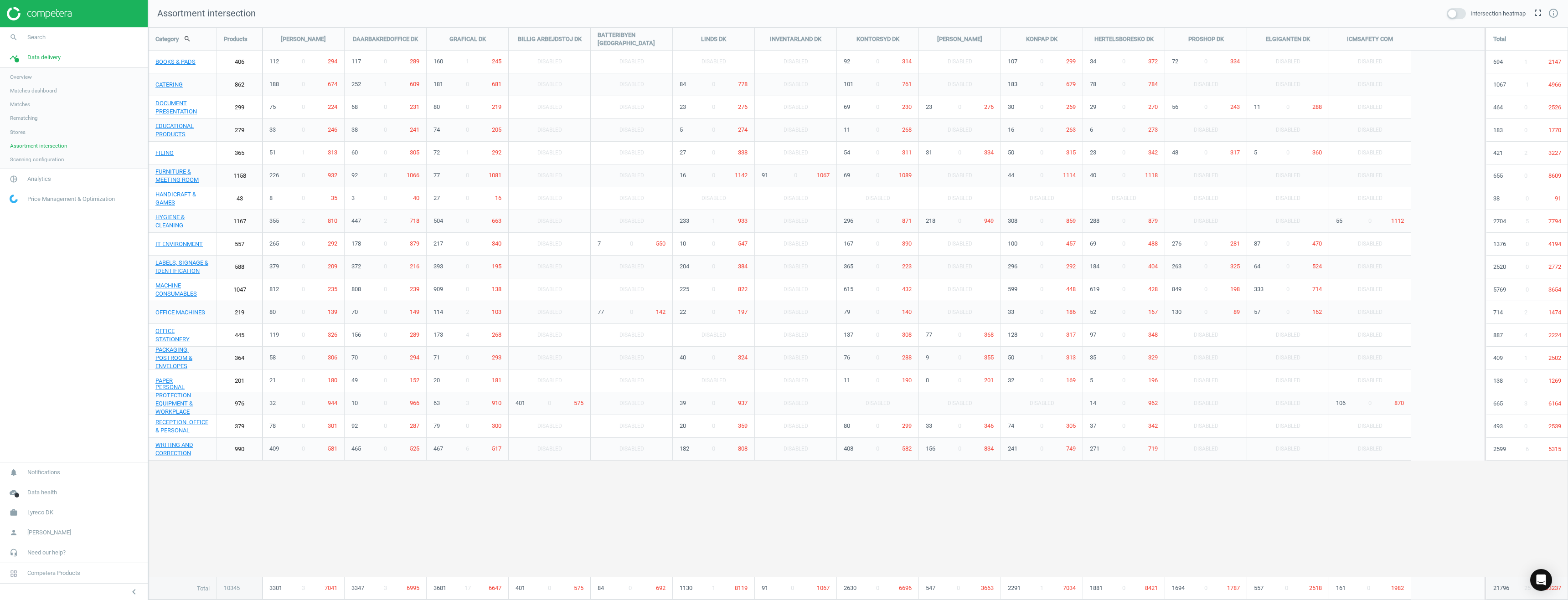
click at [1461, 10] on span at bounding box center [1456, 14] width 19 height 11
click at [0, 0] on input "checkbox" at bounding box center [0, 0] width 0 height 0
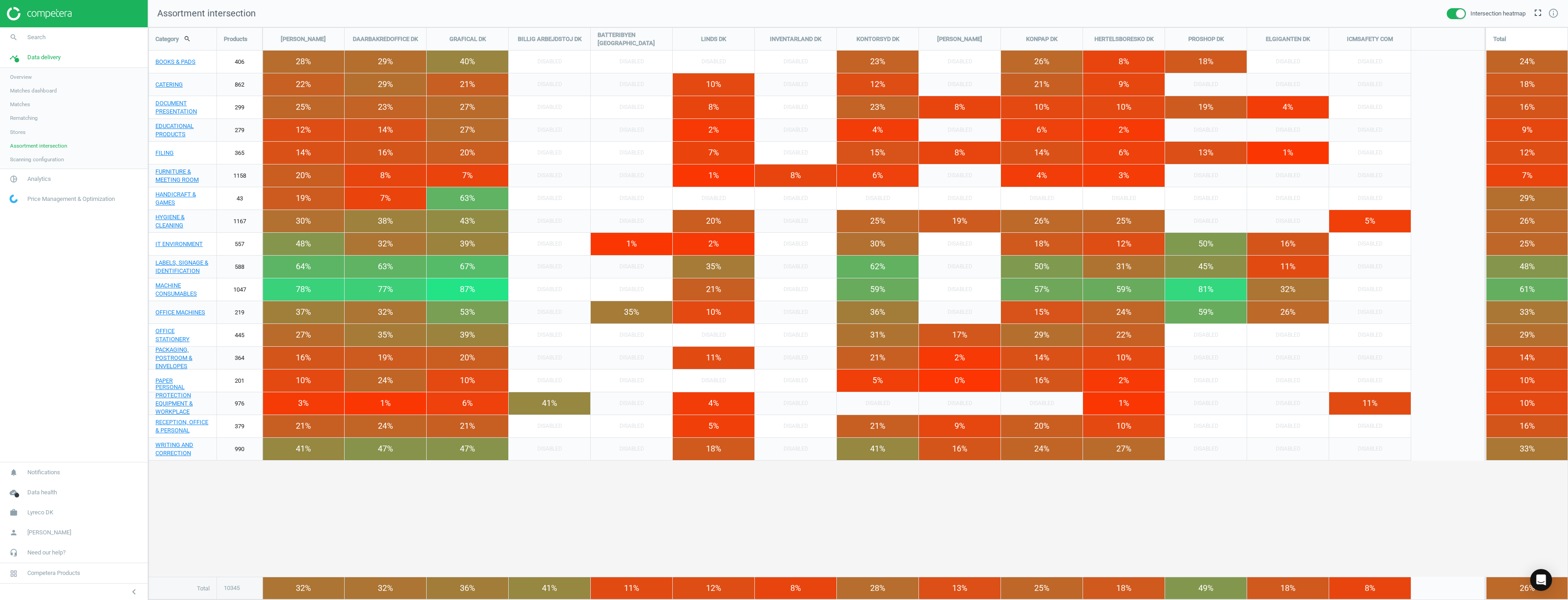
click at [369, 540] on div "Category search Products [PERSON_NAME] DAARBAKREDOFFICE DK GRAFICAL [PERSON_NAM…" at bounding box center [858, 313] width 1418 height 572
drag, startPoint x: 1521, startPoint y: 588, endPoint x: 1556, endPoint y: 591, distance: 35.1
click at [1556, 591] on div "26%" at bounding box center [1527, 588] width 82 height 21
click at [1453, 12] on span at bounding box center [1456, 14] width 19 height 11
click at [0, 0] on input "checkbox" at bounding box center [0, 0] width 0 height 0
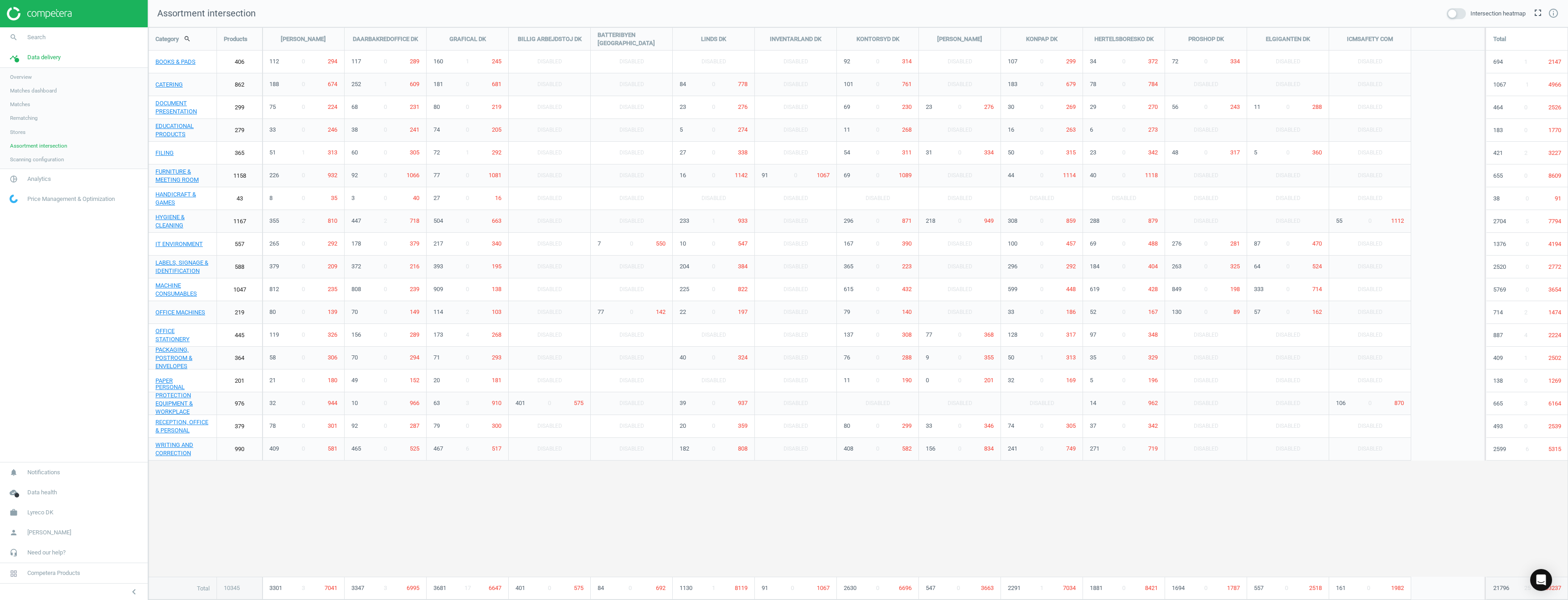
click at [1460, 14] on span at bounding box center [1456, 14] width 19 height 11
click at [0, 0] on input "checkbox" at bounding box center [0, 0] width 0 height 0
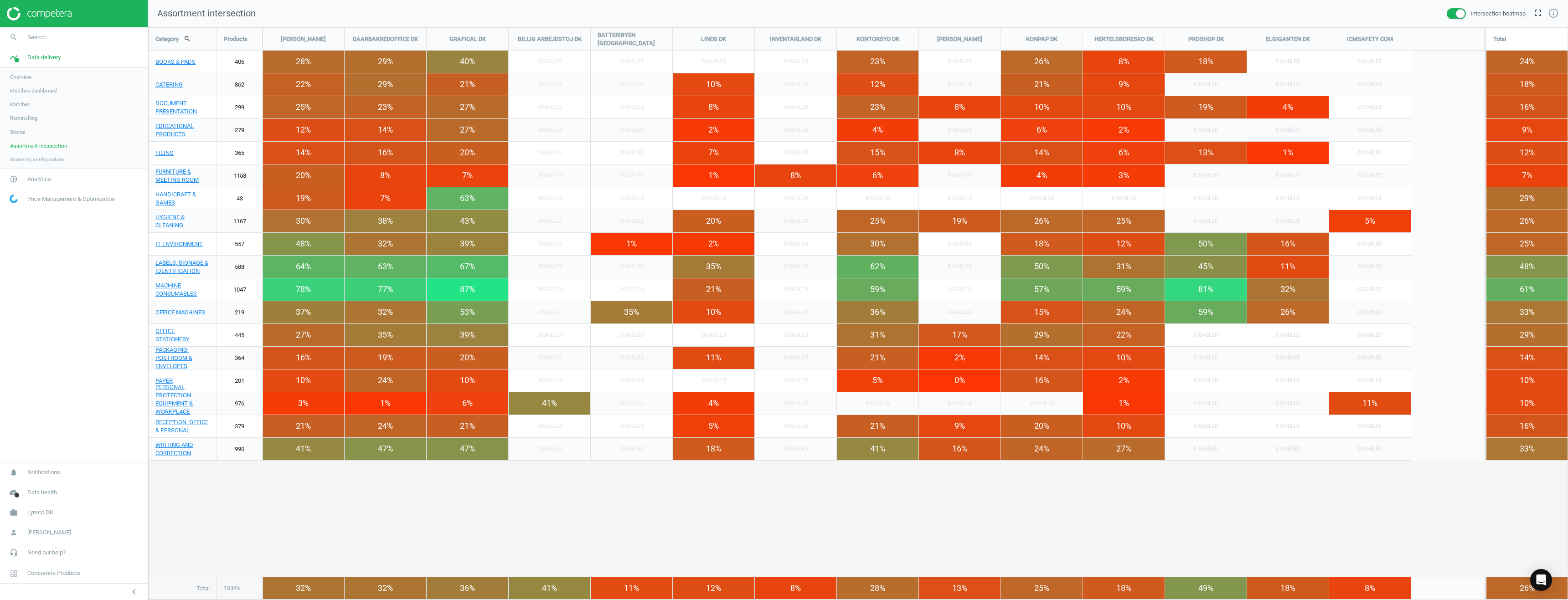
click at [1460, 14] on span at bounding box center [1456, 14] width 19 height 11
click at [0, 0] on input "checkbox" at bounding box center [0, 0] width 0 height 0
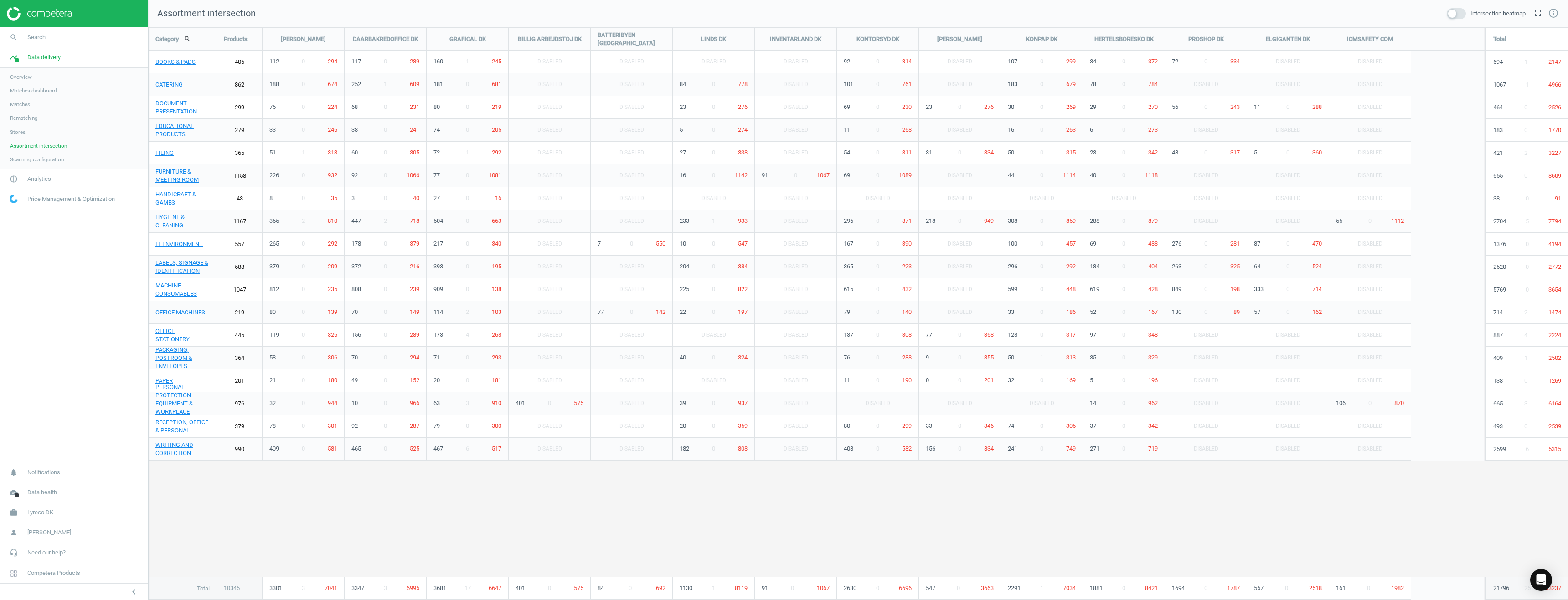
click at [1460, 14] on span at bounding box center [1456, 14] width 19 height 11
click at [0, 0] on input "checkbox" at bounding box center [0, 0] width 0 height 0
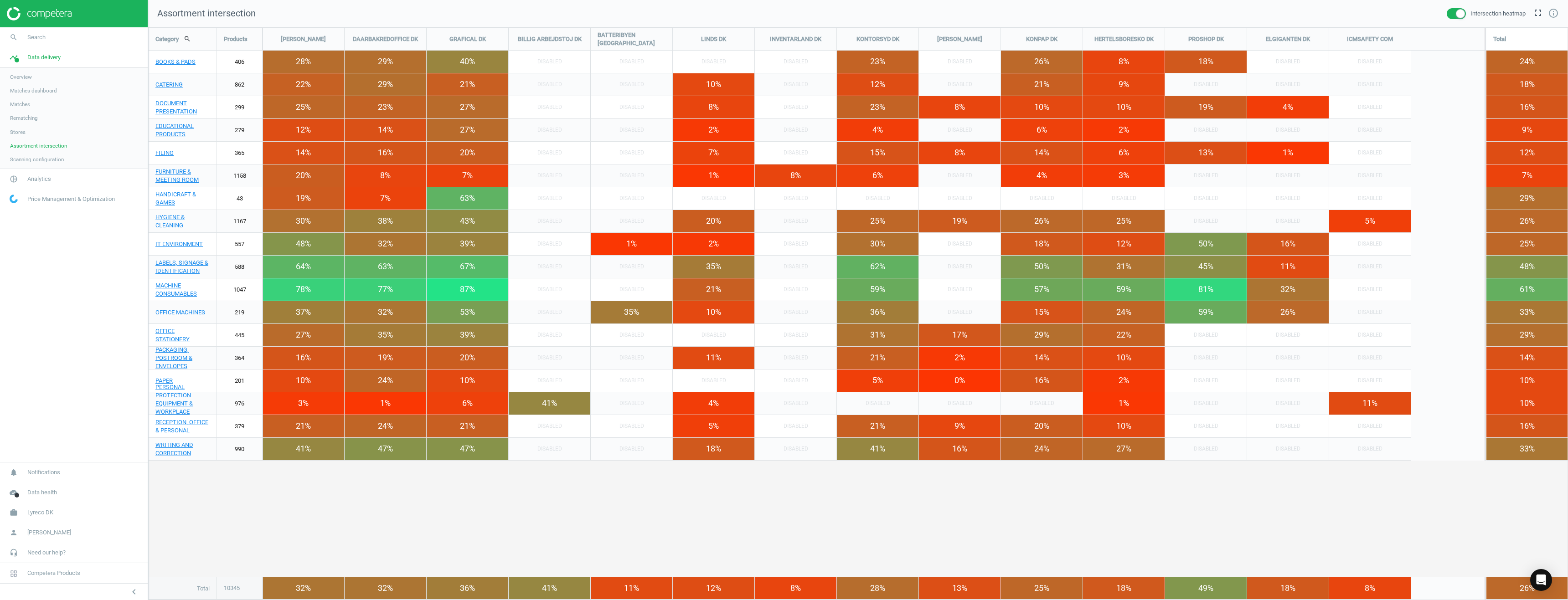
click at [1460, 14] on span at bounding box center [1456, 14] width 19 height 11
click at [0, 0] on input "checkbox" at bounding box center [0, 0] width 0 height 0
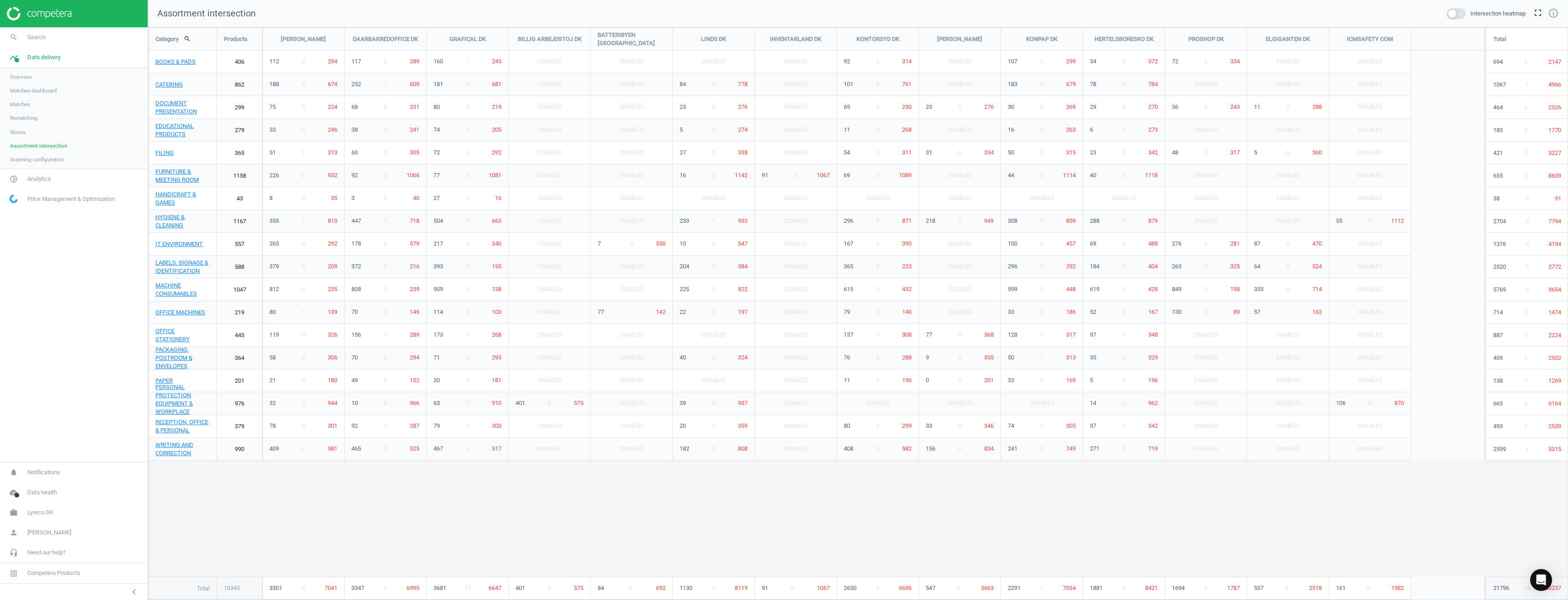
click at [1457, 11] on span at bounding box center [1456, 14] width 19 height 11
click at [0, 0] on input "checkbox" at bounding box center [0, 0] width 0 height 0
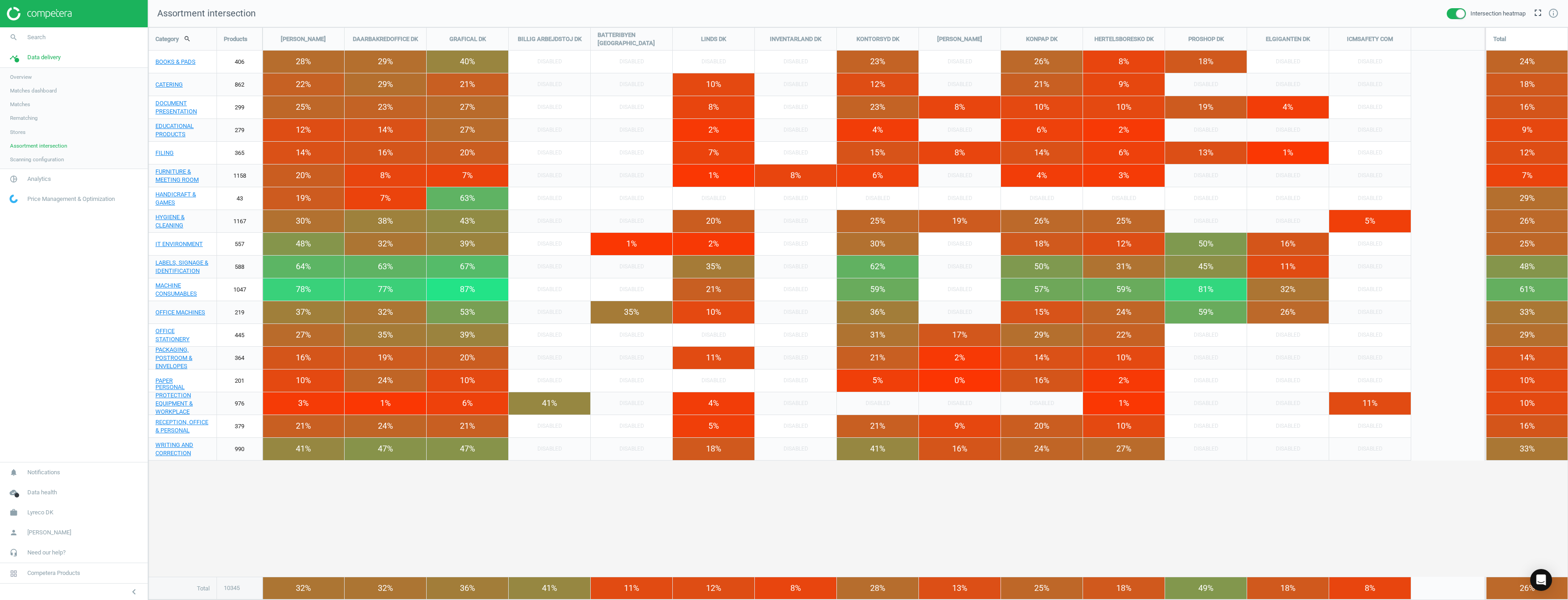
click at [47, 147] on span "Assortment intersection" at bounding box center [39, 145] width 57 height 7
click at [47, 162] on span "Scanning configuration" at bounding box center [37, 159] width 54 height 7
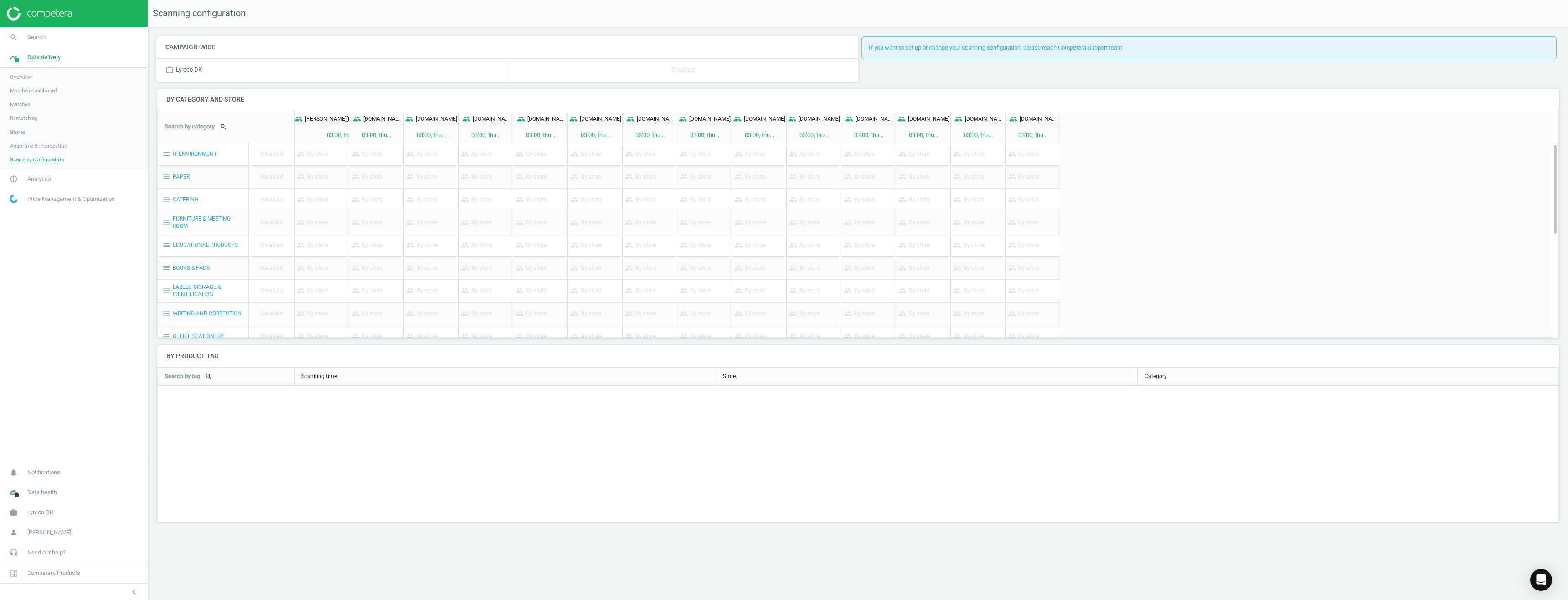
click at [40, 146] on span "Assortment intersection" at bounding box center [39, 145] width 57 height 7
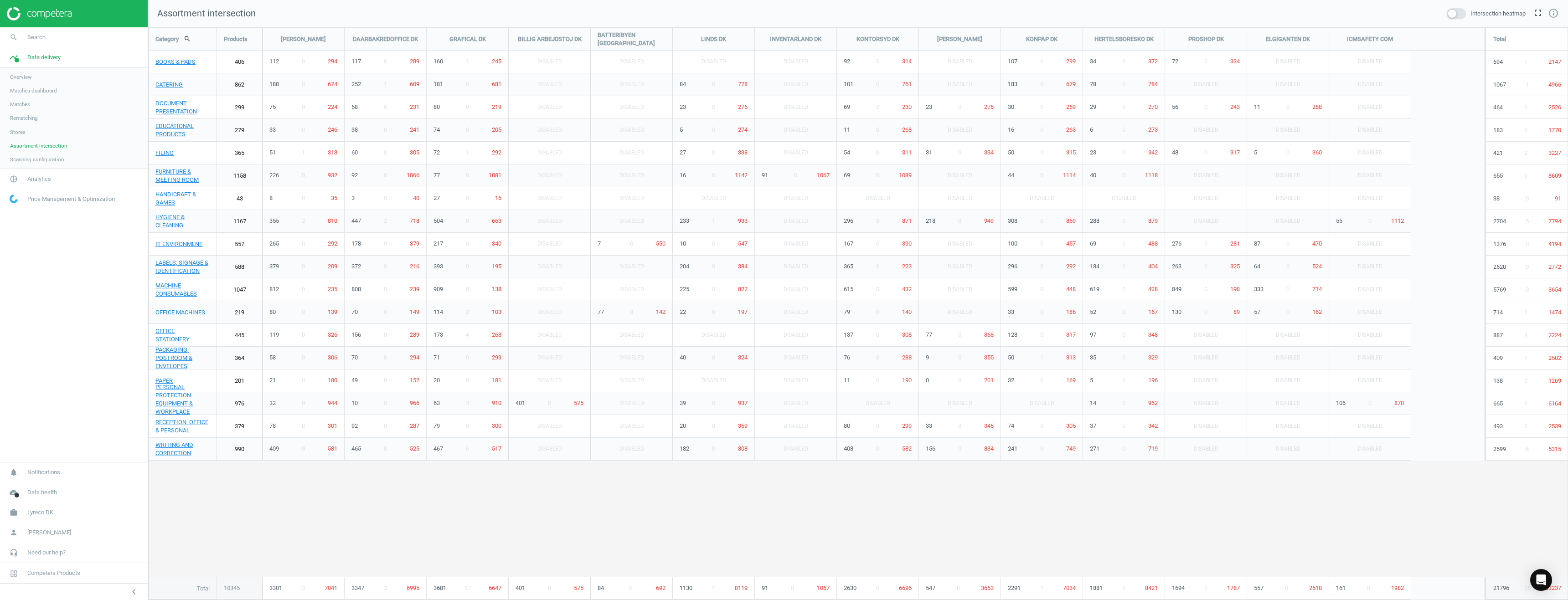
scroll to position [587, 1434]
click at [23, 119] on span "Rematching" at bounding box center [24, 118] width 28 height 7
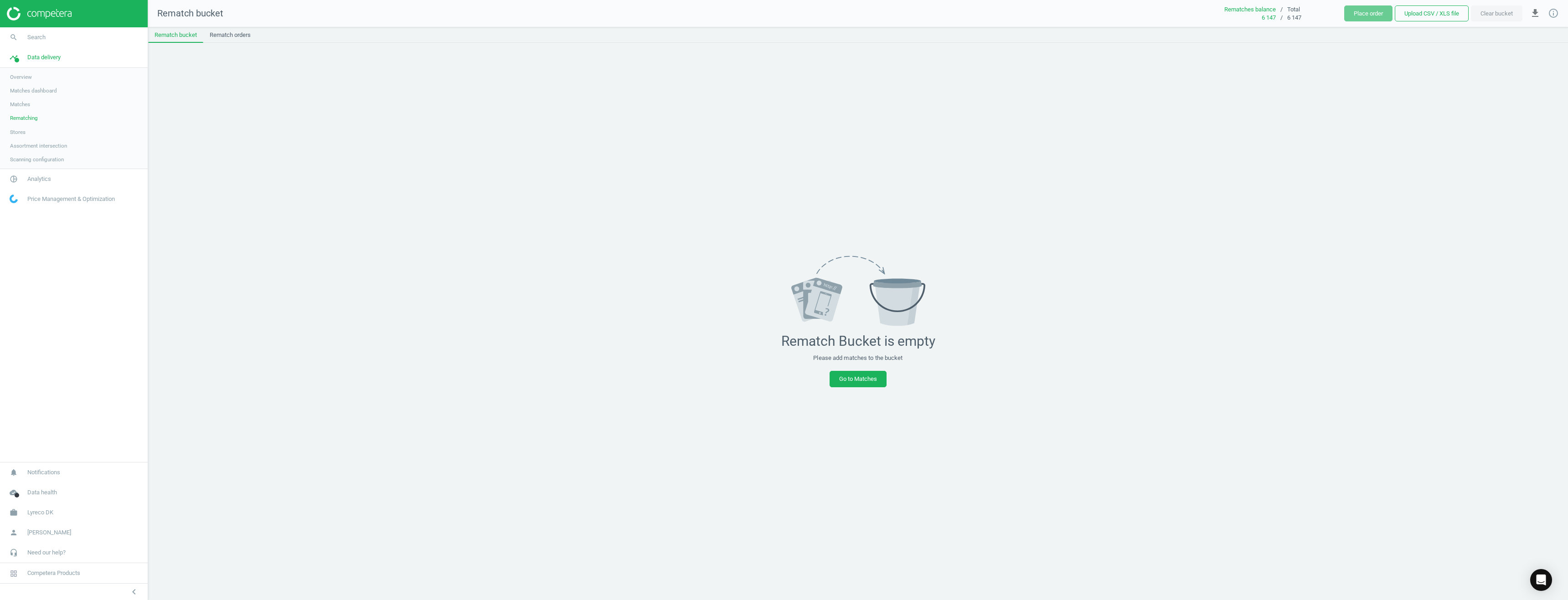
click at [26, 91] on span "Matches dashboard" at bounding box center [34, 90] width 47 height 7
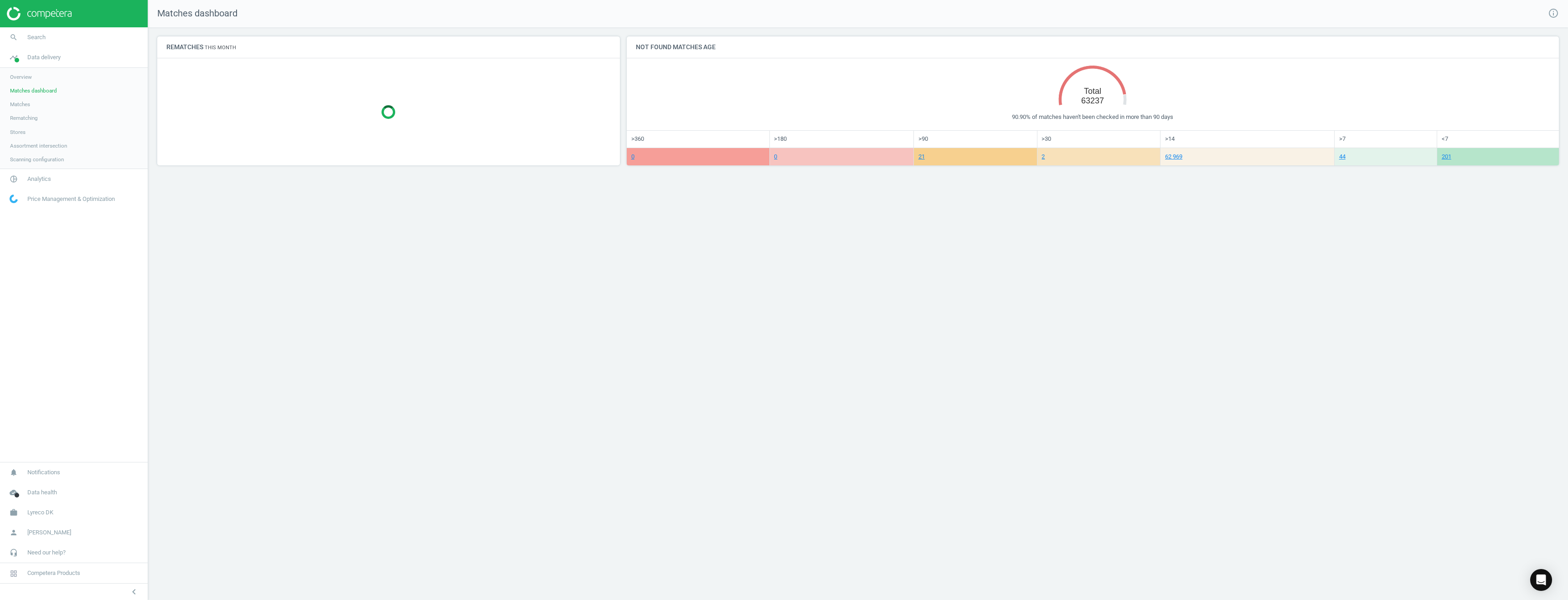
click at [23, 75] on span "Overview" at bounding box center [21, 77] width 21 height 7
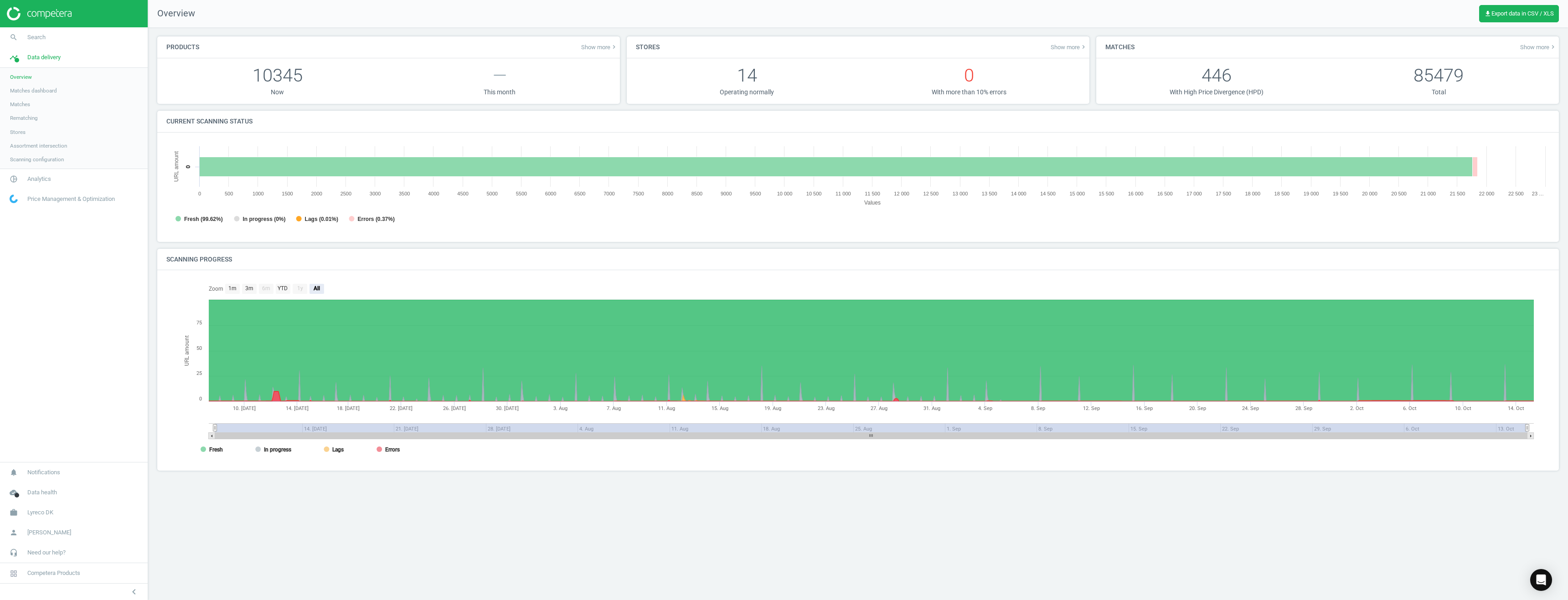
scroll to position [197, 1397]
click at [34, 199] on span "Price Management & Optimization" at bounding box center [71, 199] width 88 height 9
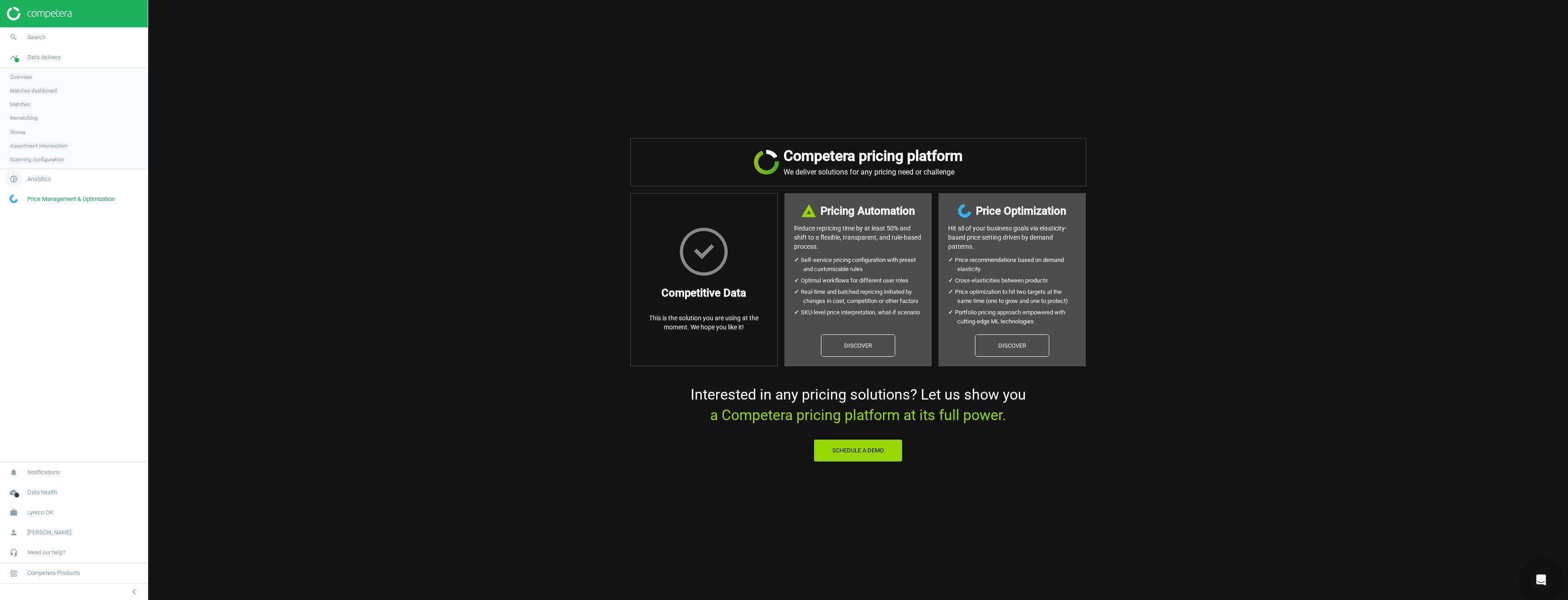
click at [34, 178] on span "Analytics" at bounding box center [40, 180] width 24 height 9
click at [21, 97] on span "Overview" at bounding box center [21, 97] width 21 height 7
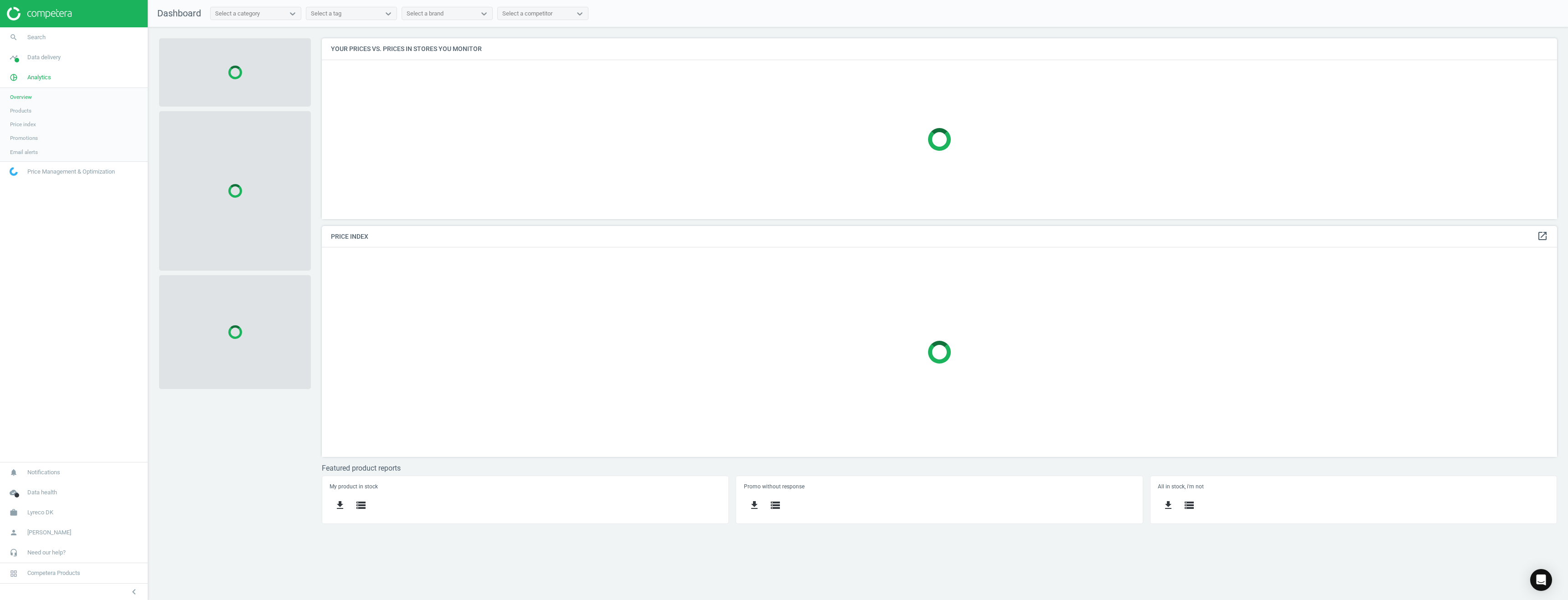
scroll to position [223, 1249]
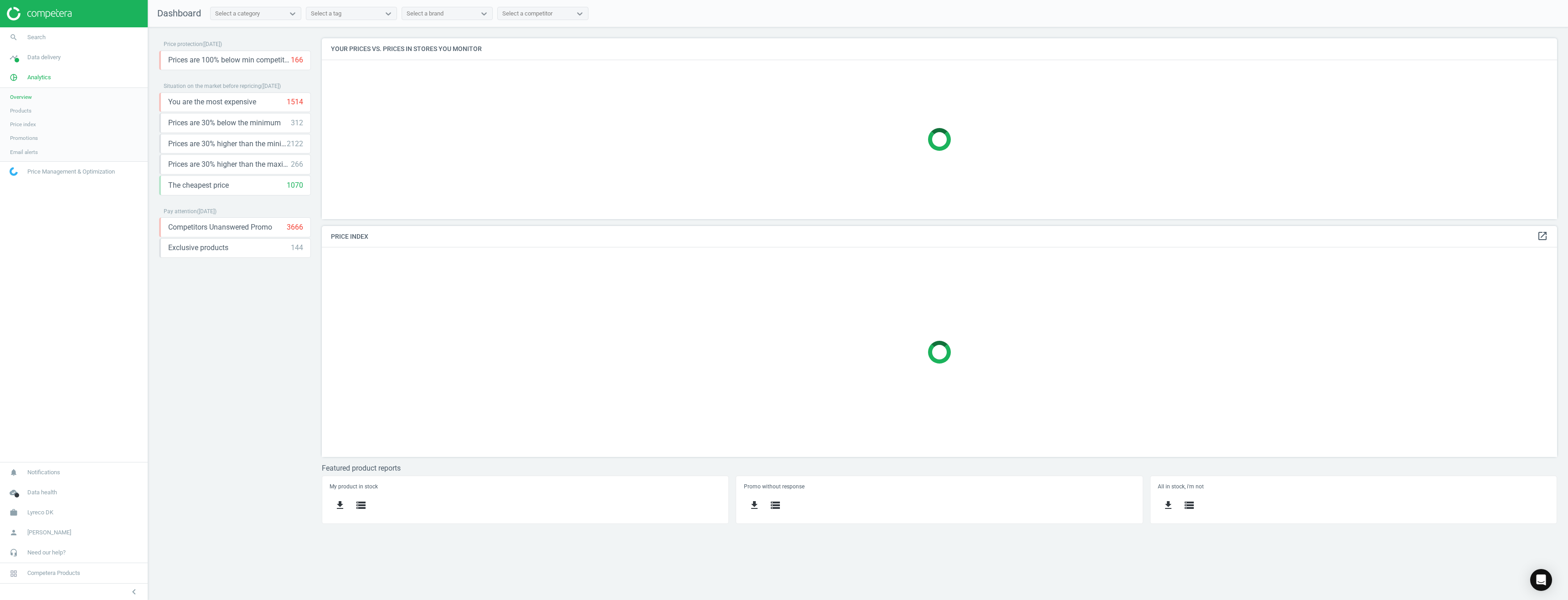
click at [22, 113] on span "Products" at bounding box center [21, 111] width 21 height 7
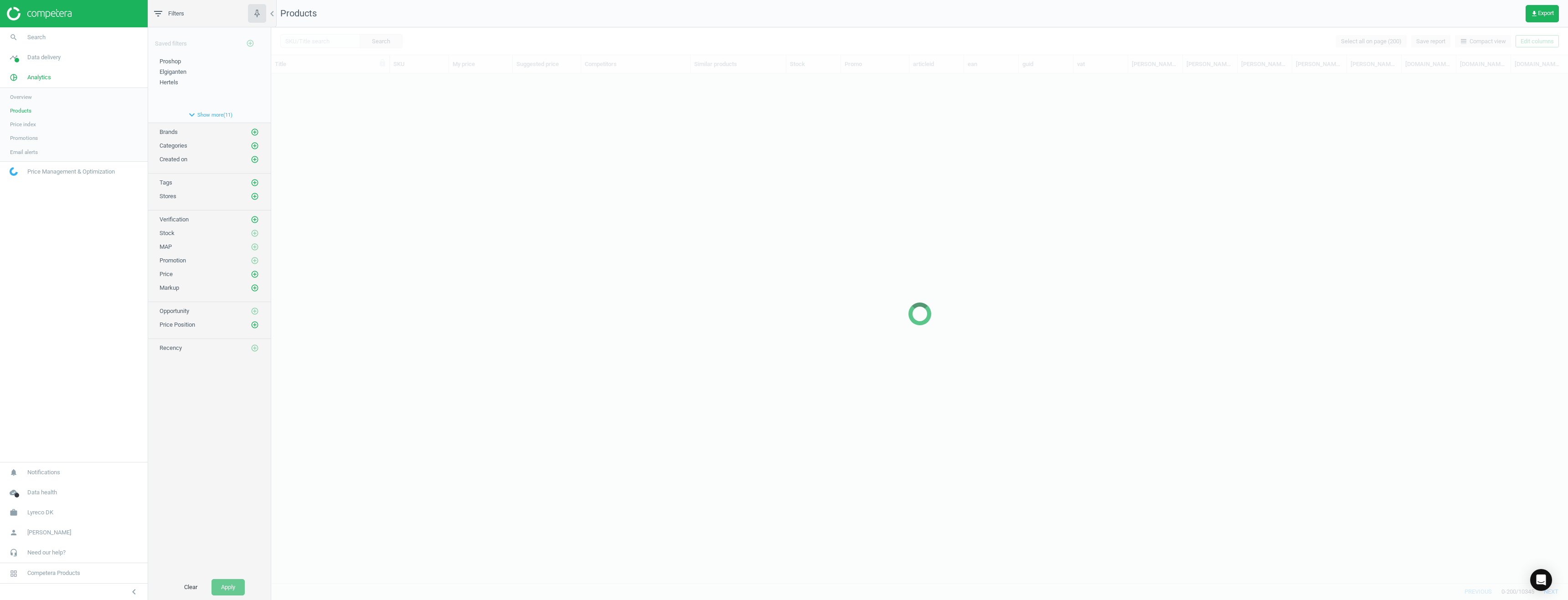
scroll to position [496, 1289]
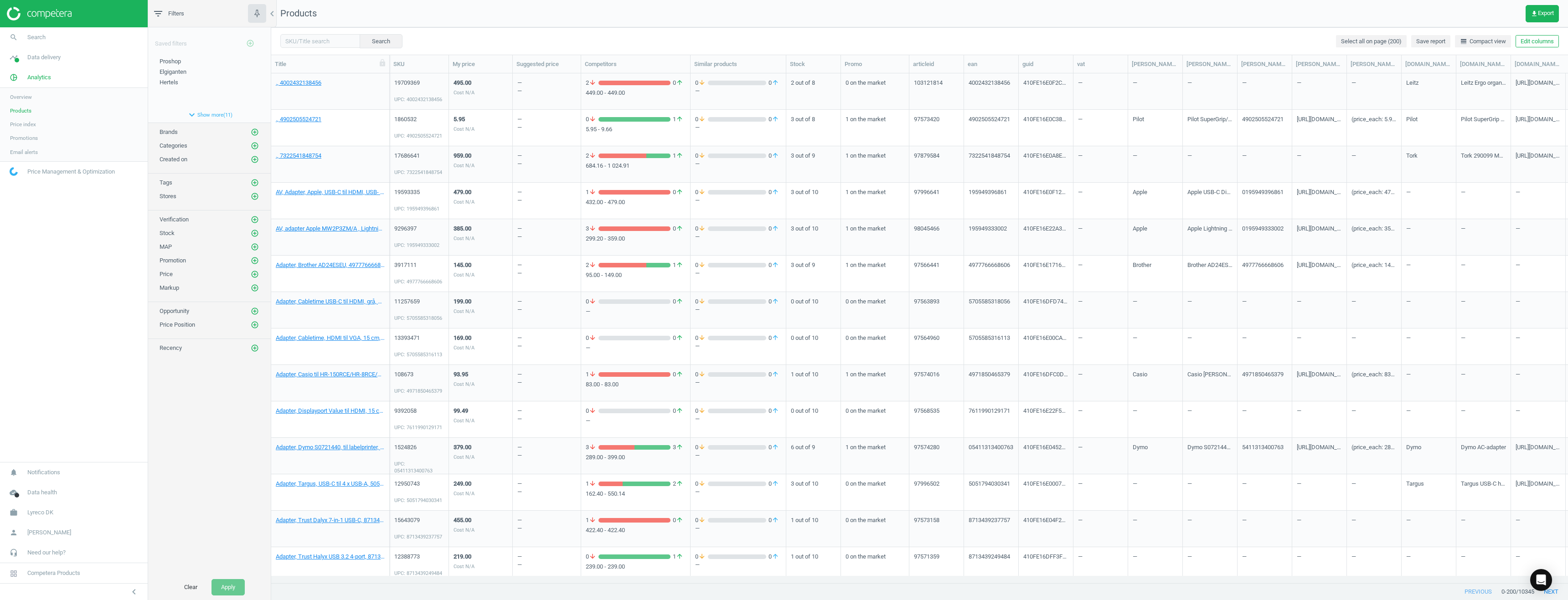
click at [24, 122] on span "Price index" at bounding box center [23, 124] width 26 height 7
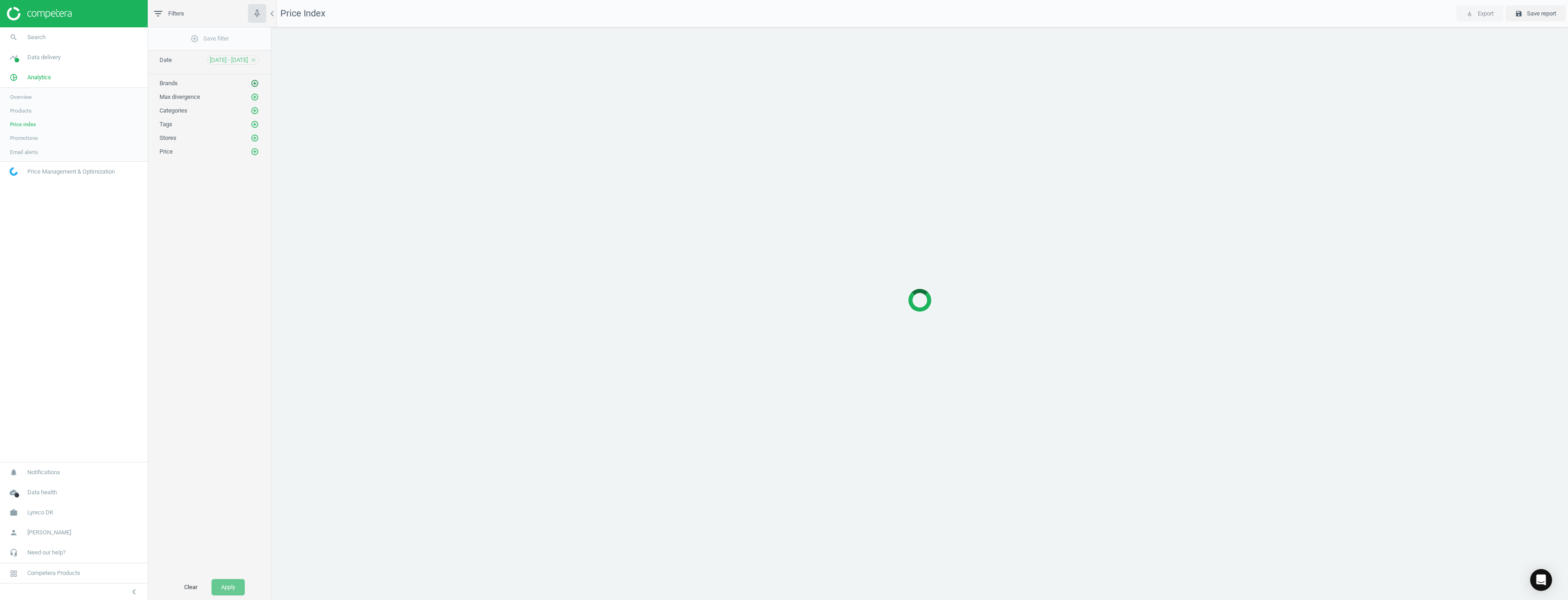
click at [255, 84] on icon "add_circle_outline" at bounding box center [255, 83] width 9 height 9
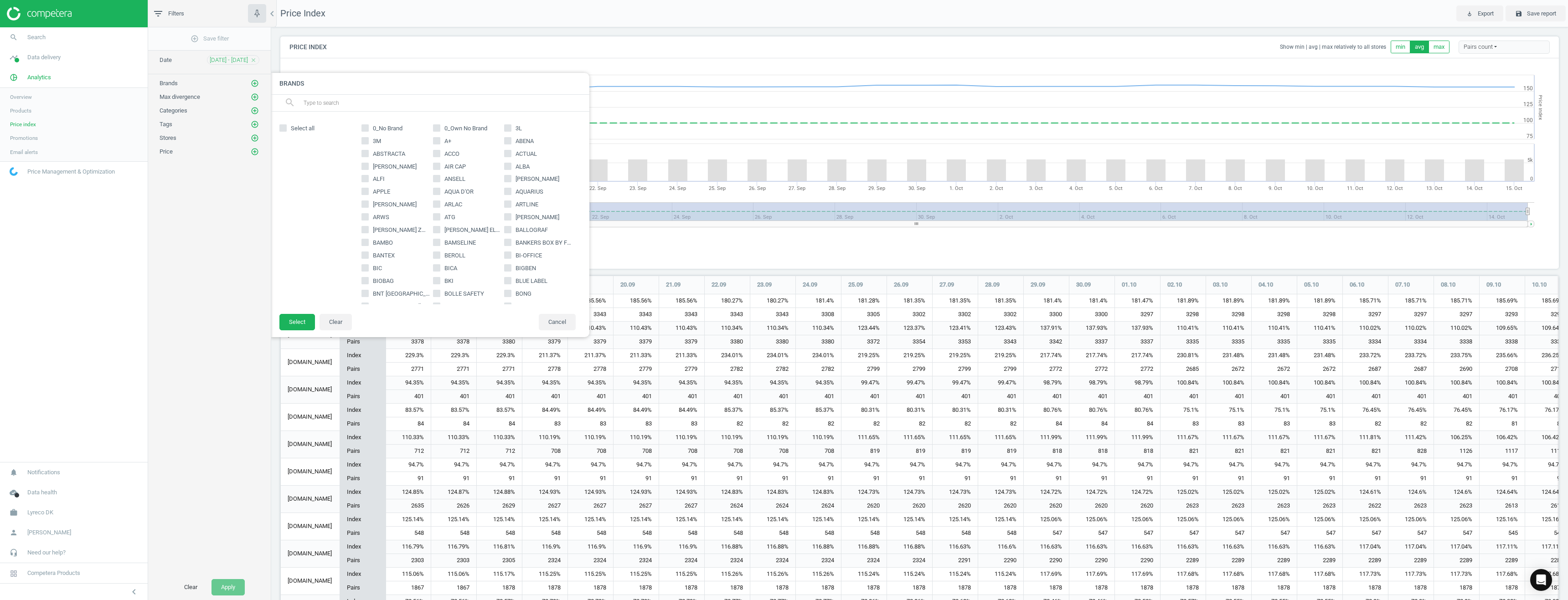
scroll to position [444, 1286]
click at [25, 138] on span "Promotions" at bounding box center [24, 138] width 28 height 7
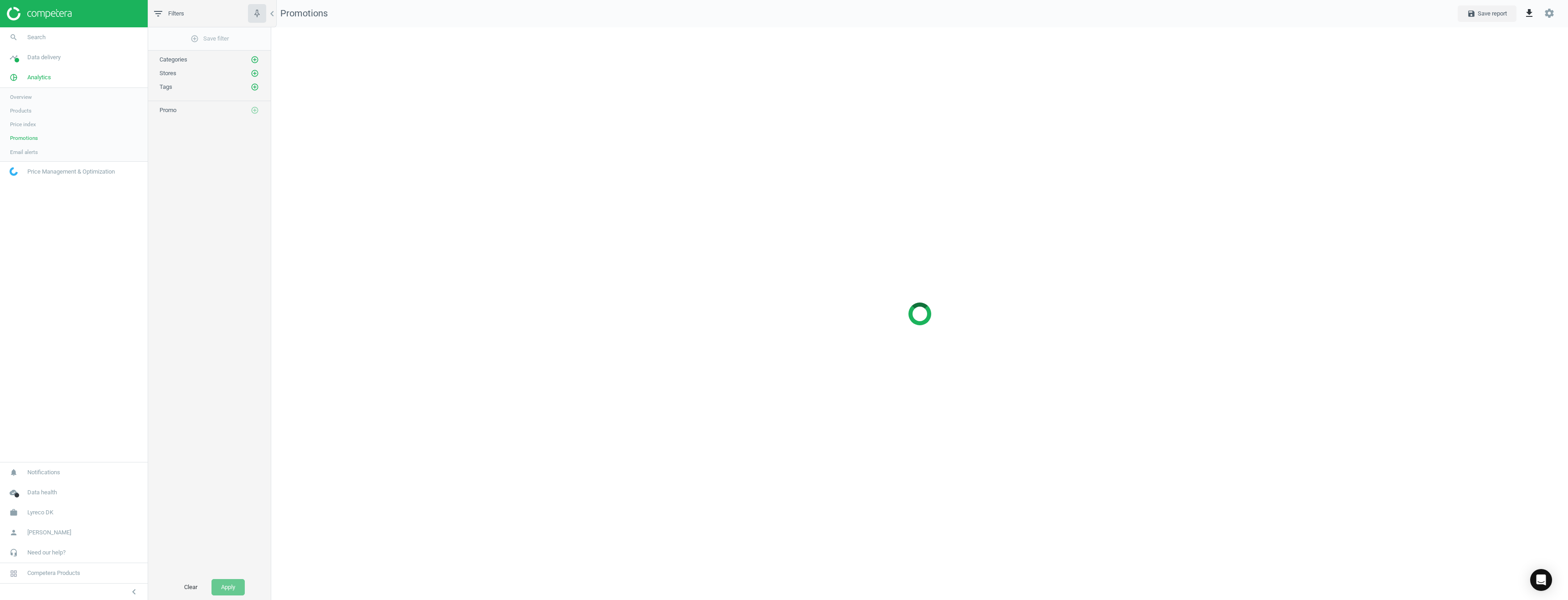
scroll to position [587, 1311]
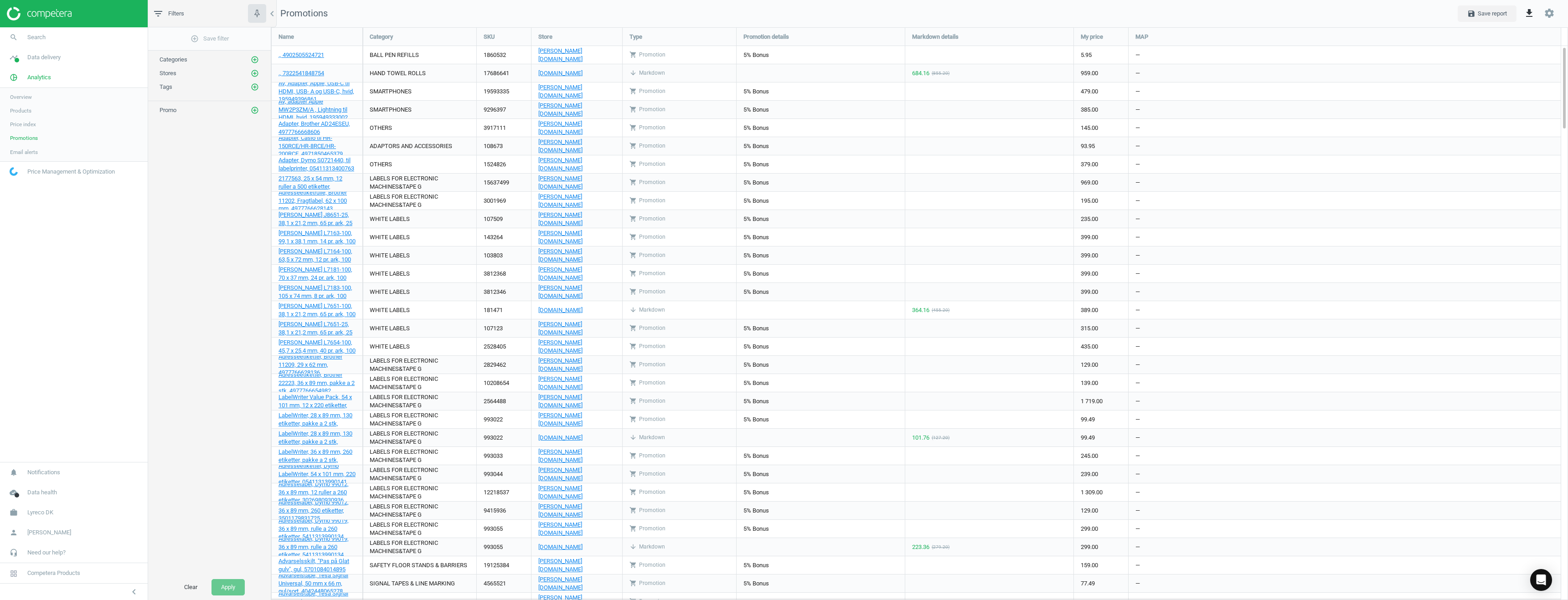
click at [26, 156] on span "Email alerts" at bounding box center [24, 152] width 28 height 7
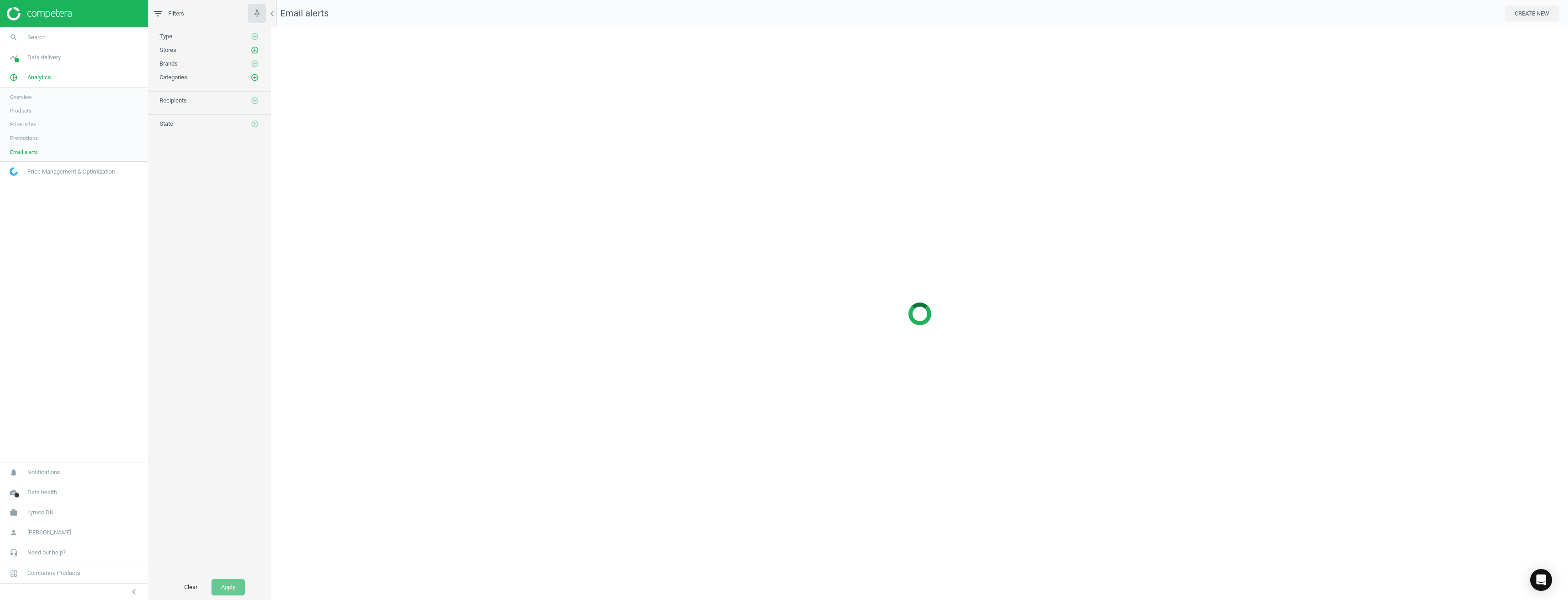
scroll to position [587, 1311]
click at [23, 96] on span "Overview" at bounding box center [21, 97] width 21 height 7
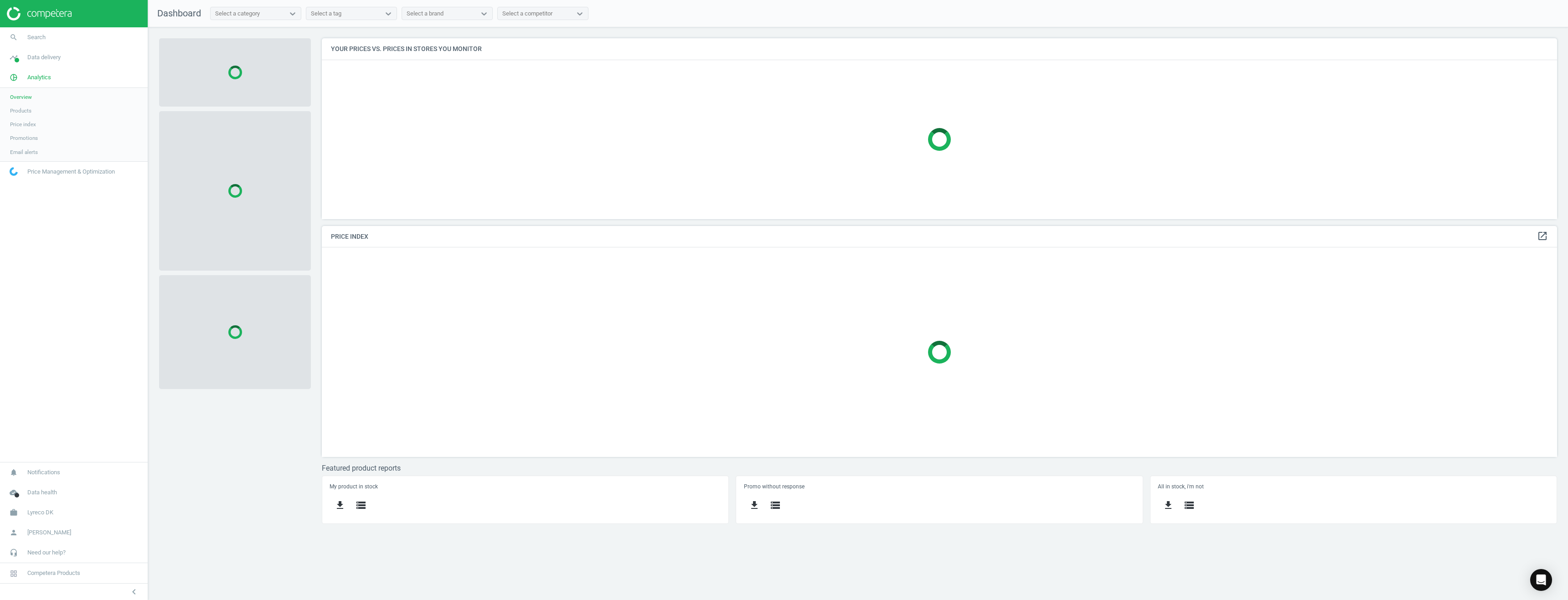
scroll to position [223, 1249]
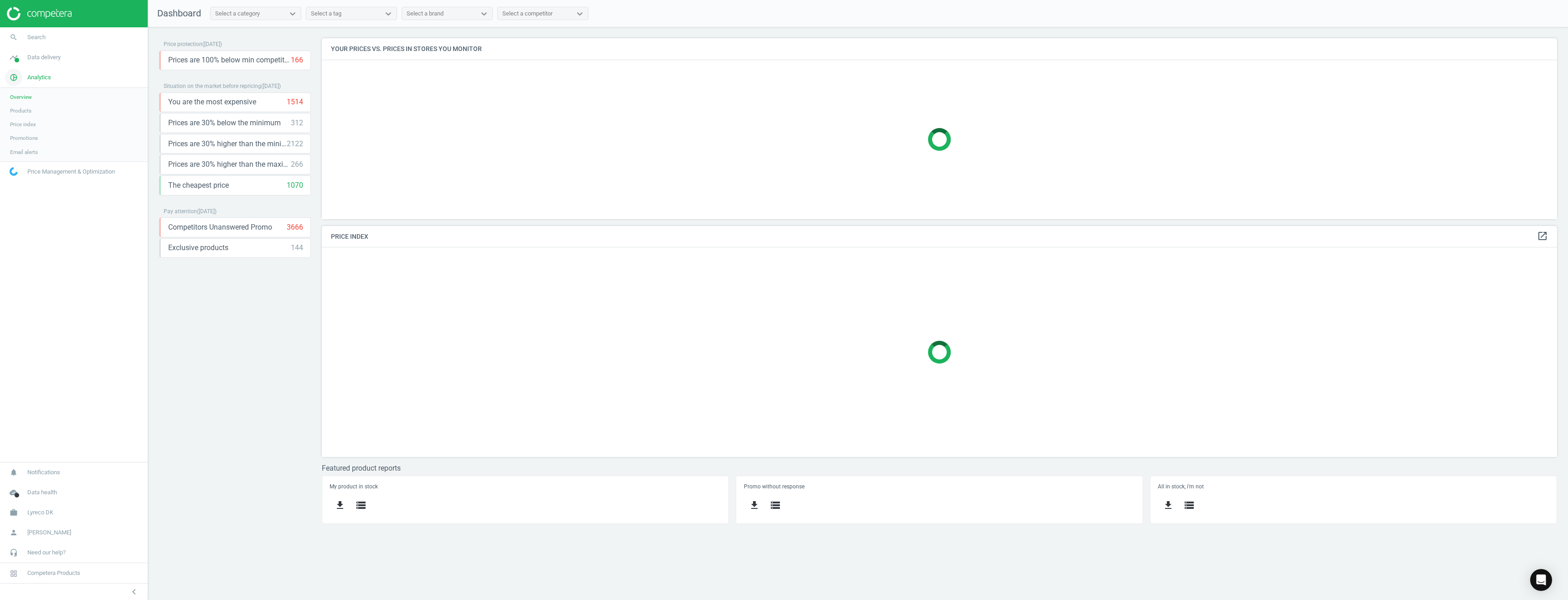
click at [47, 78] on span "Analytics" at bounding box center [40, 77] width 24 height 9
click at [13, 77] on icon "pie_chart_outlined" at bounding box center [14, 77] width 17 height 17
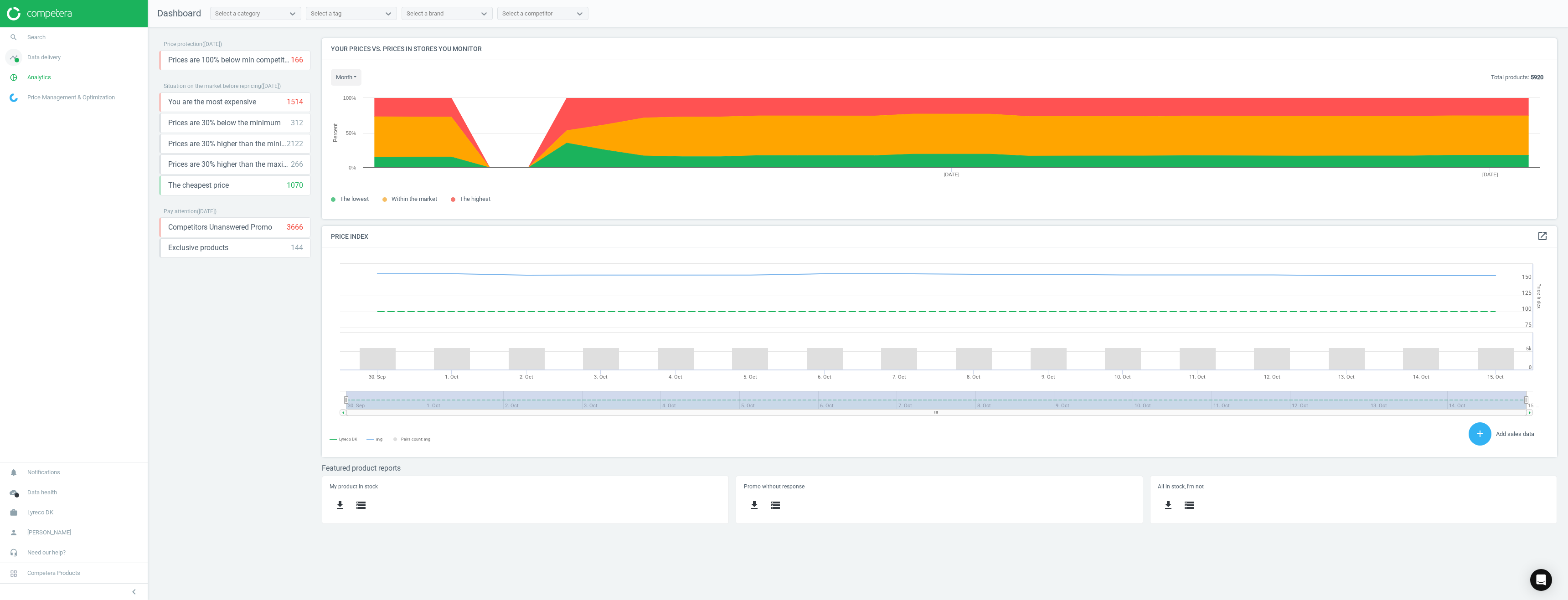
click at [42, 58] on span "Data delivery" at bounding box center [44, 58] width 34 height 9
click at [21, 89] on span "Matches dashboard" at bounding box center [34, 90] width 47 height 7
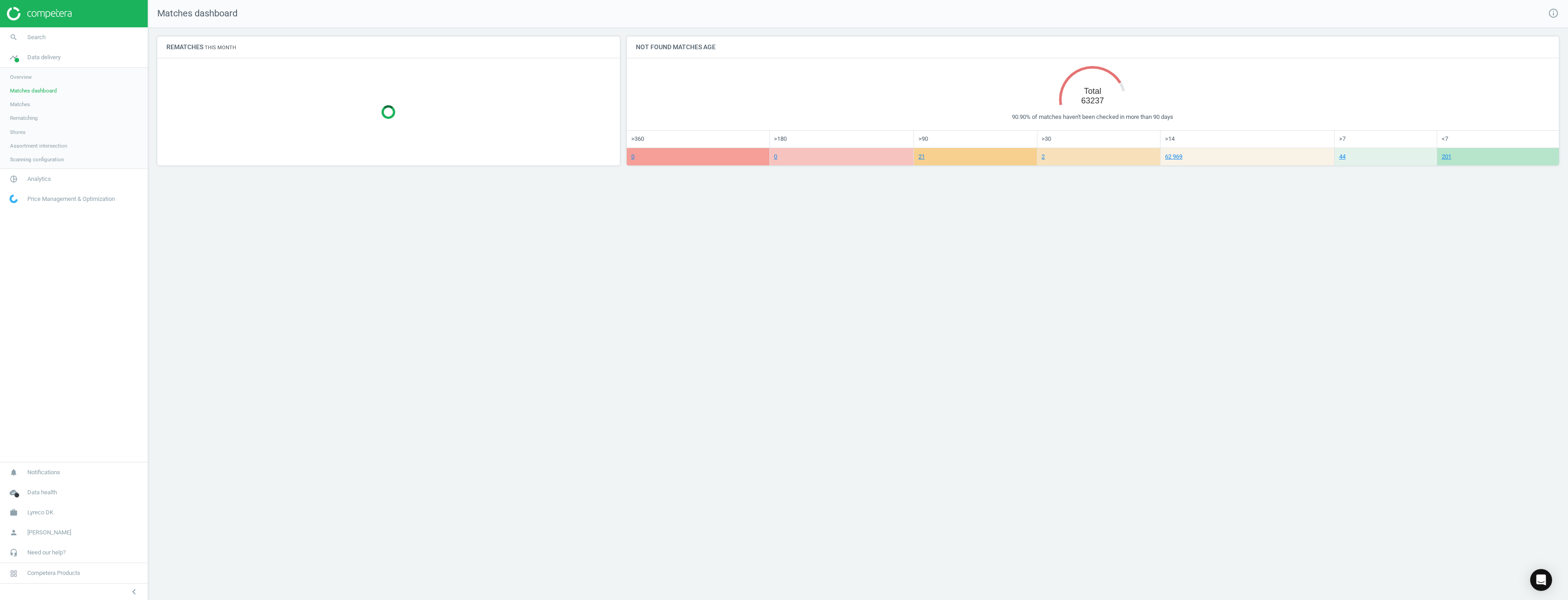
click at [21, 77] on span "Overview" at bounding box center [21, 77] width 21 height 7
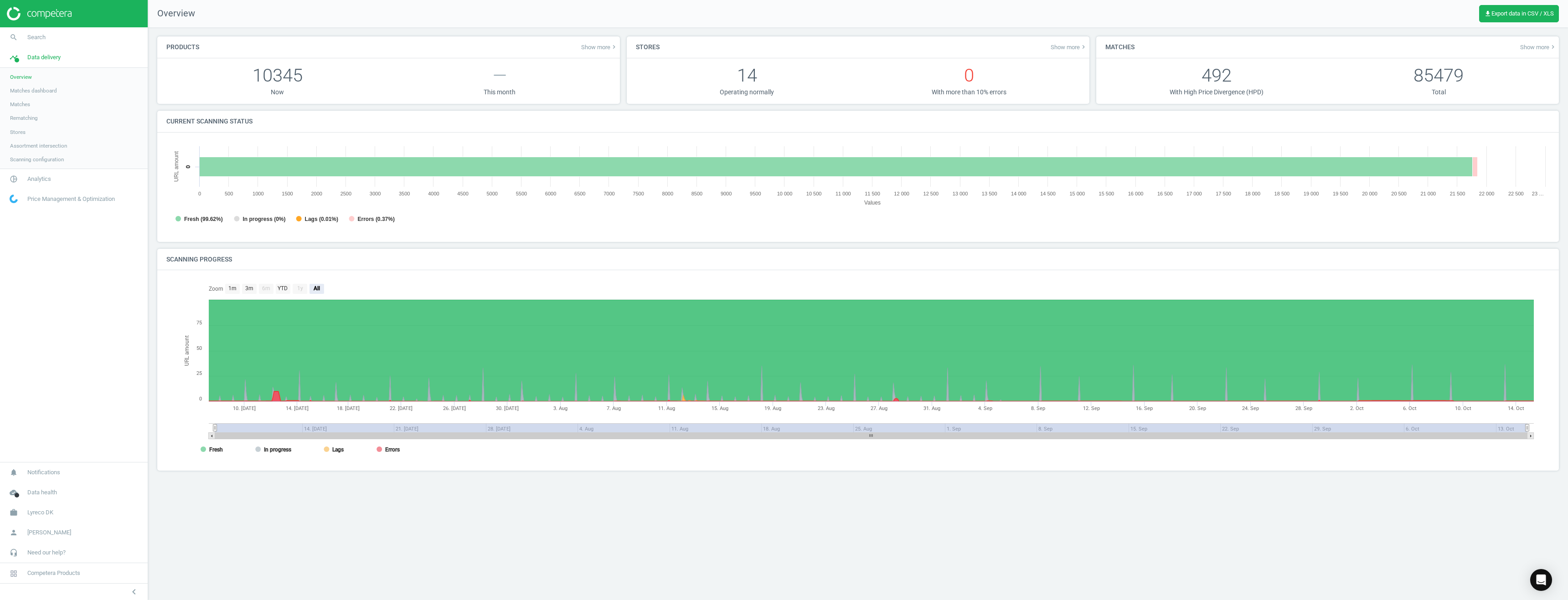
scroll to position [197, 1397]
click at [21, 77] on span "Overview" at bounding box center [21, 77] width 21 height 7
click at [21, 106] on span "Matches" at bounding box center [20, 104] width 20 height 7
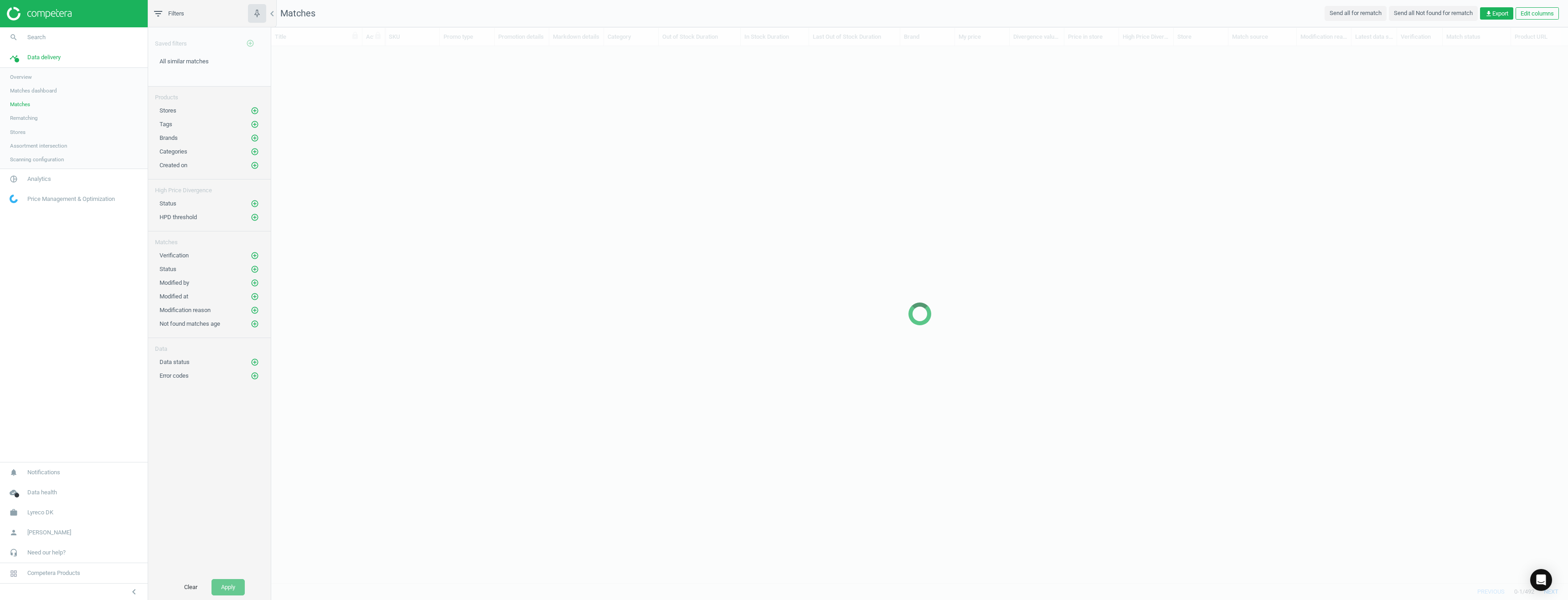
scroll to position [523, 1289]
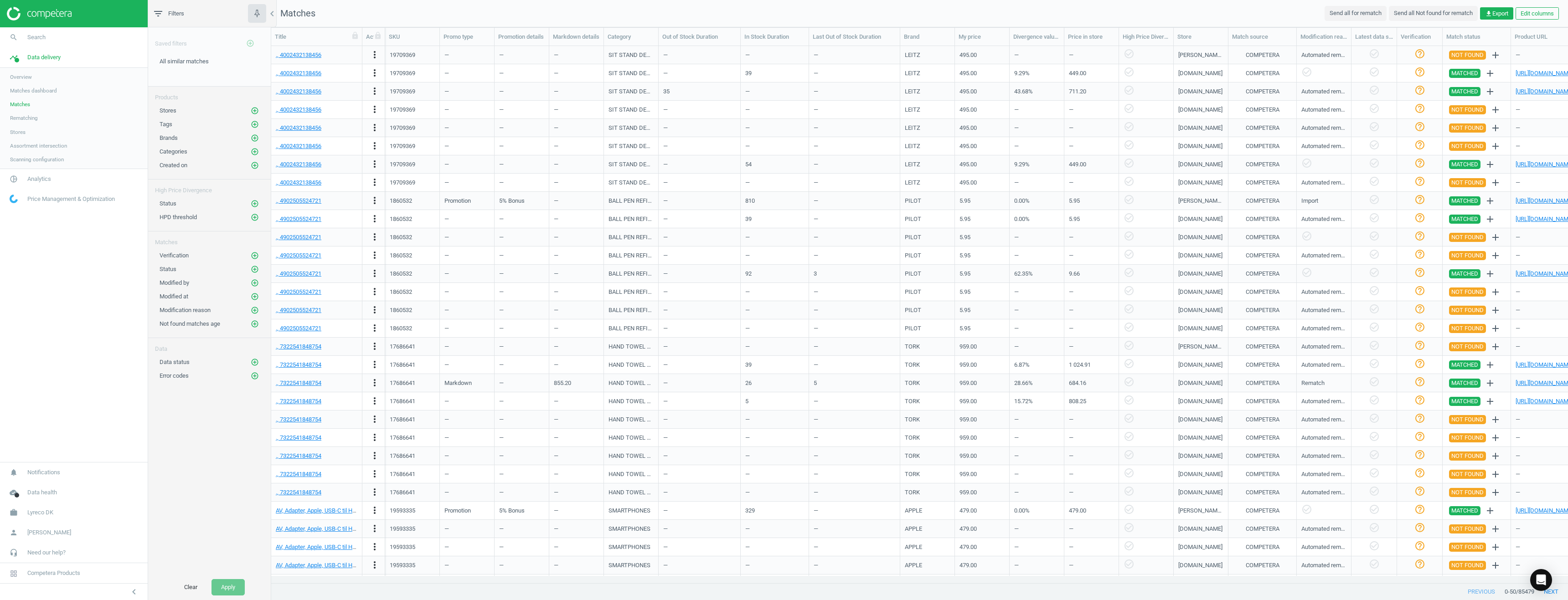
click at [23, 120] on span "Rematching" at bounding box center [24, 118] width 28 height 7
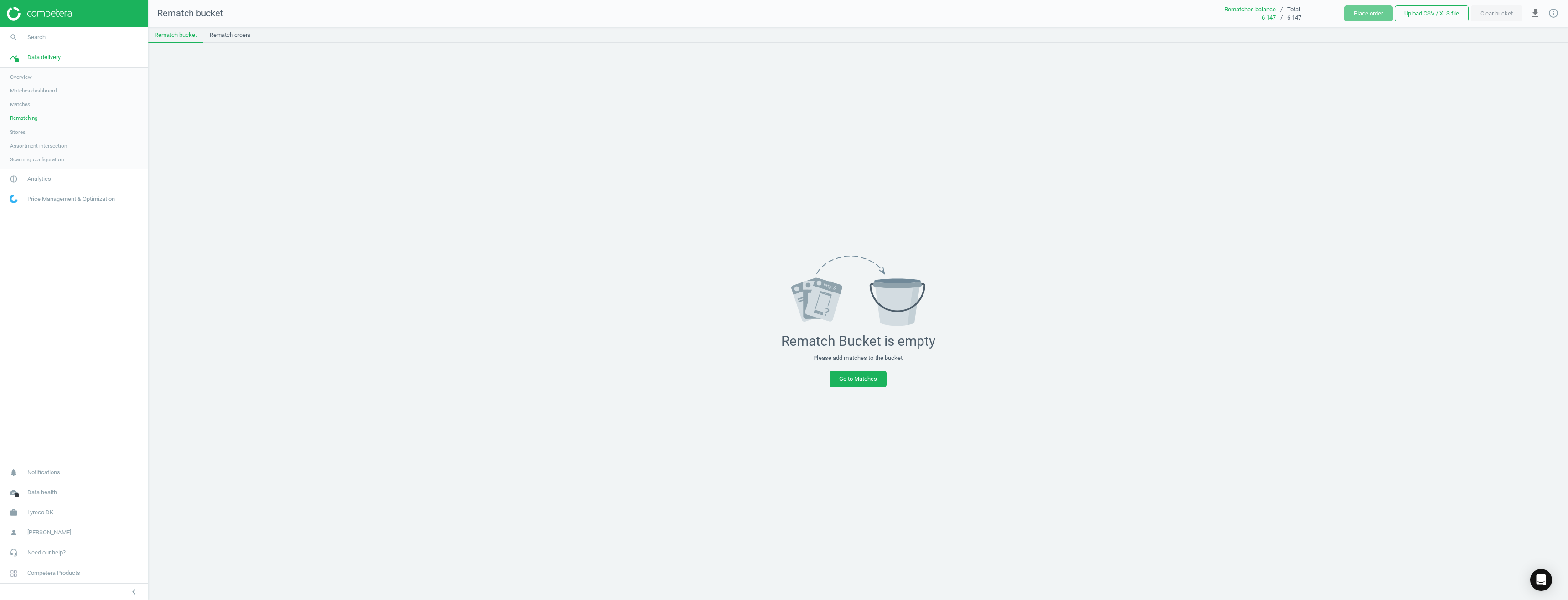
click at [17, 132] on span "Stores" at bounding box center [18, 132] width 15 height 7
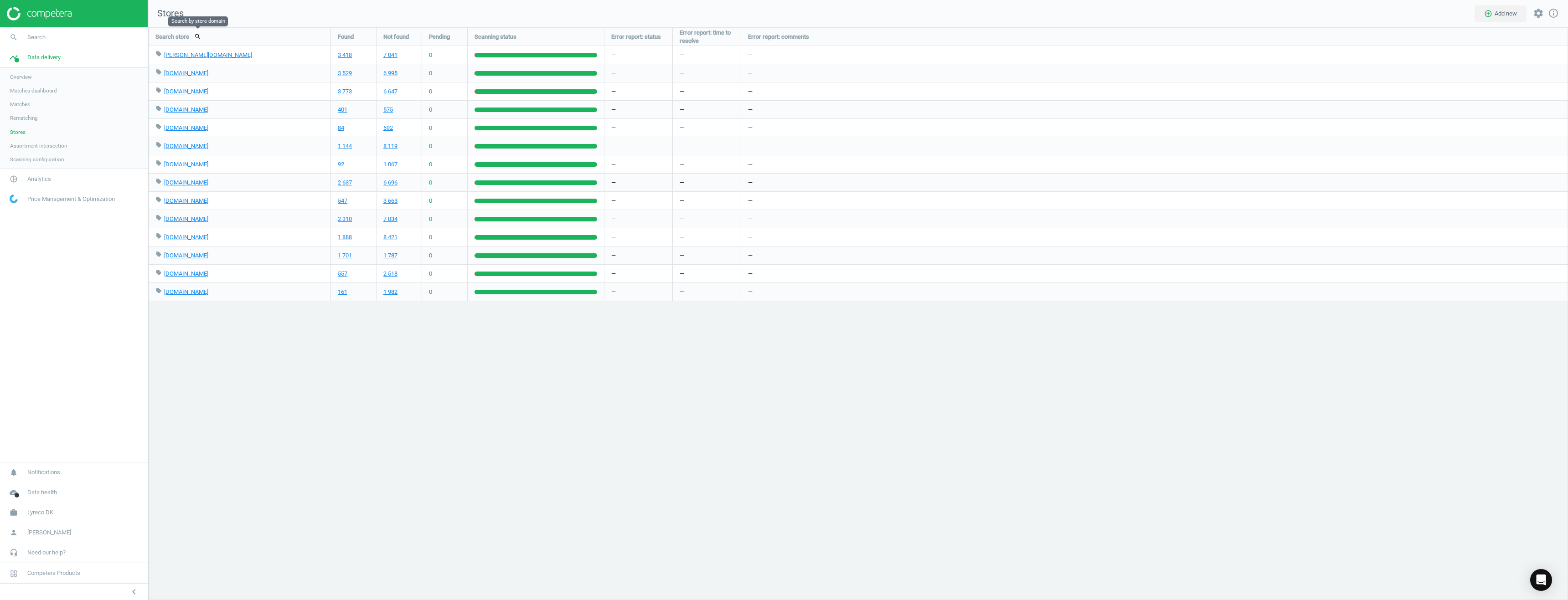
click at [194, 35] on button "search" at bounding box center [198, 36] width 17 height 15
click at [236, 37] on button "close" at bounding box center [243, 37] width 14 height 9
click at [279, 394] on div "Search store search Found Not found Pending Scanning status Error report: statu…" at bounding box center [857, 314] width 1419 height 572
click at [34, 147] on span "Assortment intersection" at bounding box center [39, 145] width 57 height 7
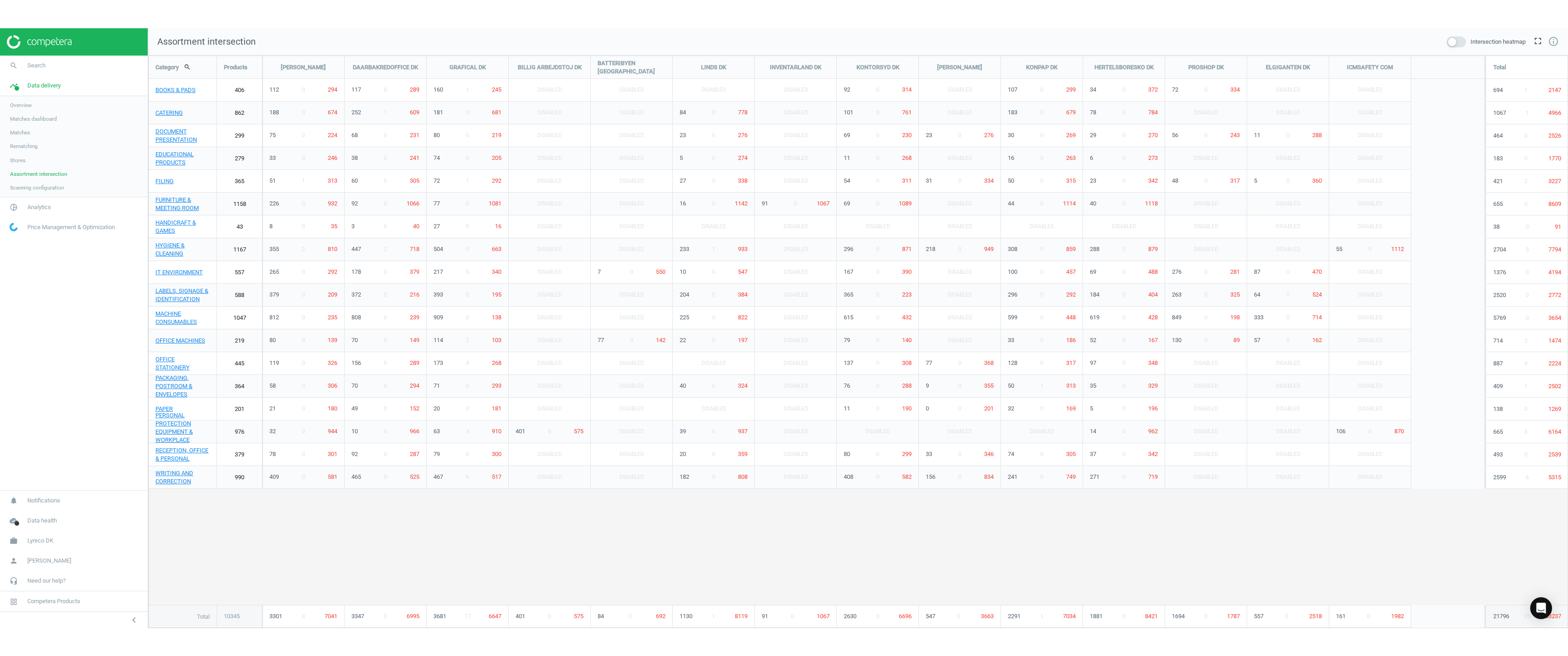
scroll to position [587, 1434]
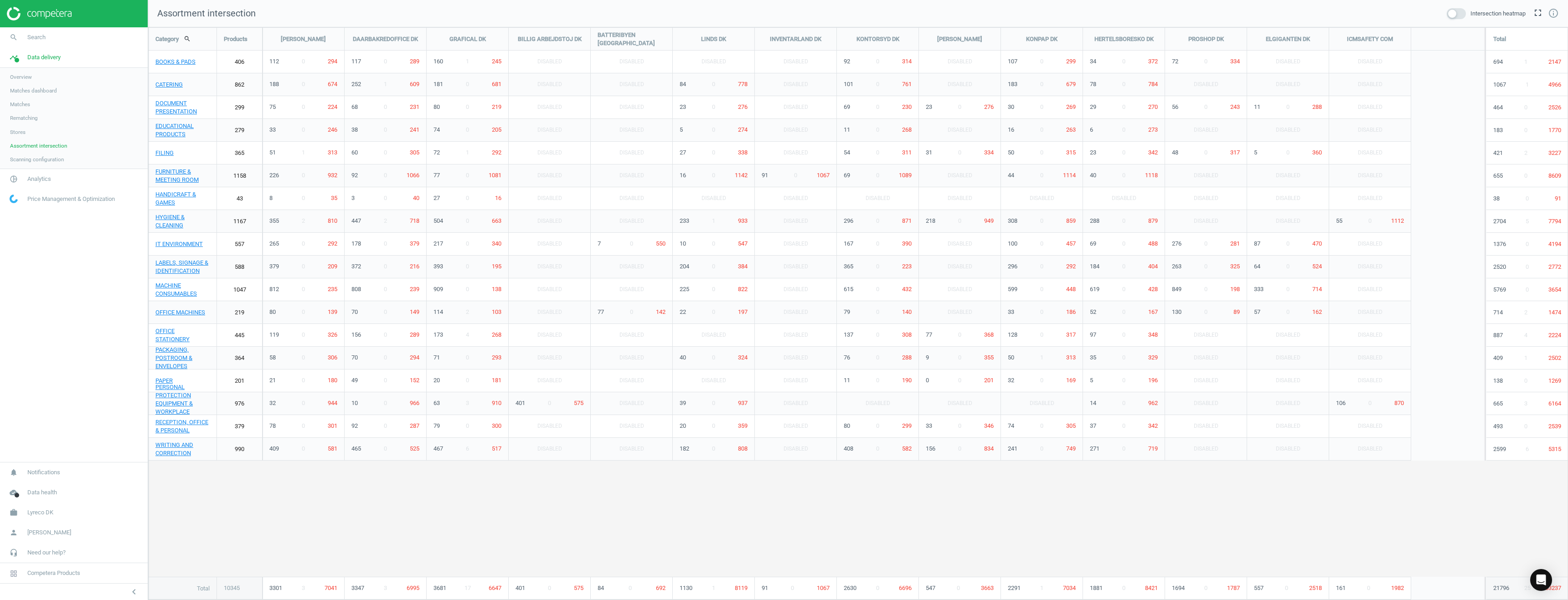
click at [1456, 15] on span at bounding box center [1456, 14] width 19 height 11
click at [0, 0] on input "checkbox" at bounding box center [0, 0] width 0 height 0
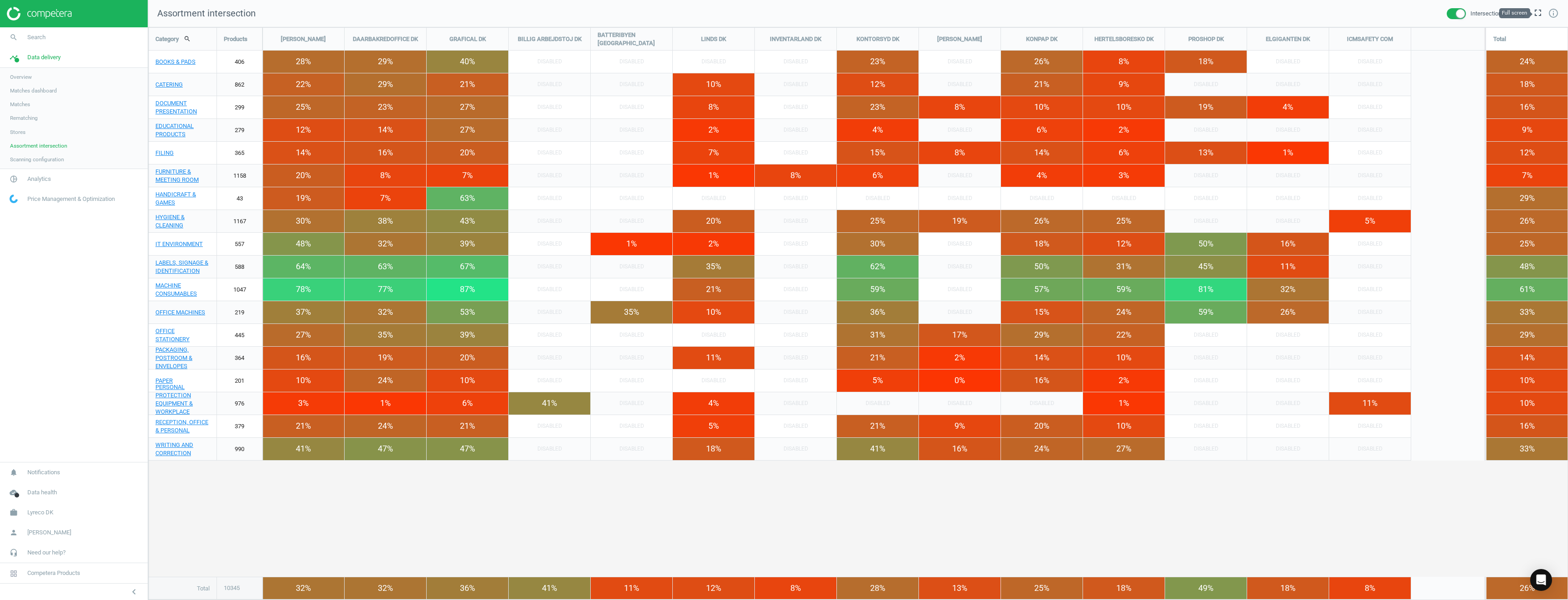
click at [1536, 9] on icon "fullscreen" at bounding box center [1537, 12] width 11 height 11
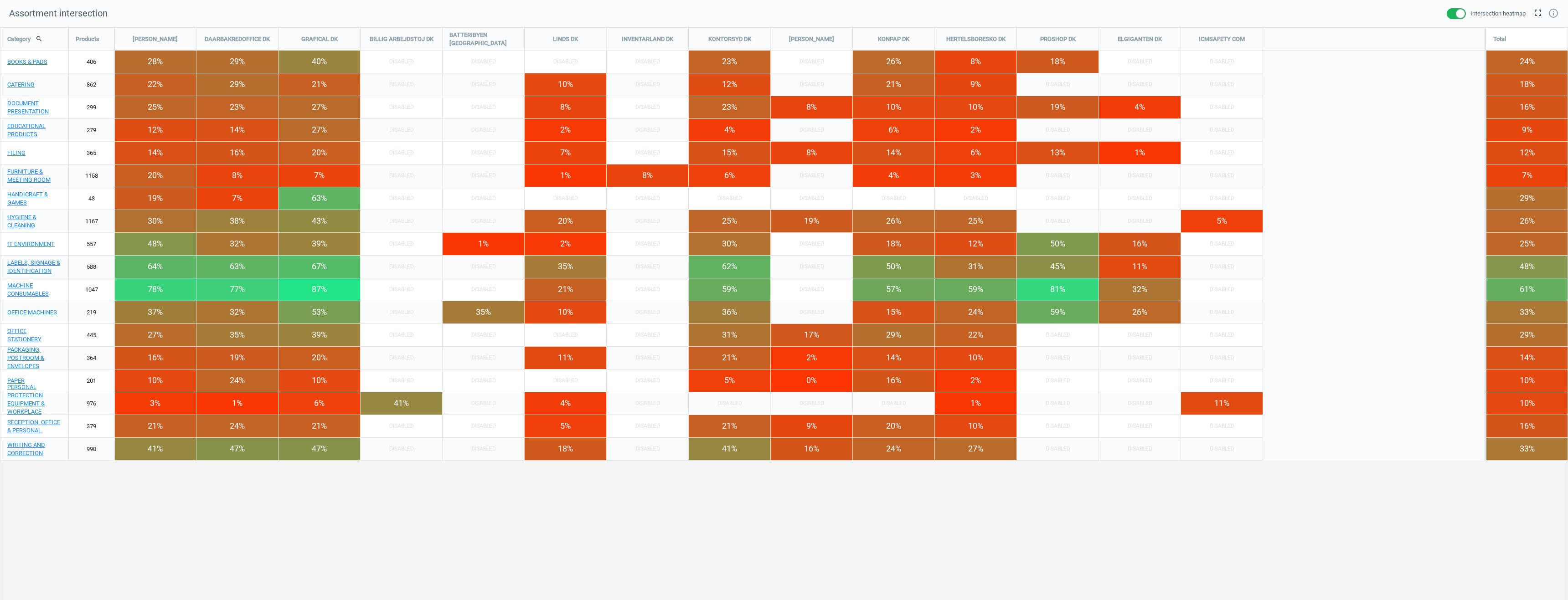
scroll to position [643, 1582]
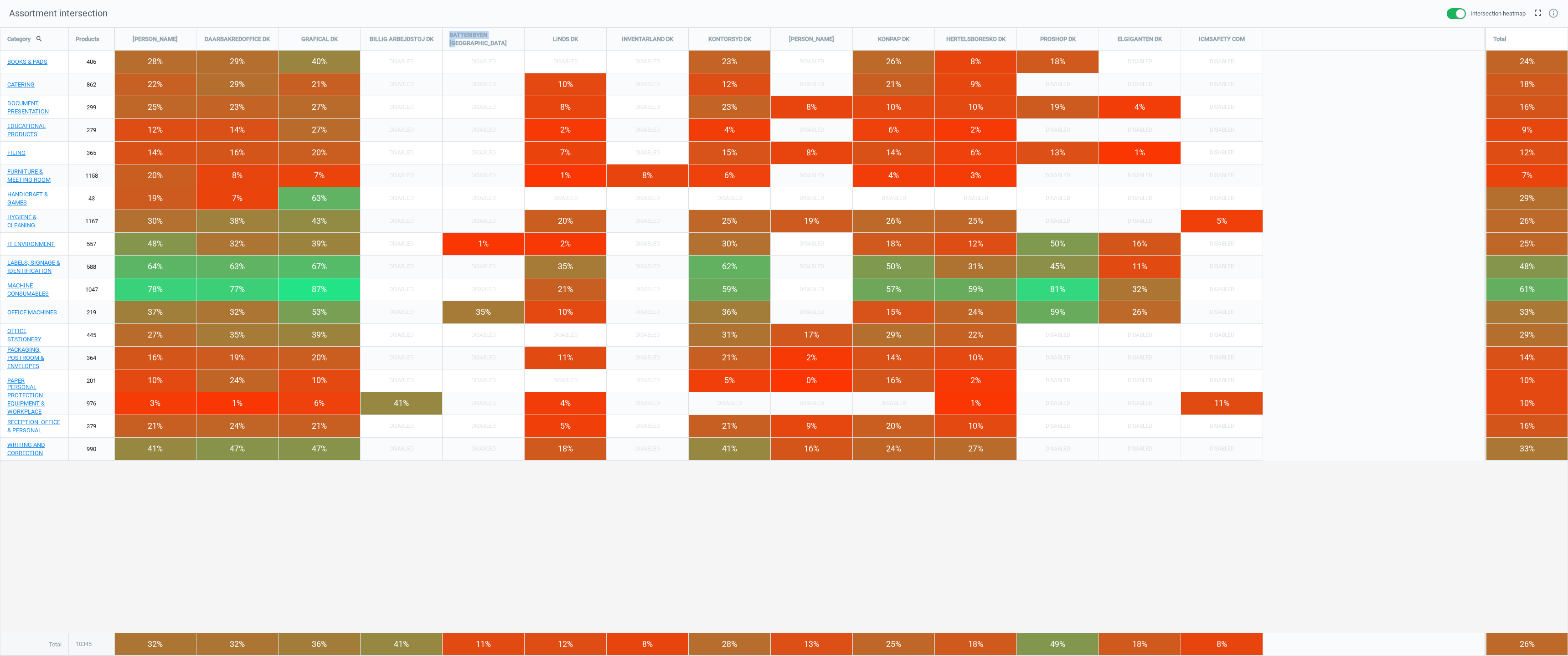
drag, startPoint x: 451, startPoint y: 34, endPoint x: 511, endPoint y: 34, distance: 60.0
click at [511, 34] on div "BATTERIBYEN [GEOGRAPHIC_DATA]" at bounding box center [483, 39] width 82 height 23
drag, startPoint x: 1217, startPoint y: 645, endPoint x: 1230, endPoint y: 644, distance: 13.0
click at [1230, 600] on div "8 %" at bounding box center [1222, 644] width 82 height 21
drag, startPoint x: 475, startPoint y: 310, endPoint x: 503, endPoint y: 309, distance: 28.0
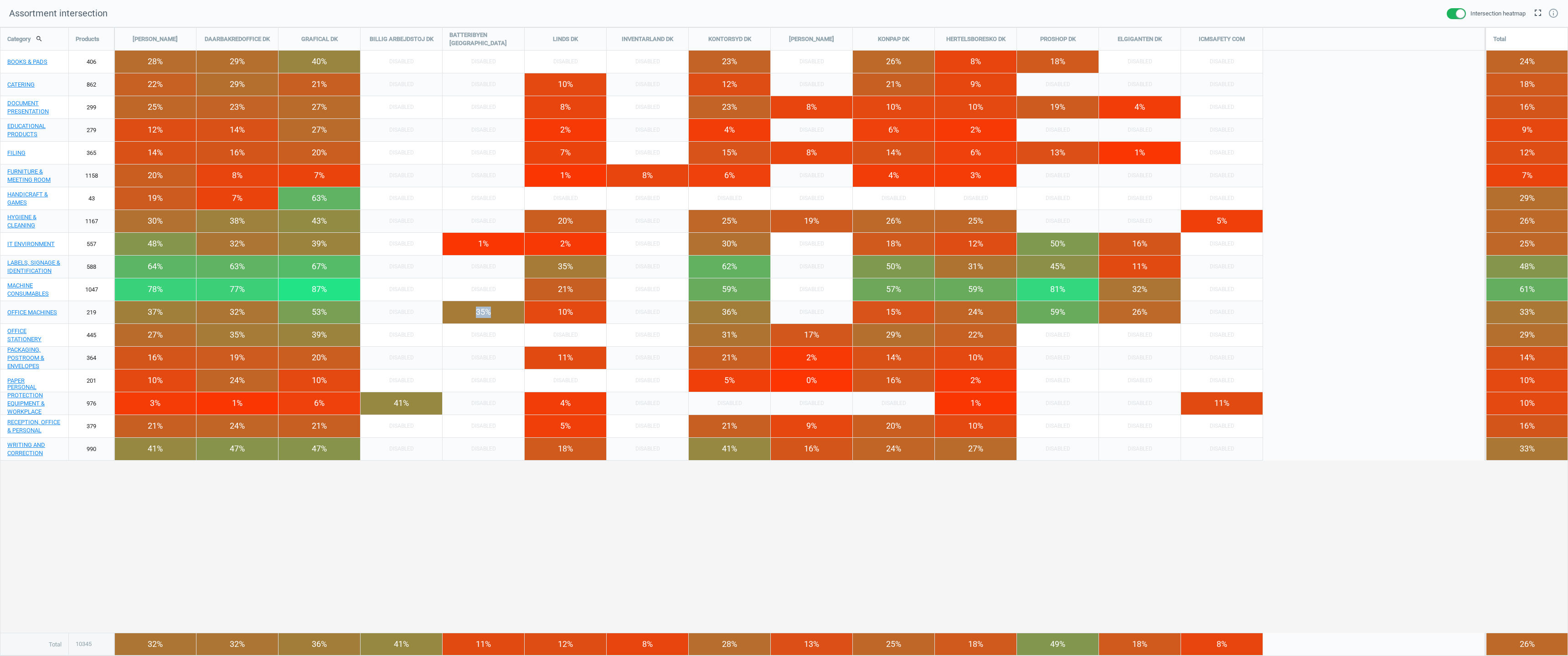
click at [503, 309] on div "35%" at bounding box center [483, 312] width 82 height 22
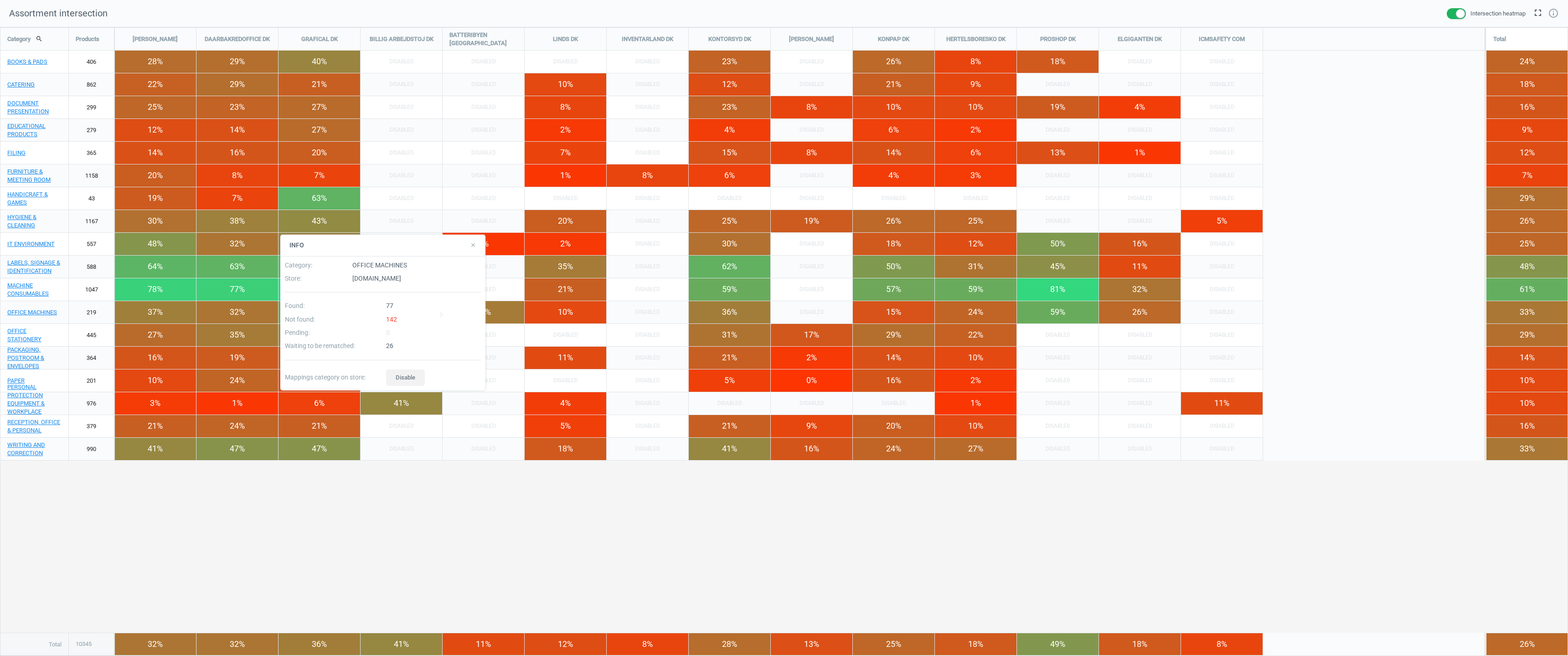
drag, startPoint x: 510, startPoint y: 603, endPoint x: 513, endPoint y: 575, distance: 28.2
click at [510, 600] on div "Category search Products [PERSON_NAME] DAARBAKREDOFFICE DK GRAFICAL [PERSON_NAM…" at bounding box center [784, 341] width 1567 height 628
click at [516, 562] on div "Category search Products [PERSON_NAME] DAARBAKREDOFFICE DK GRAFICAL [PERSON_NAM…" at bounding box center [784, 341] width 1567 height 628
click at [473, 244] on icon "close" at bounding box center [473, 245] width 6 height 6
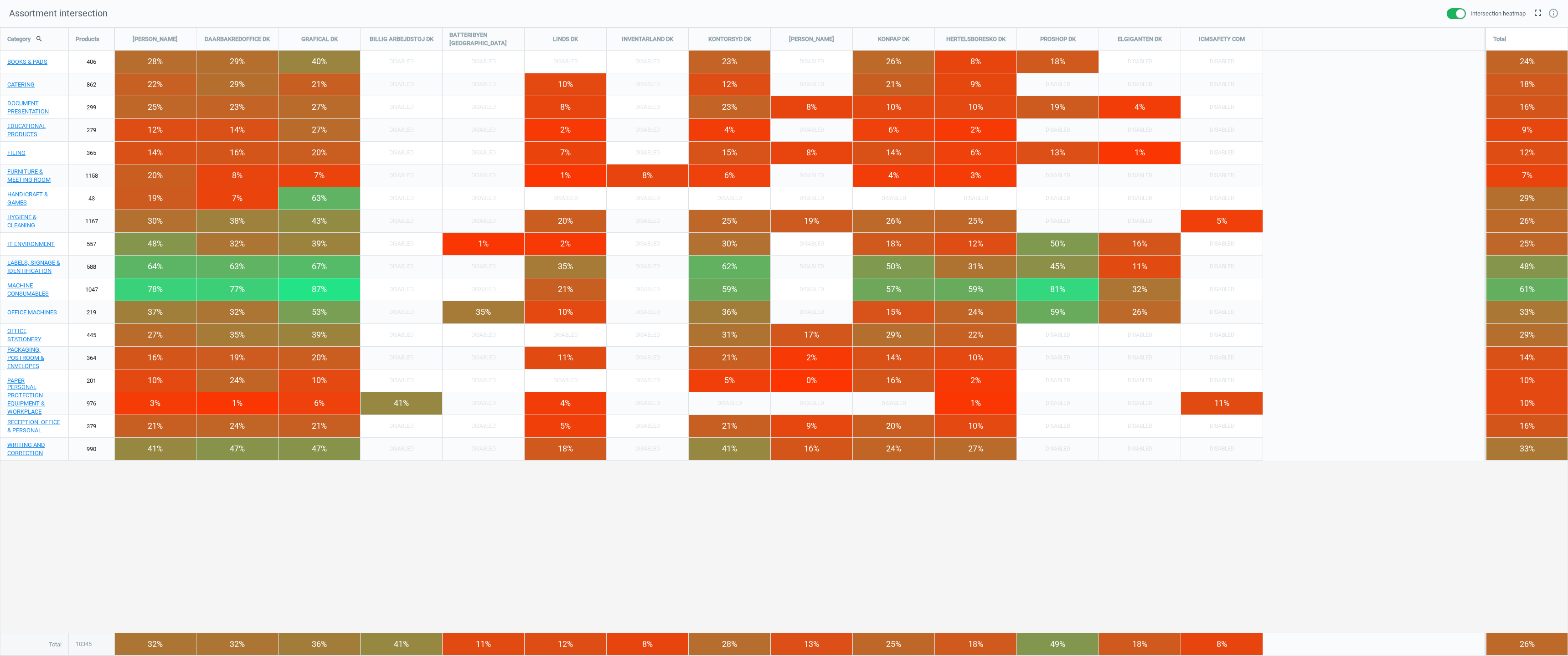
click at [1456, 13] on span at bounding box center [1456, 14] width 19 height 11
click at [0, 0] on input "checkbox" at bounding box center [0, 0] width 0 height 0
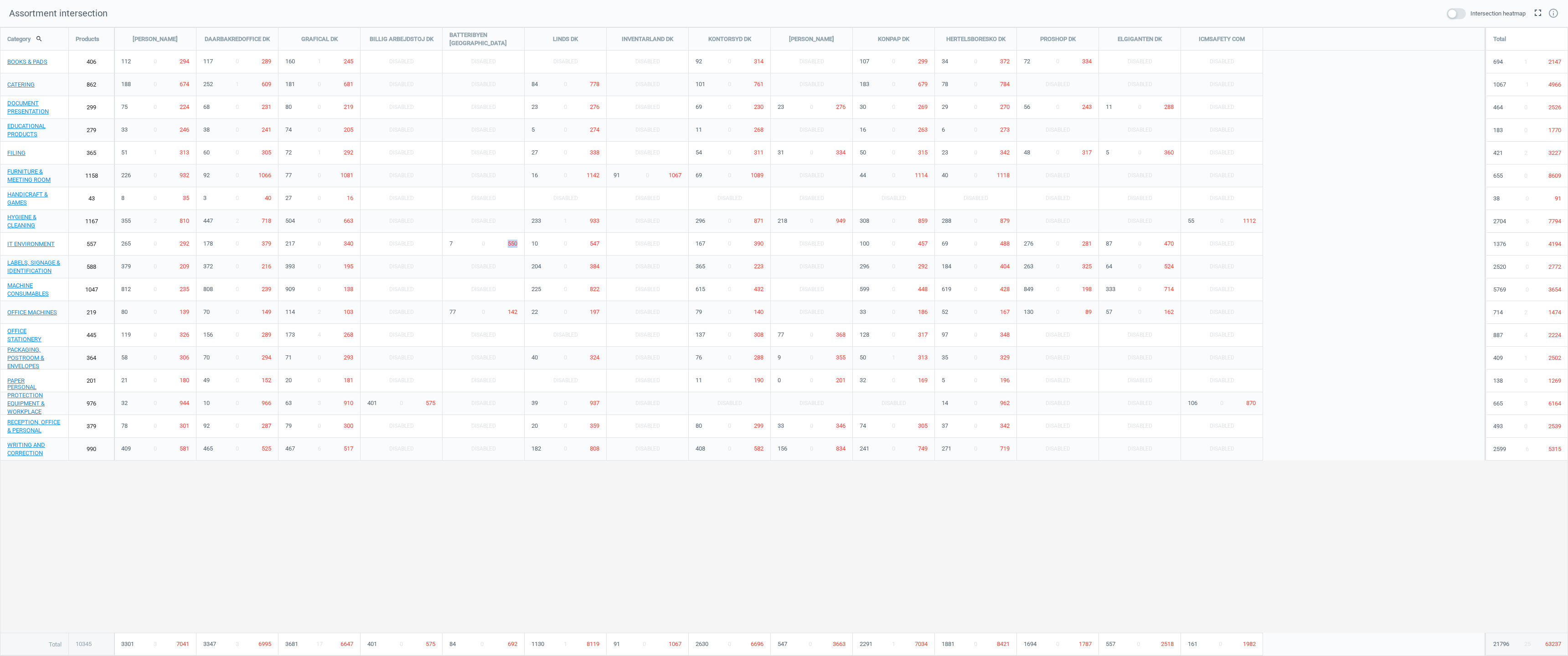
drag, startPoint x: 507, startPoint y: 242, endPoint x: 524, endPoint y: 242, distance: 17.0
click at [524, 242] on div "unfold_more 7 0 550" at bounding box center [483, 244] width 82 height 23
click at [504, 520] on div "Category search Products [PERSON_NAME] DAARBAKREDOFFICE DK GRAFICAL [PERSON_NAM…" at bounding box center [784, 341] width 1567 height 628
click at [629, 565] on div "Category search Products [PERSON_NAME] DAARBAKREDOFFICE DK GRAFICAL [PERSON_NAM…" at bounding box center [784, 341] width 1567 height 628
click at [1449, 11] on span at bounding box center [1456, 14] width 19 height 11
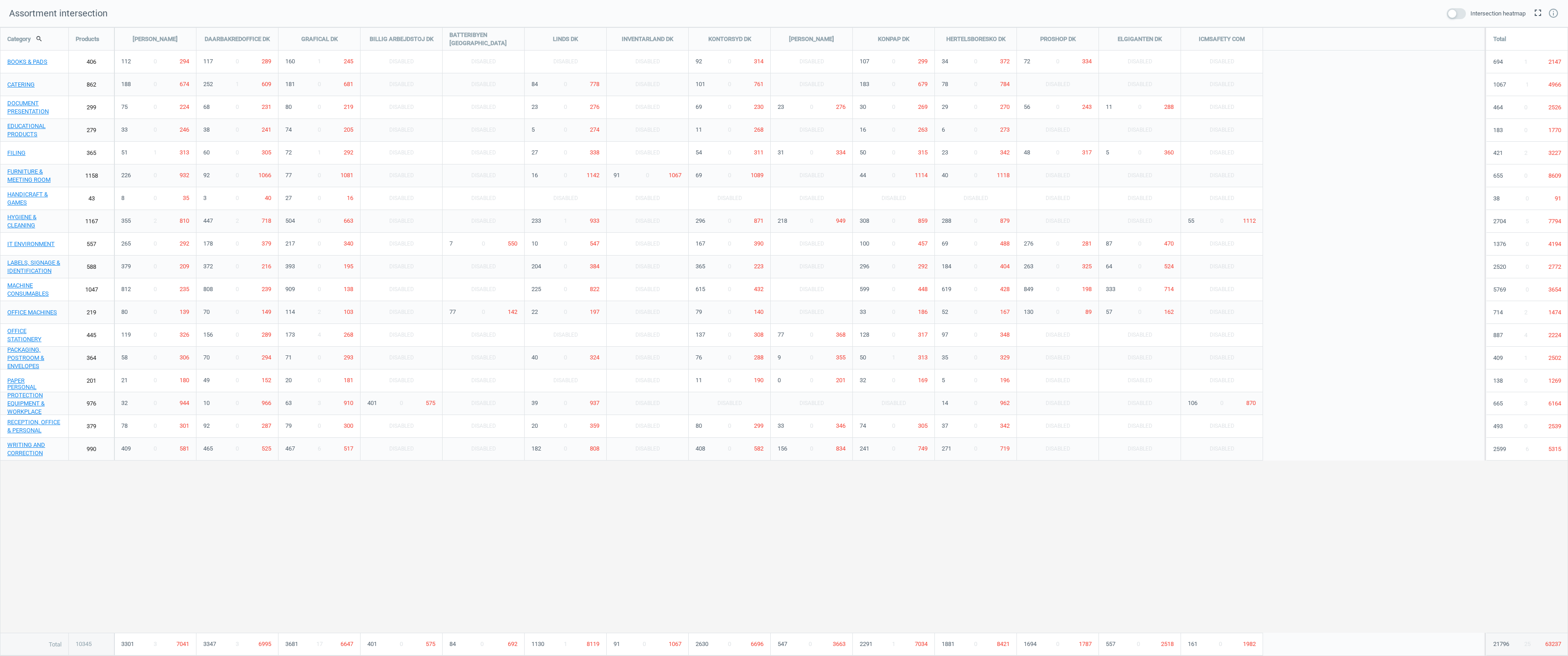
click at [0, 0] on input "checkbox" at bounding box center [0, 0] width 0 height 0
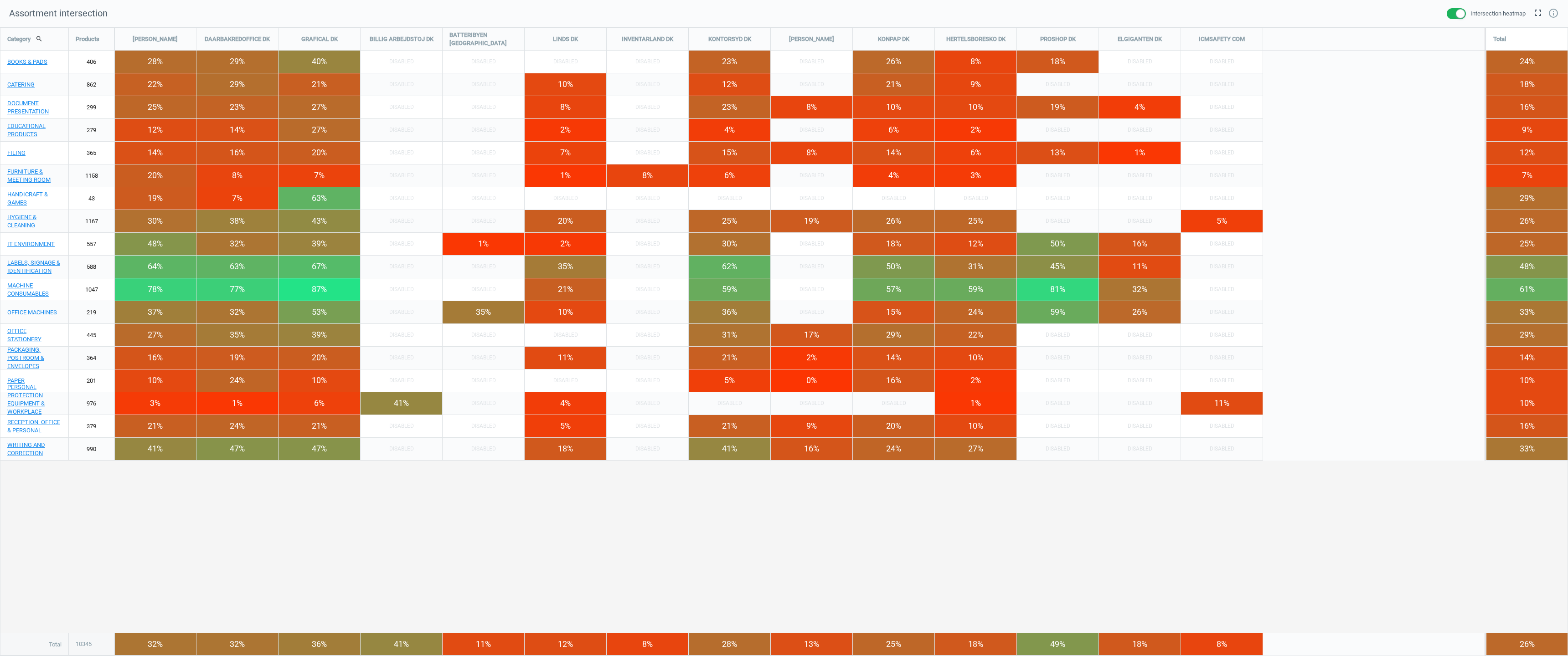
click at [1461, 15] on span at bounding box center [1456, 14] width 19 height 11
click at [0, 0] on input "checkbox" at bounding box center [0, 0] width 0 height 0
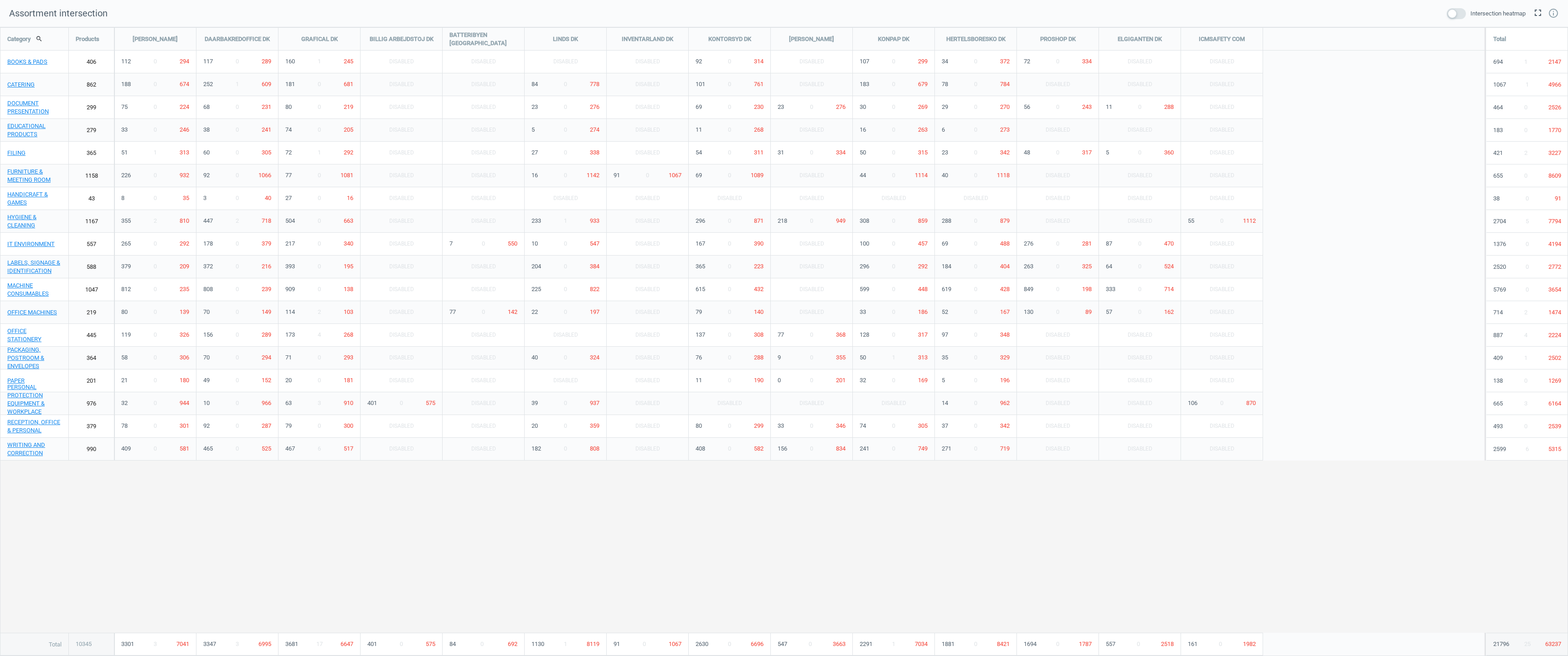
click at [1537, 11] on icon "fullscreen" at bounding box center [1537, 12] width 11 height 11
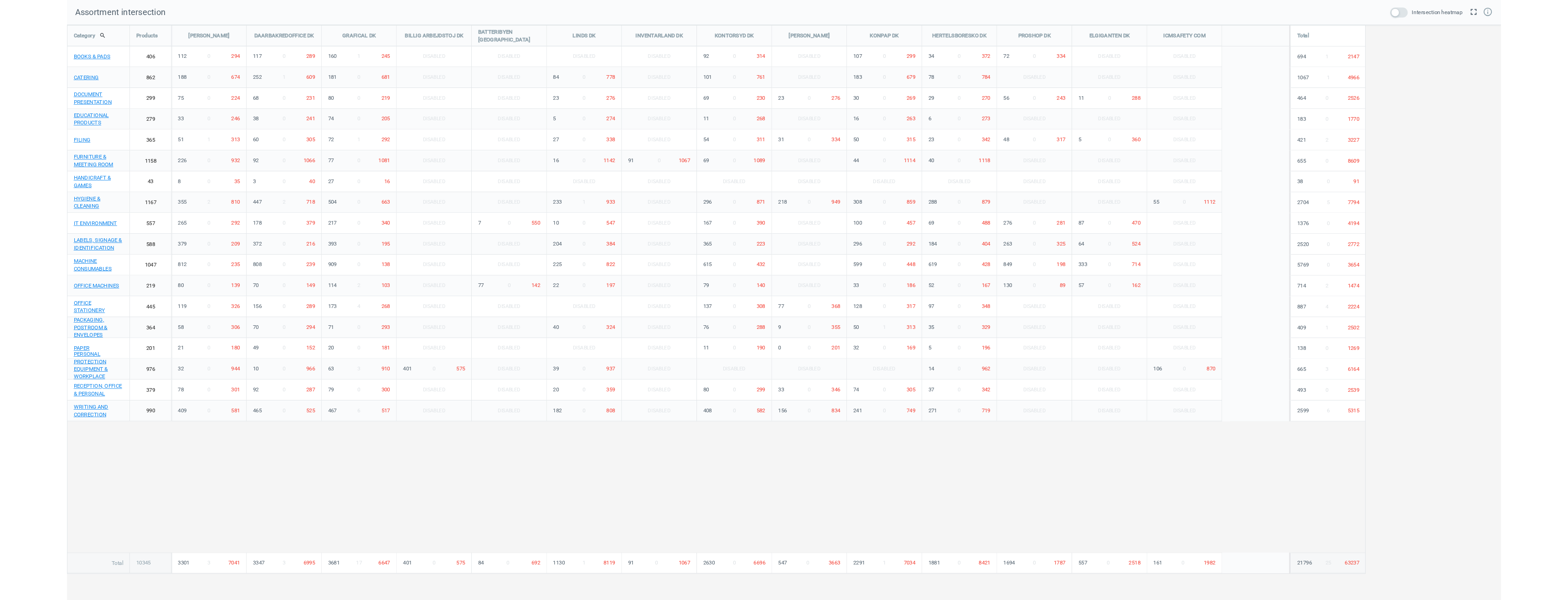
scroll to position [615, 1434]
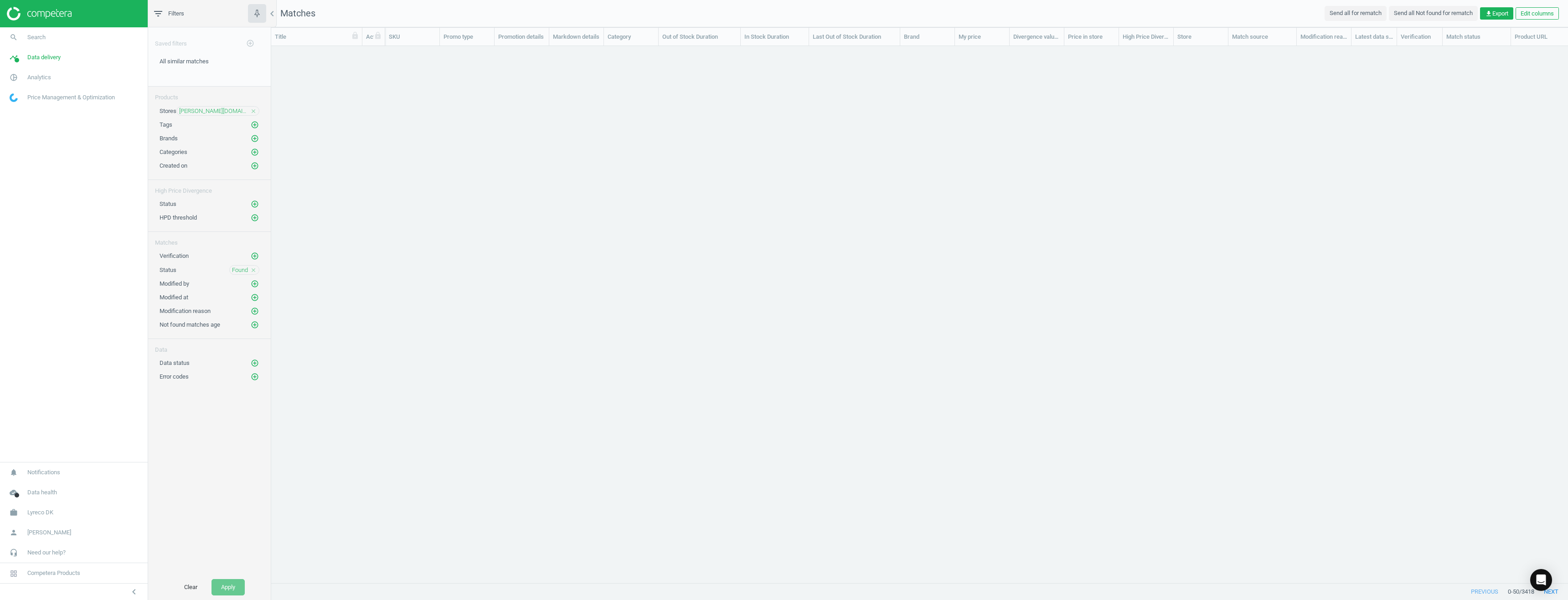
scroll to position [523, 1289]
